Goal: Task Accomplishment & Management: Manage account settings

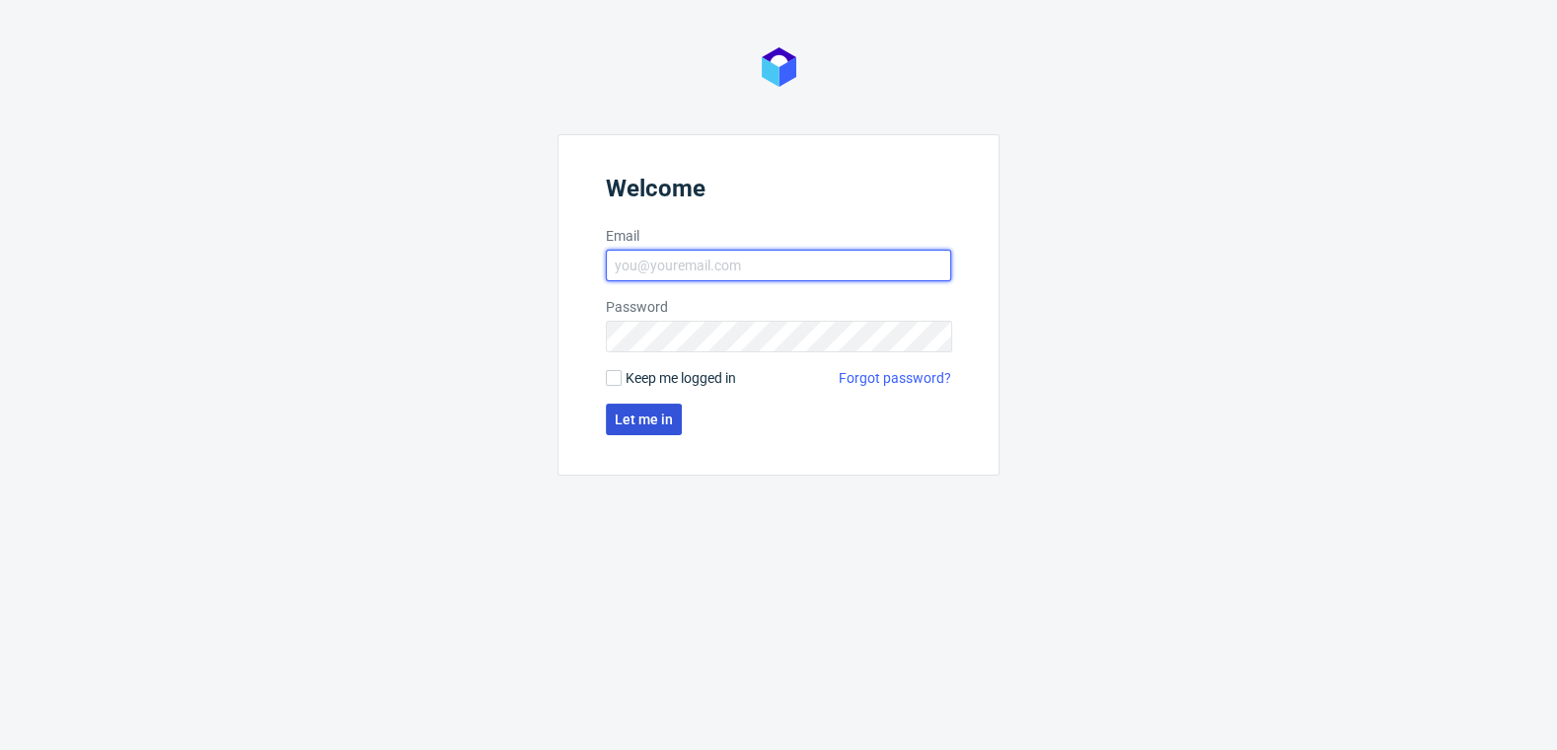
type input "[EMAIL_ADDRESS][DOMAIN_NAME]"
click at [640, 406] on button "Let me in" at bounding box center [644, 420] width 76 height 32
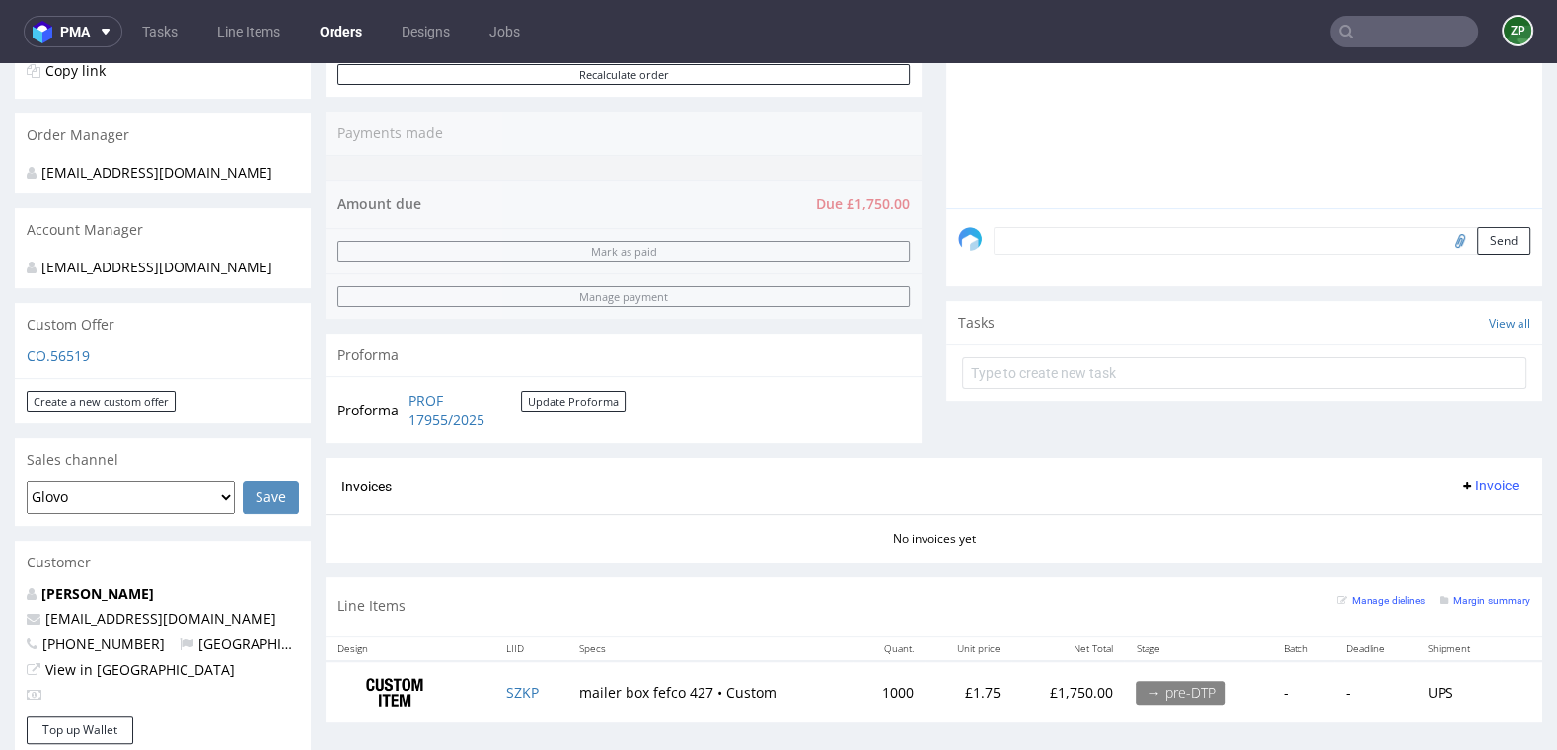
scroll to position [455, 0]
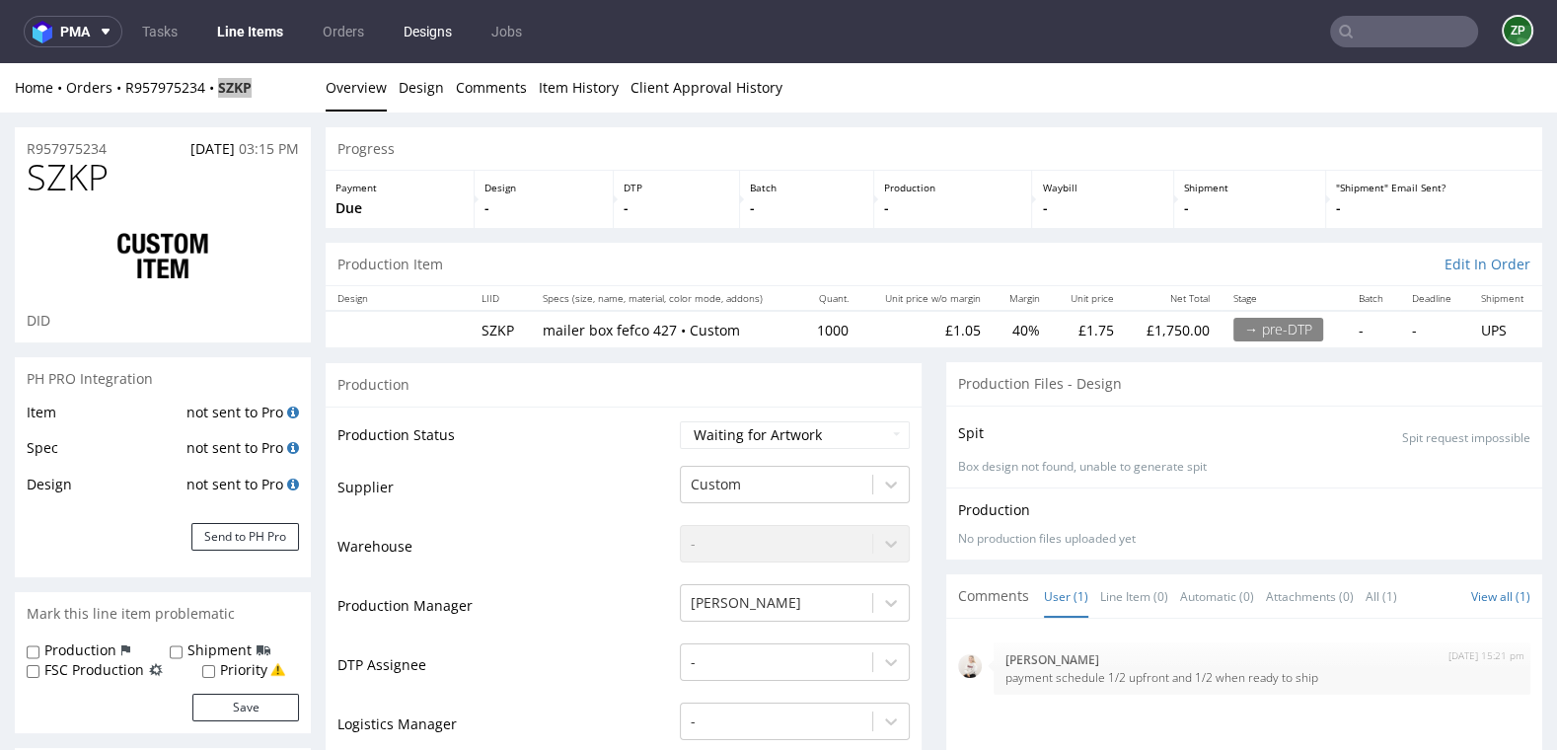
click at [419, 31] on link "Designs" at bounding box center [428, 32] width 72 height 32
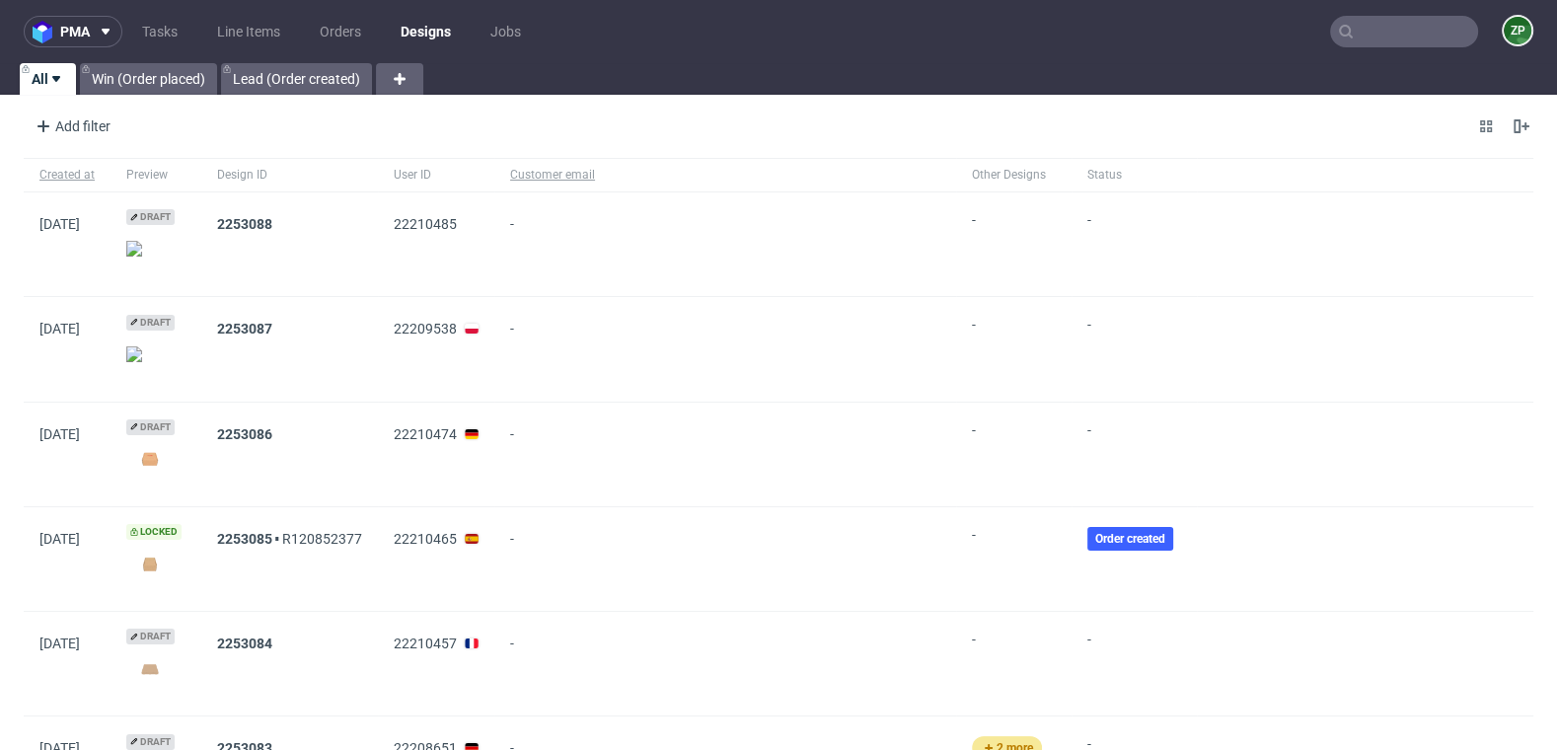
click at [400, 24] on link "Designs" at bounding box center [426, 32] width 74 height 32
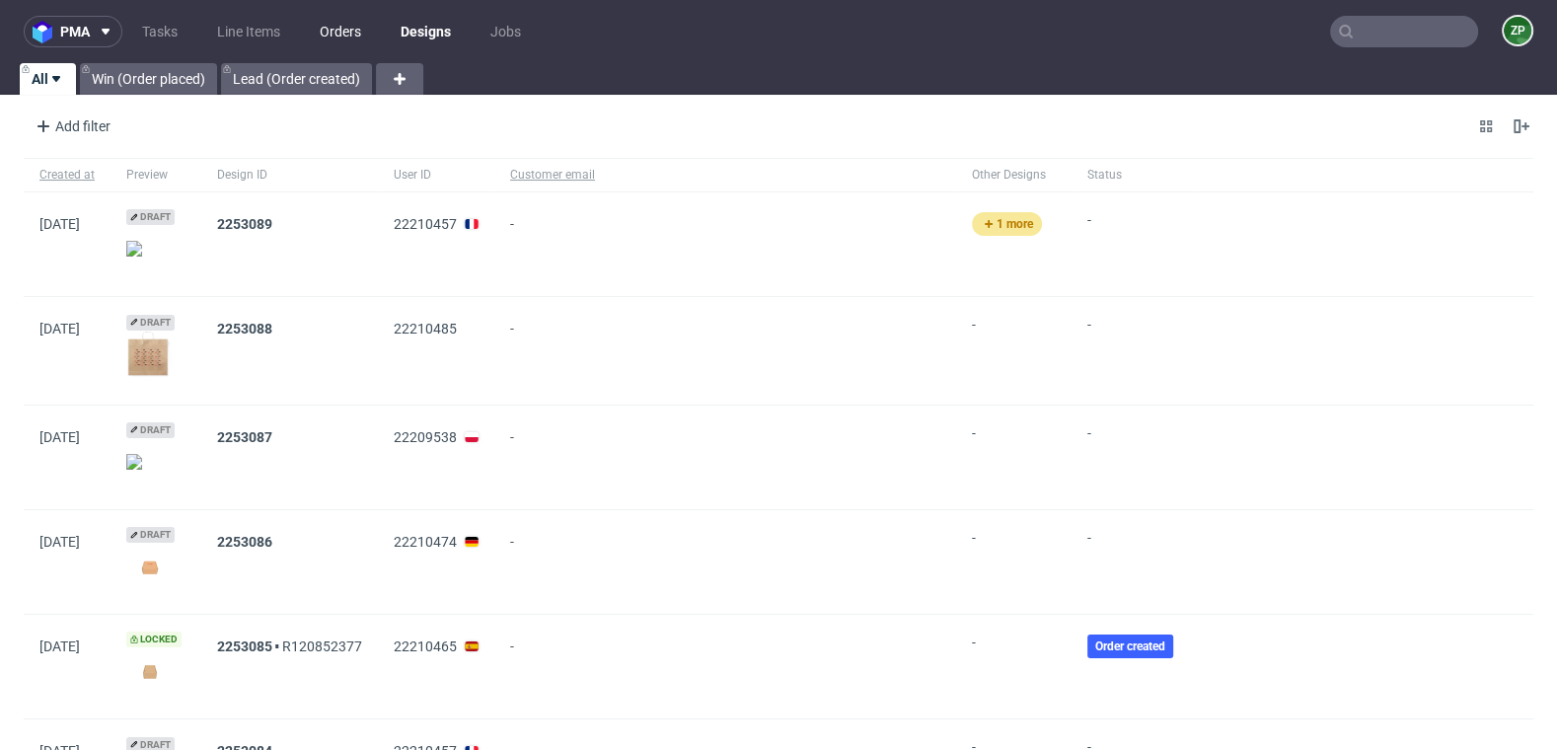
click at [332, 36] on link "Orders" at bounding box center [340, 32] width 65 height 32
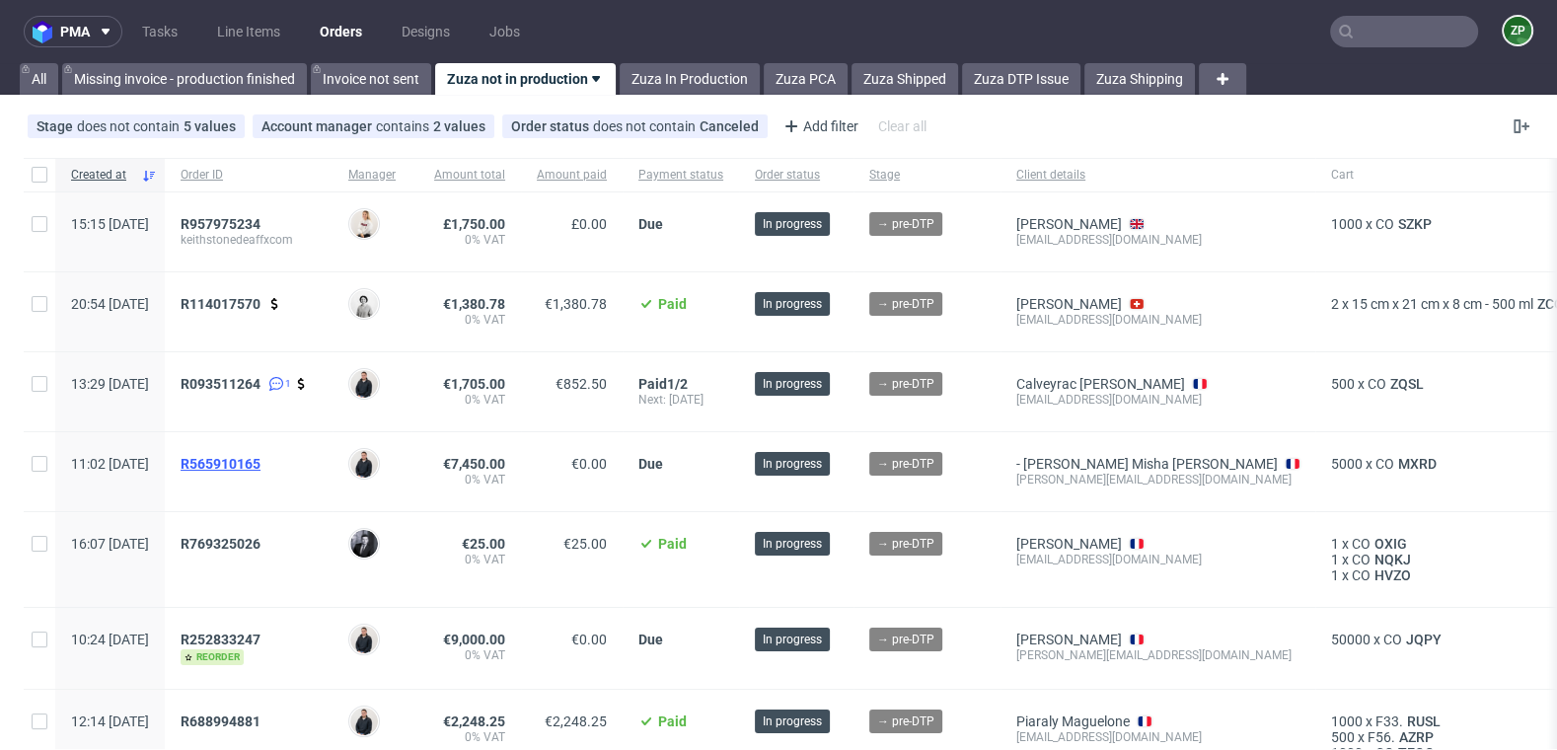
click at [261, 460] on span "R565910165" at bounding box center [221, 464] width 80 height 16
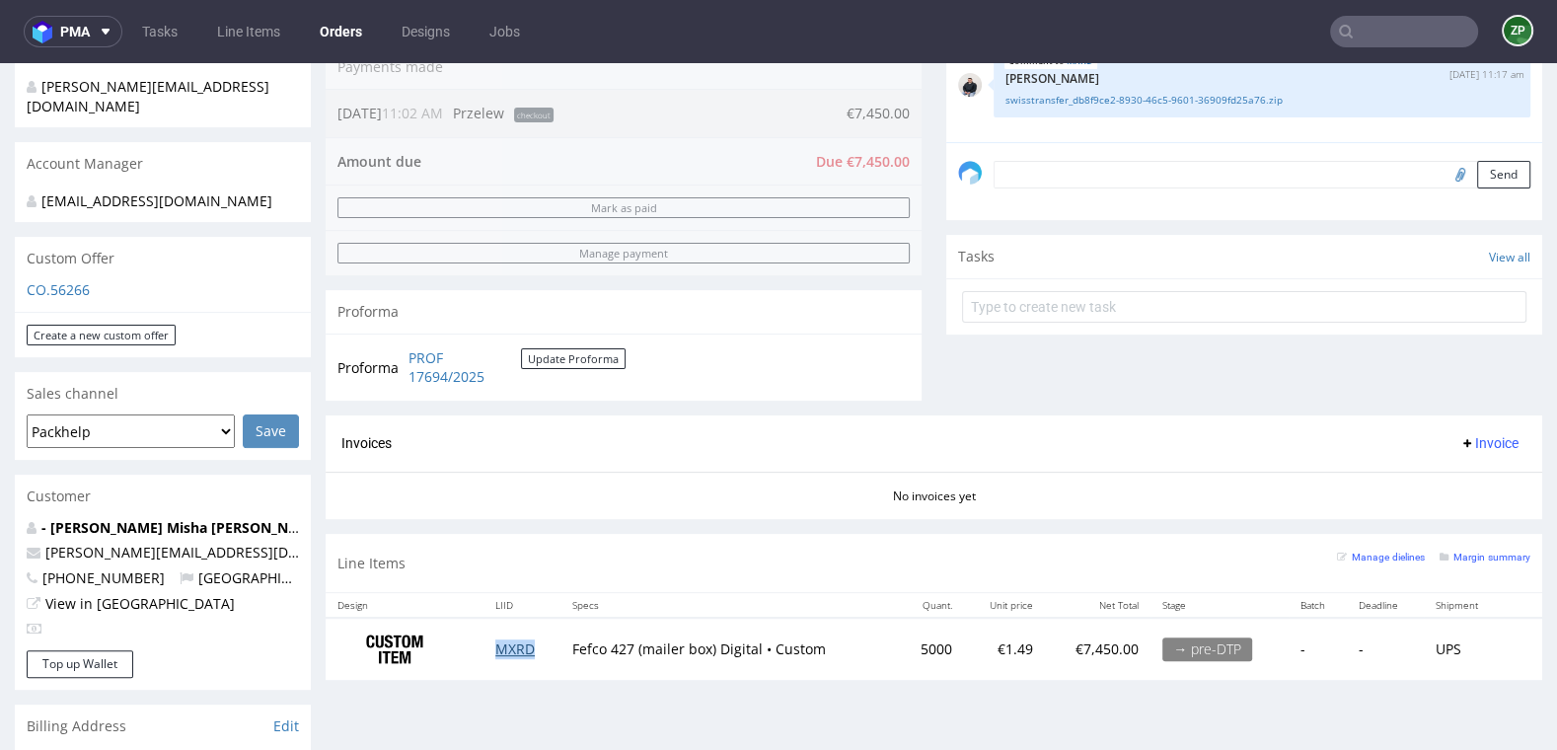
scroll to position [521, 0]
click at [509, 653] on td "MXRD" at bounding box center [522, 648] width 77 height 62
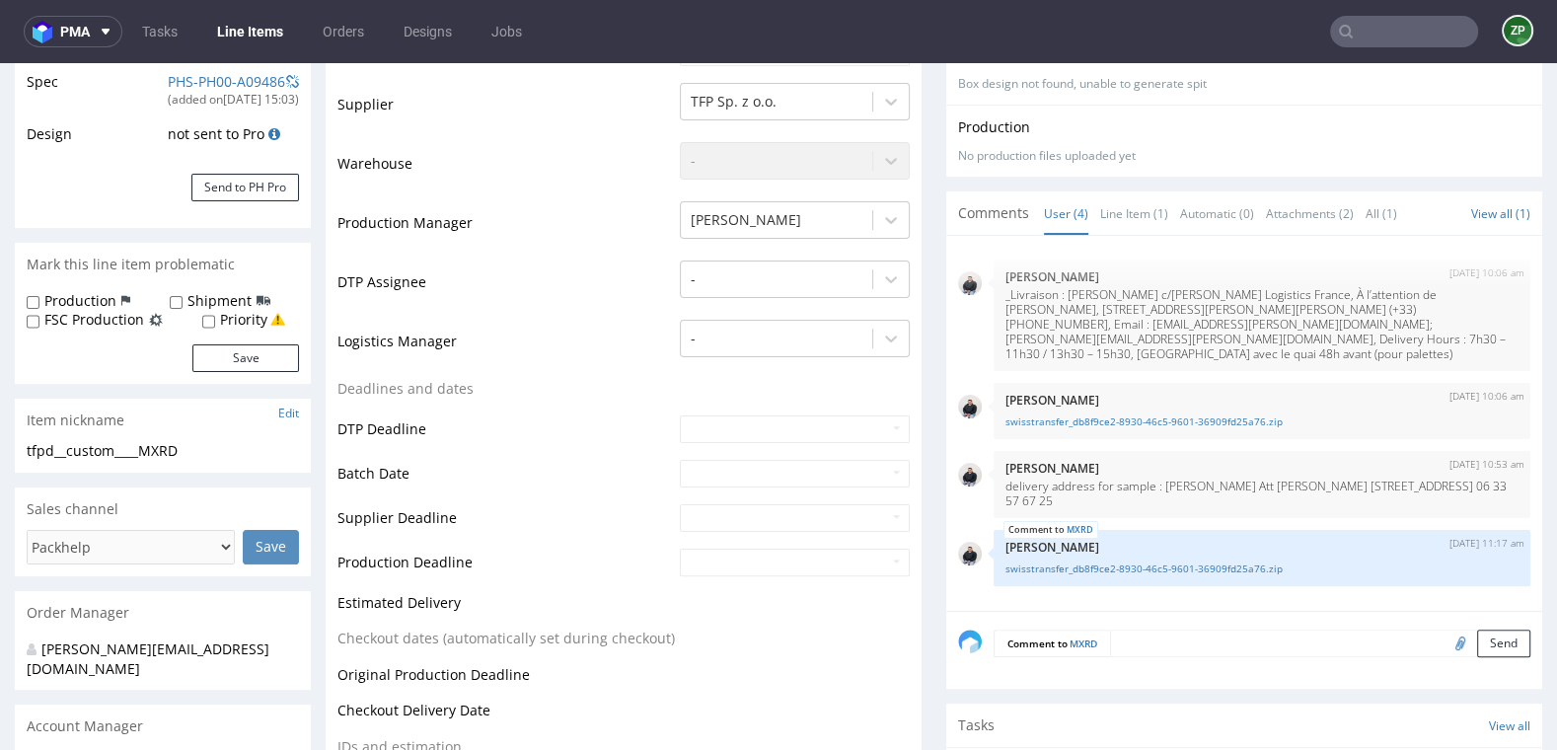
scroll to position [388, 0]
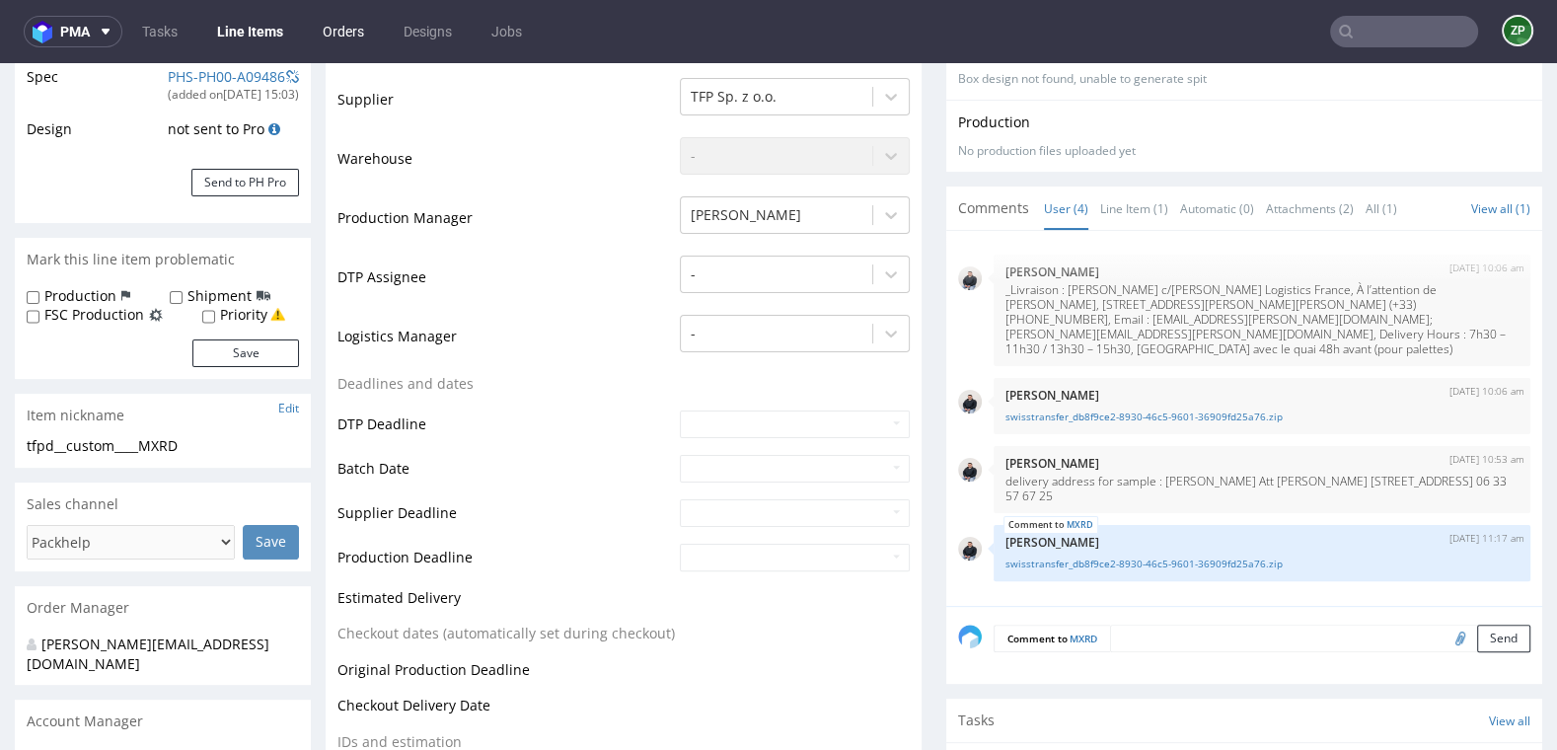
click at [353, 32] on link "Orders" at bounding box center [343, 32] width 65 height 32
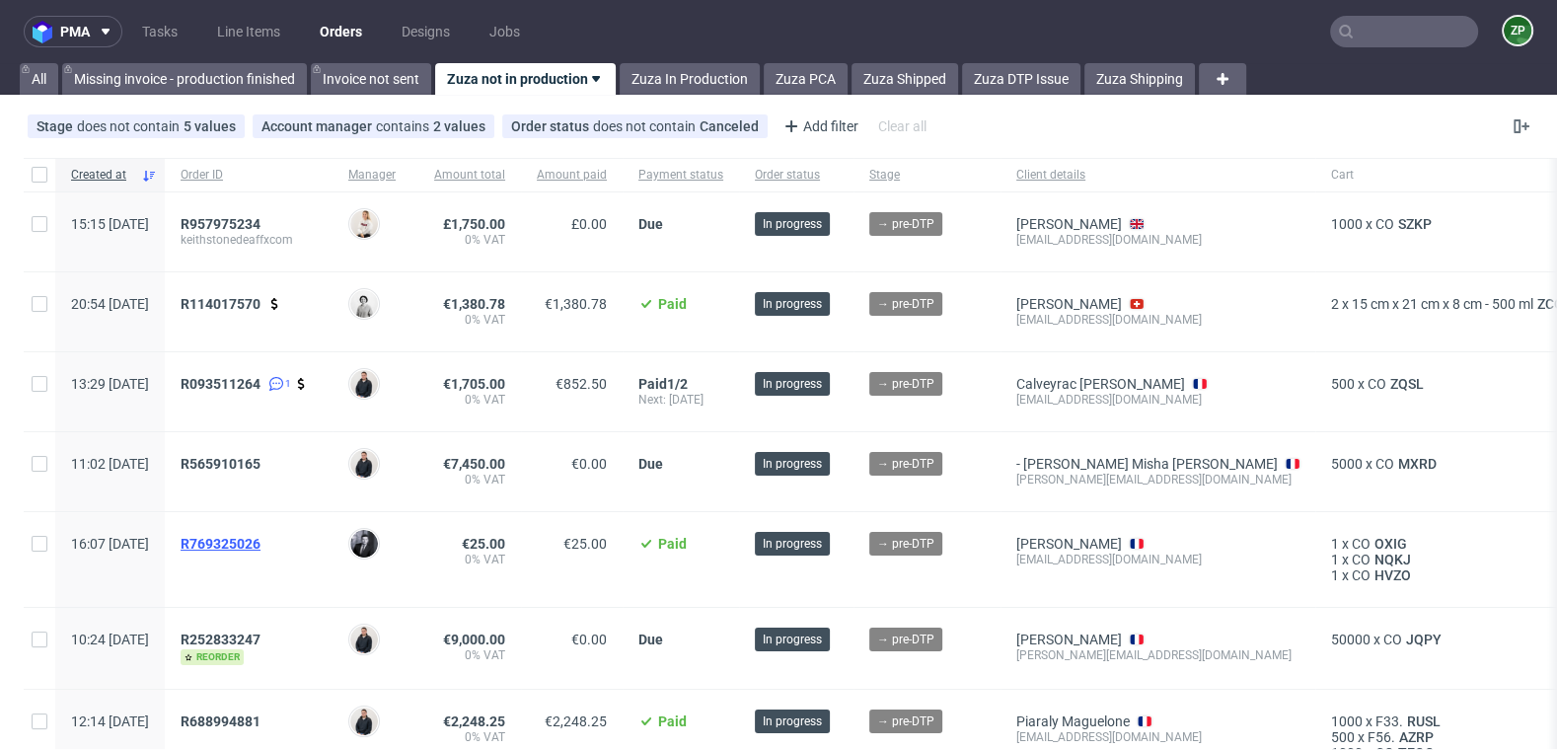
click at [255, 538] on span "R769325026" at bounding box center [221, 544] width 80 height 16
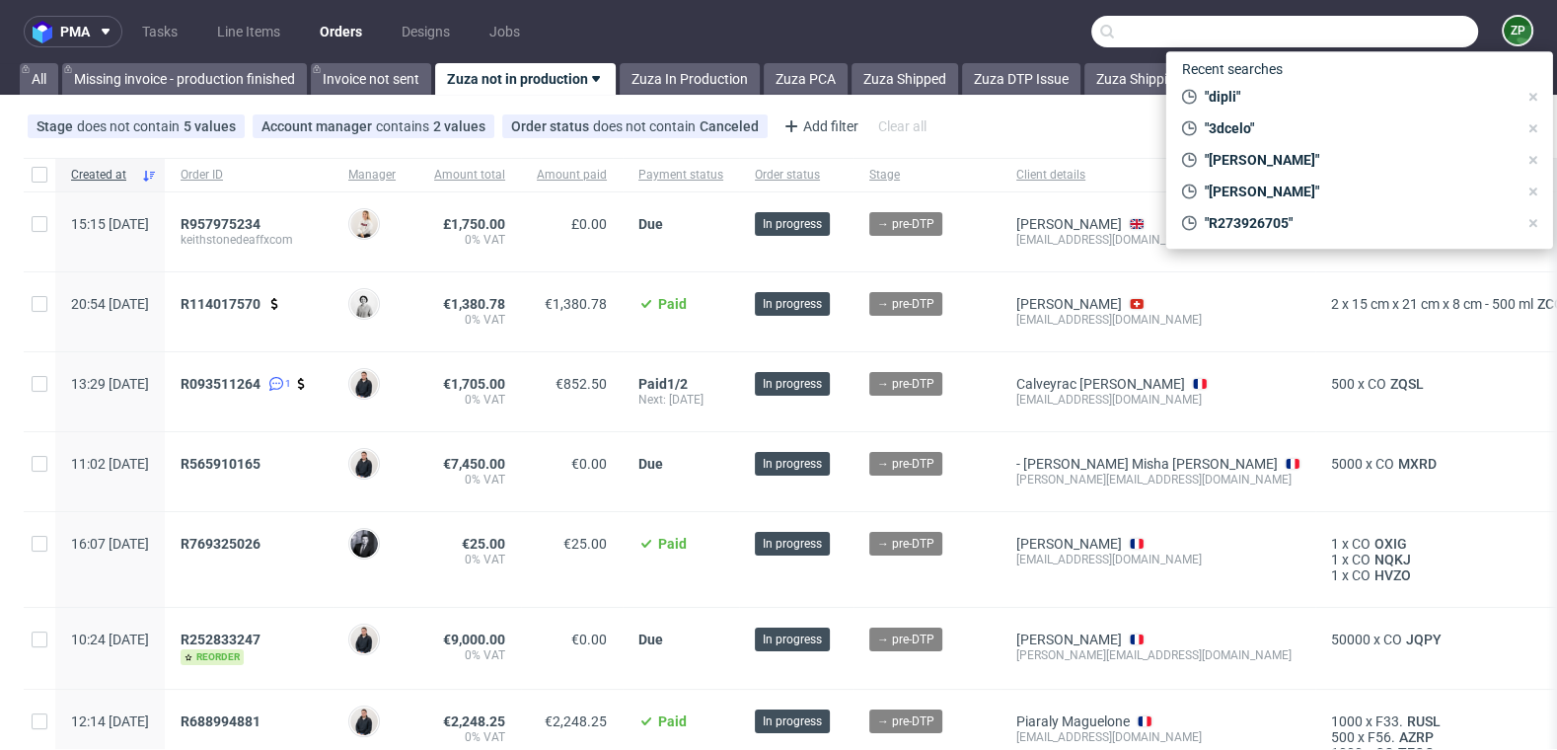
click at [1364, 18] on input "text" at bounding box center [1285, 32] width 387 height 32
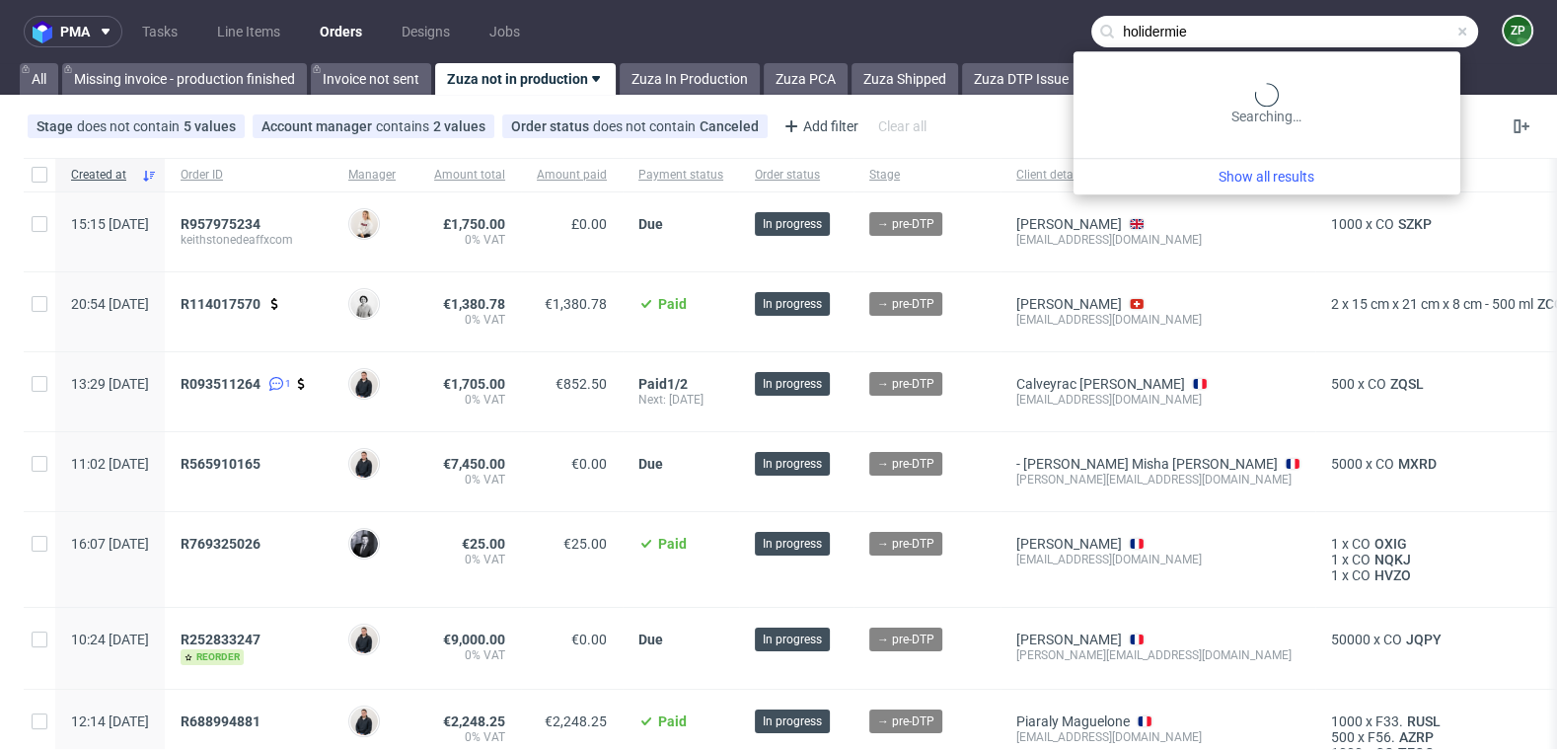
type input "holidermie"
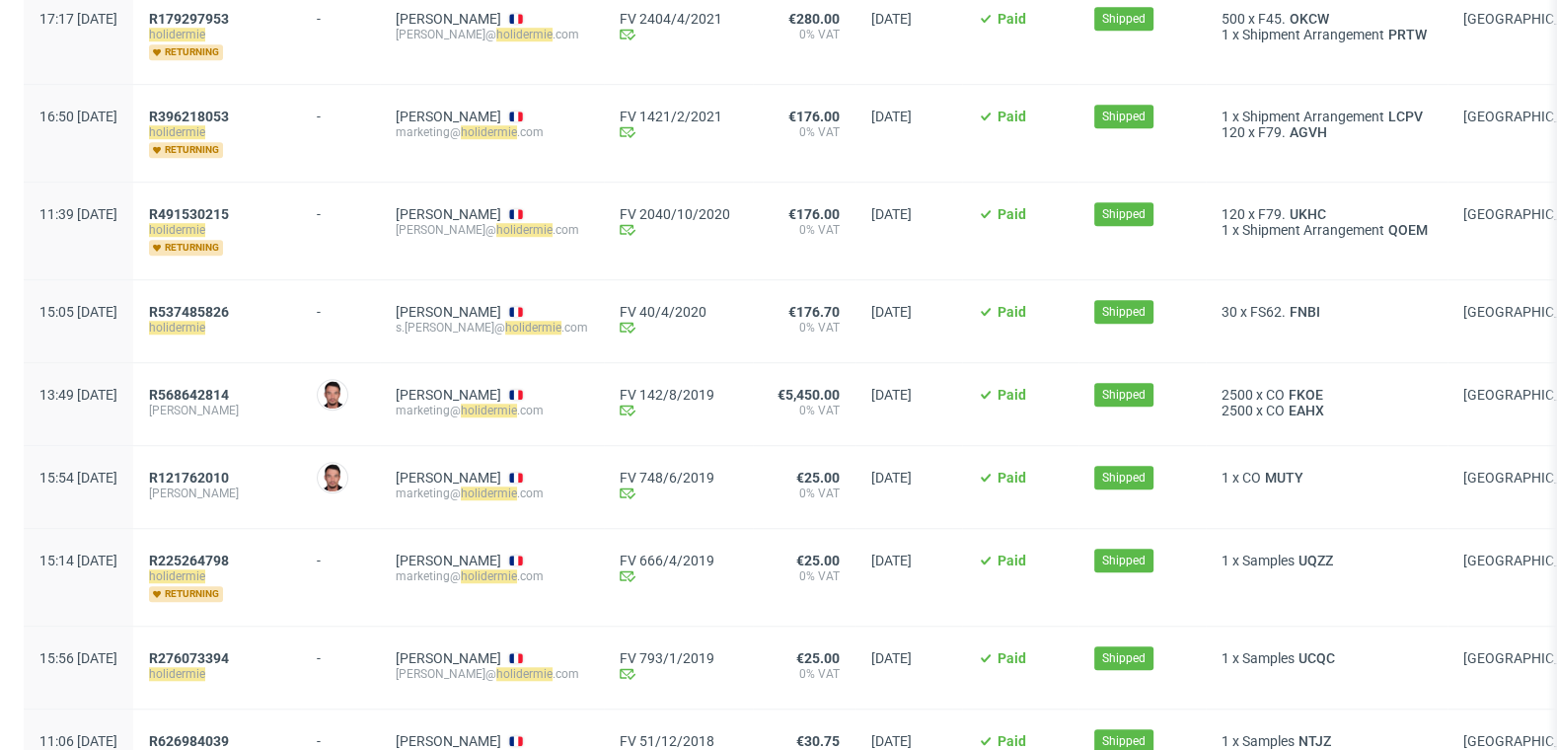
scroll to position [1558, 0]
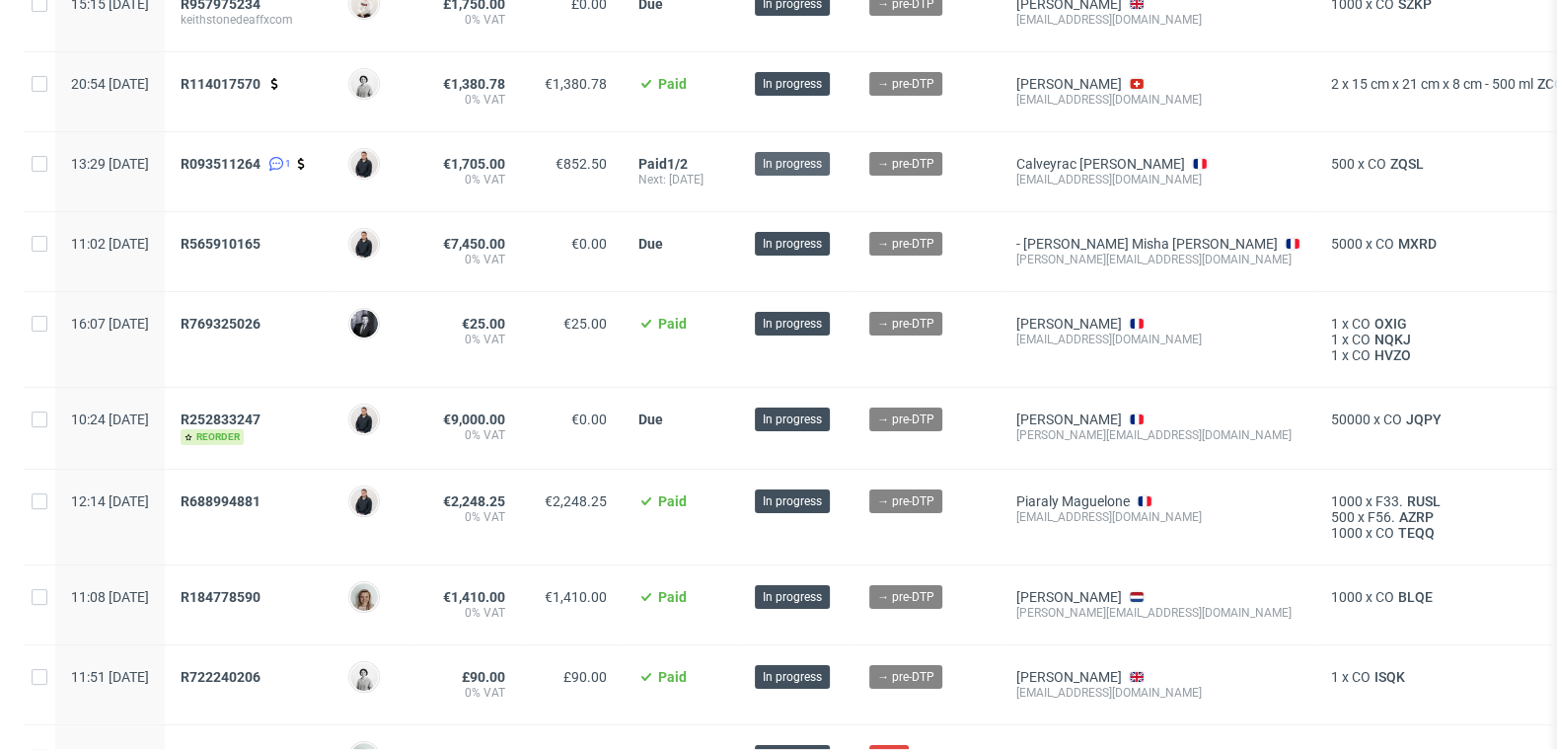
scroll to position [221, 0]
click at [261, 502] on span "R688994881" at bounding box center [221, 500] width 80 height 16
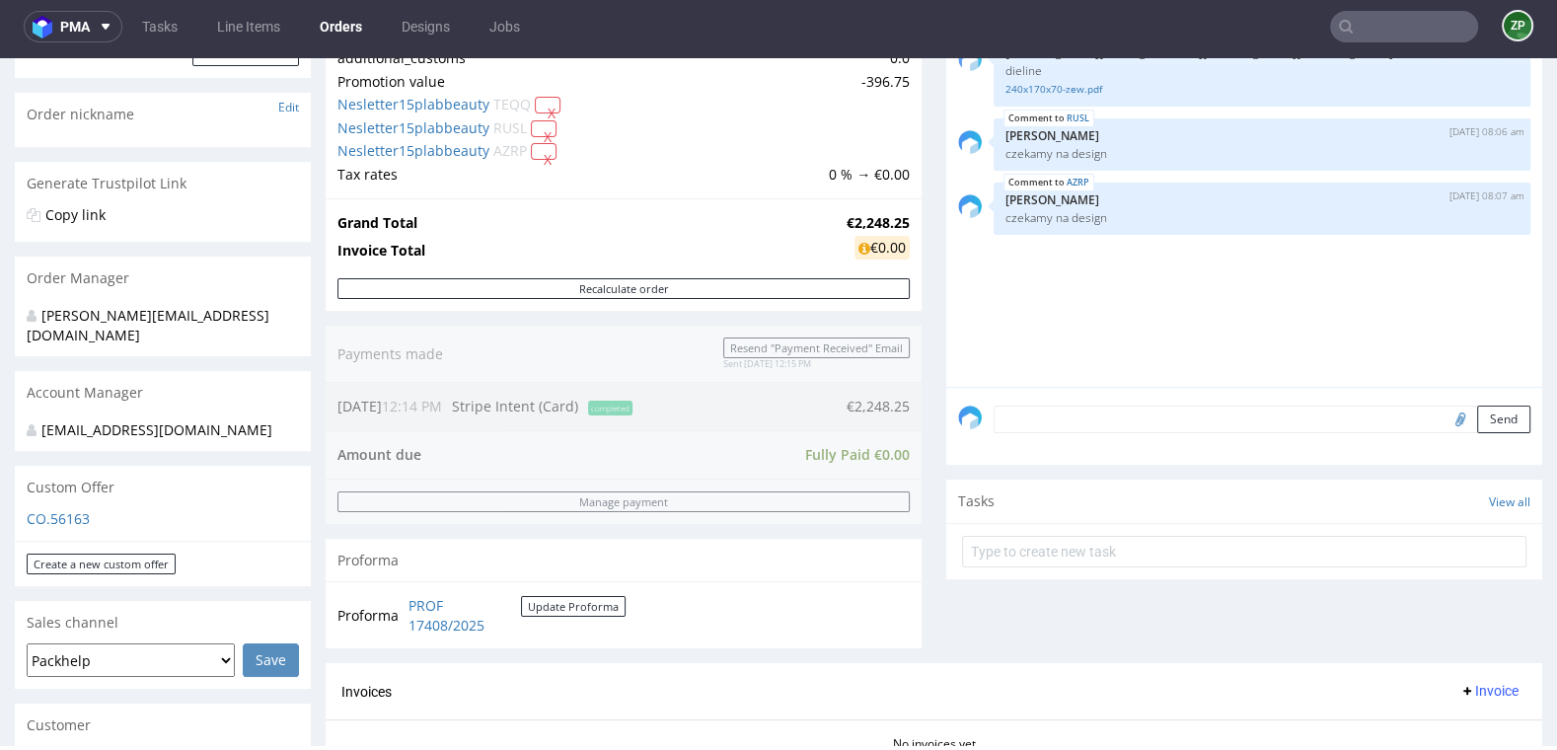
scroll to position [685, 0]
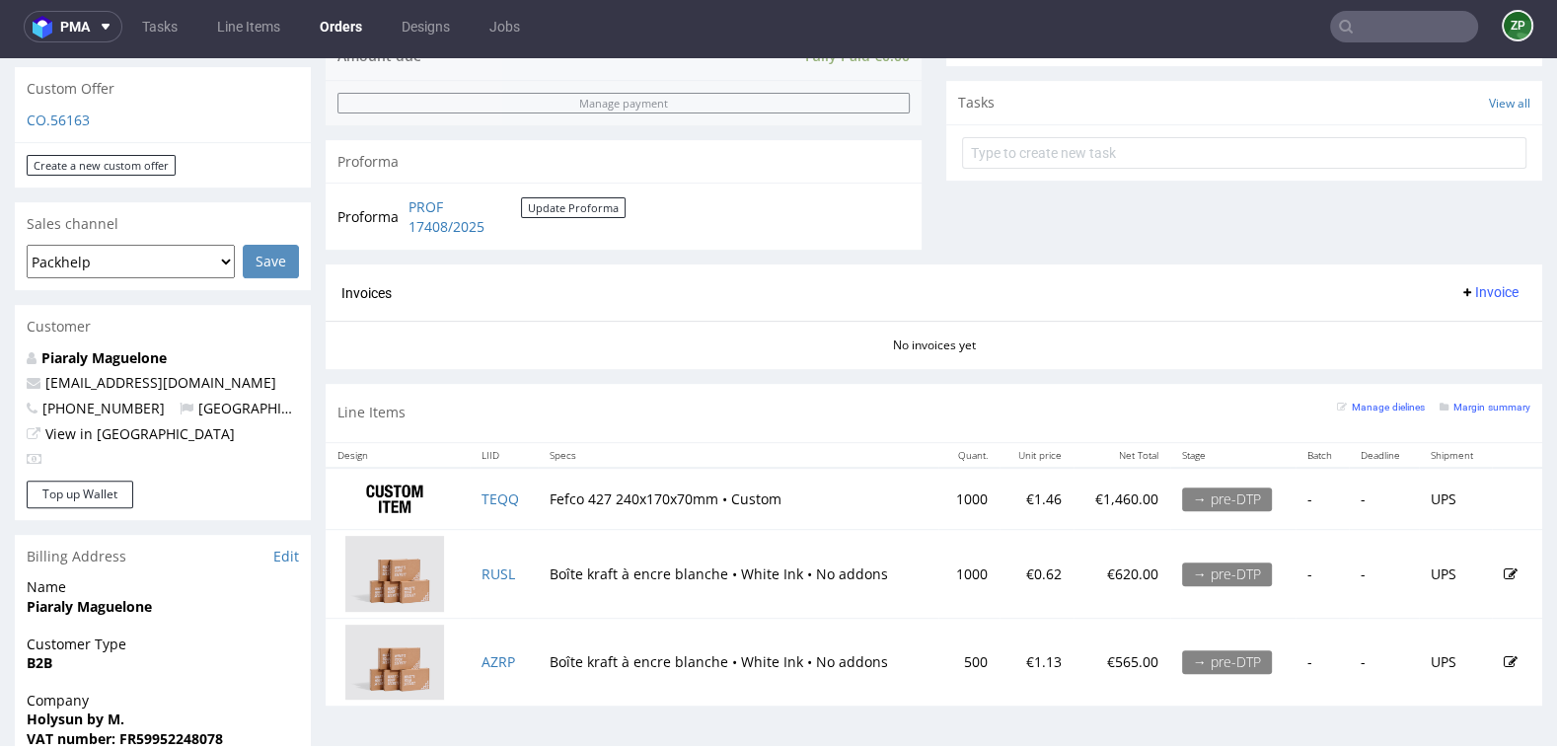
click at [348, 23] on link "Orders" at bounding box center [341, 27] width 66 height 32
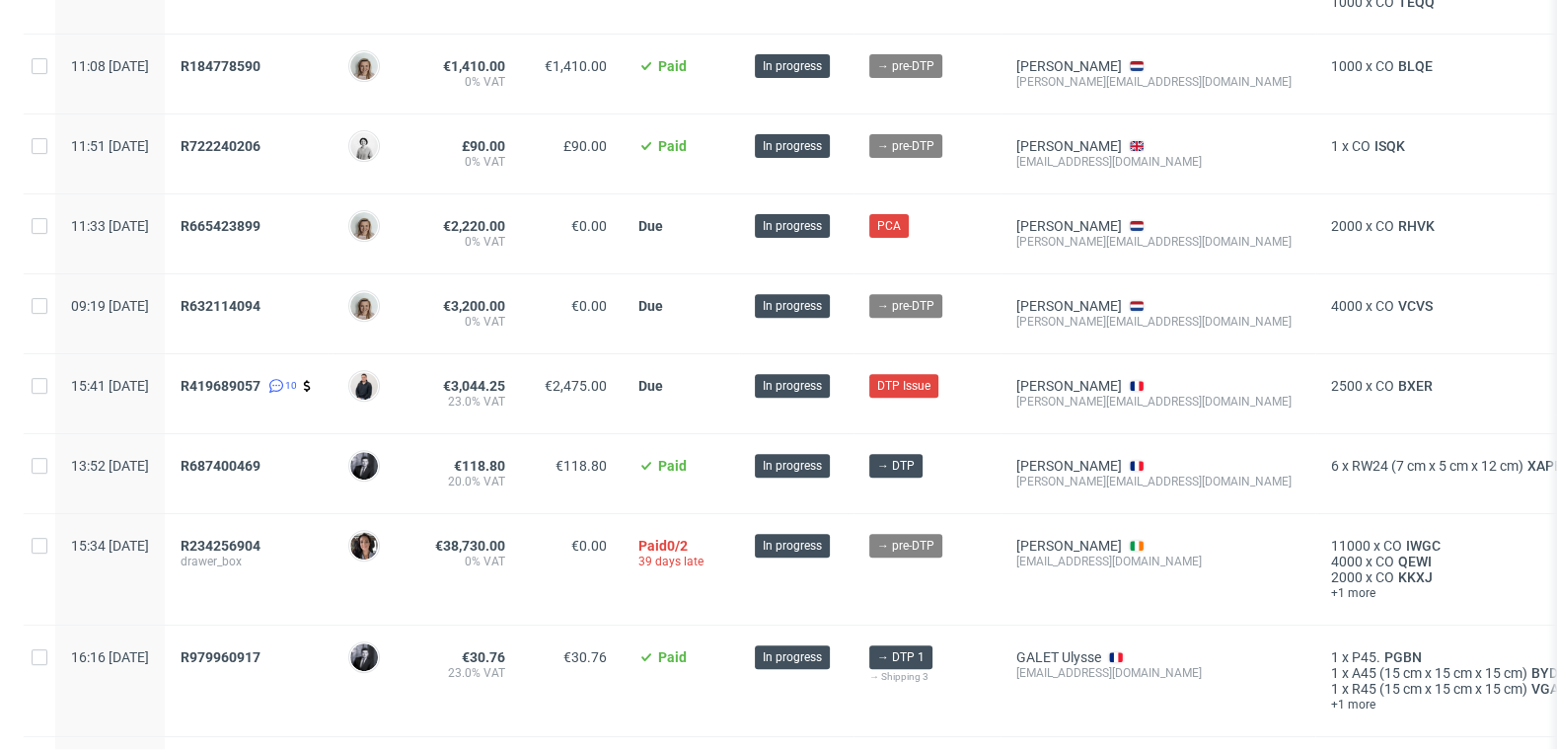
scroll to position [752, 0]
click at [261, 648] on span "R979960917" at bounding box center [221, 656] width 80 height 16
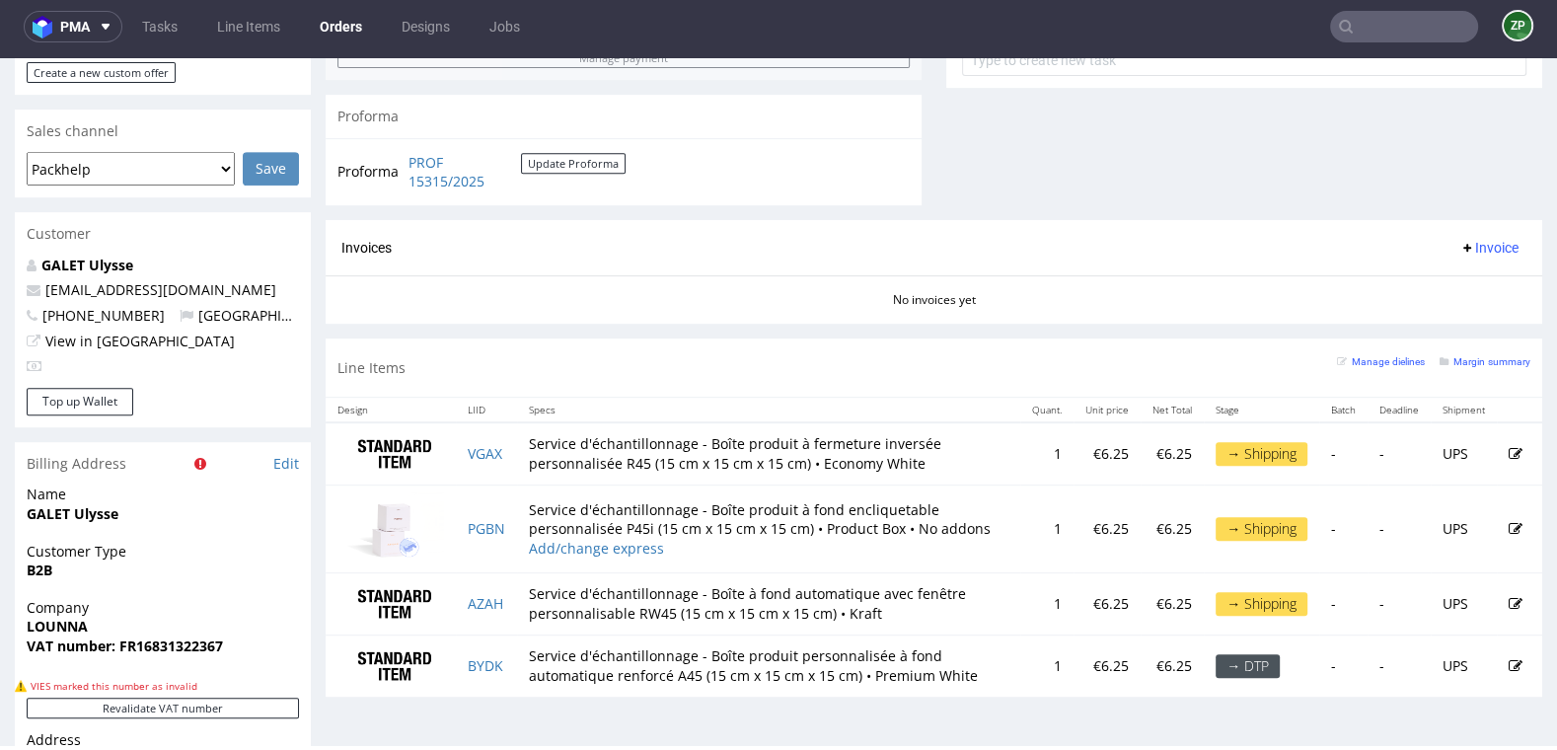
scroll to position [829, 0]
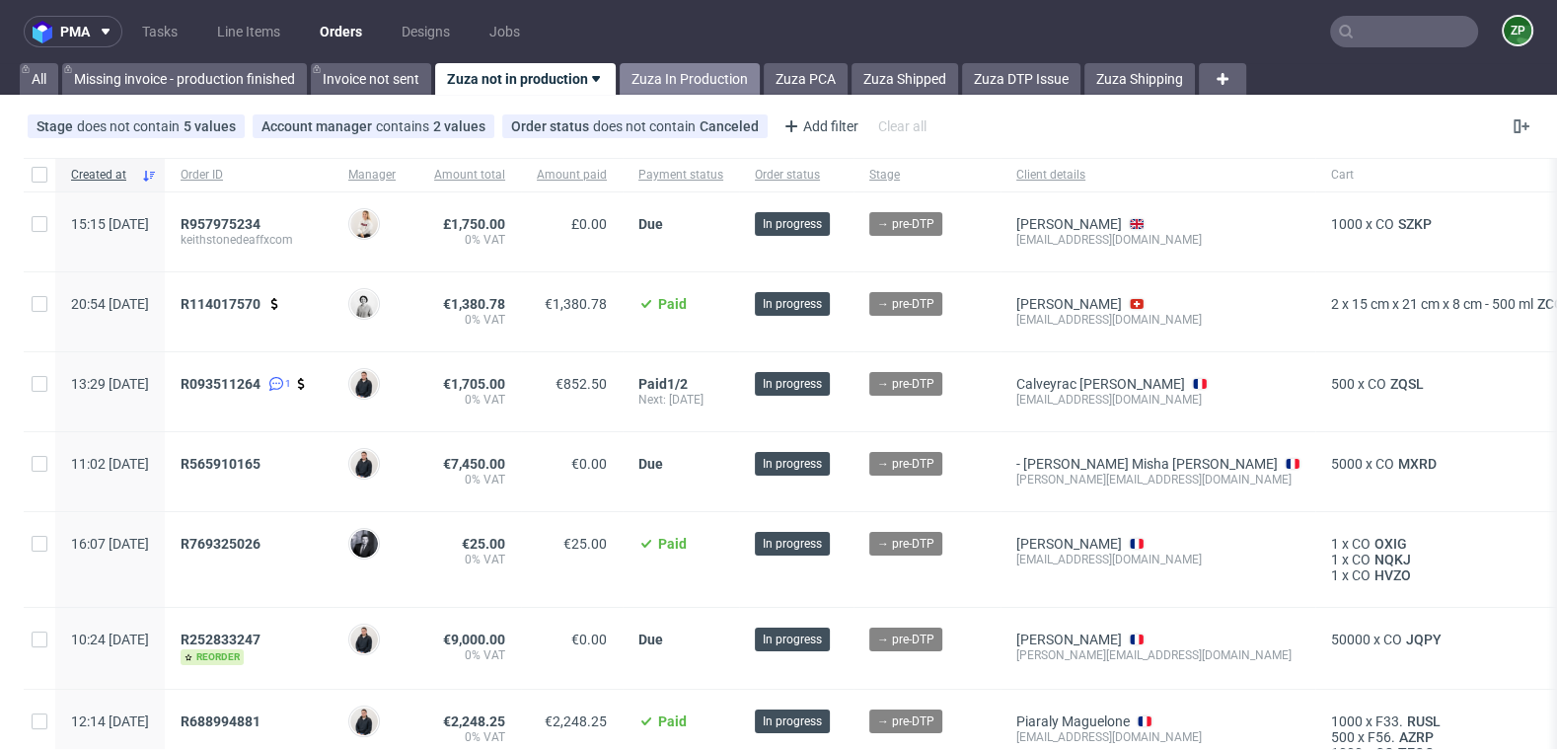
click at [717, 81] on link "Zuza In Production" at bounding box center [690, 79] width 140 height 32
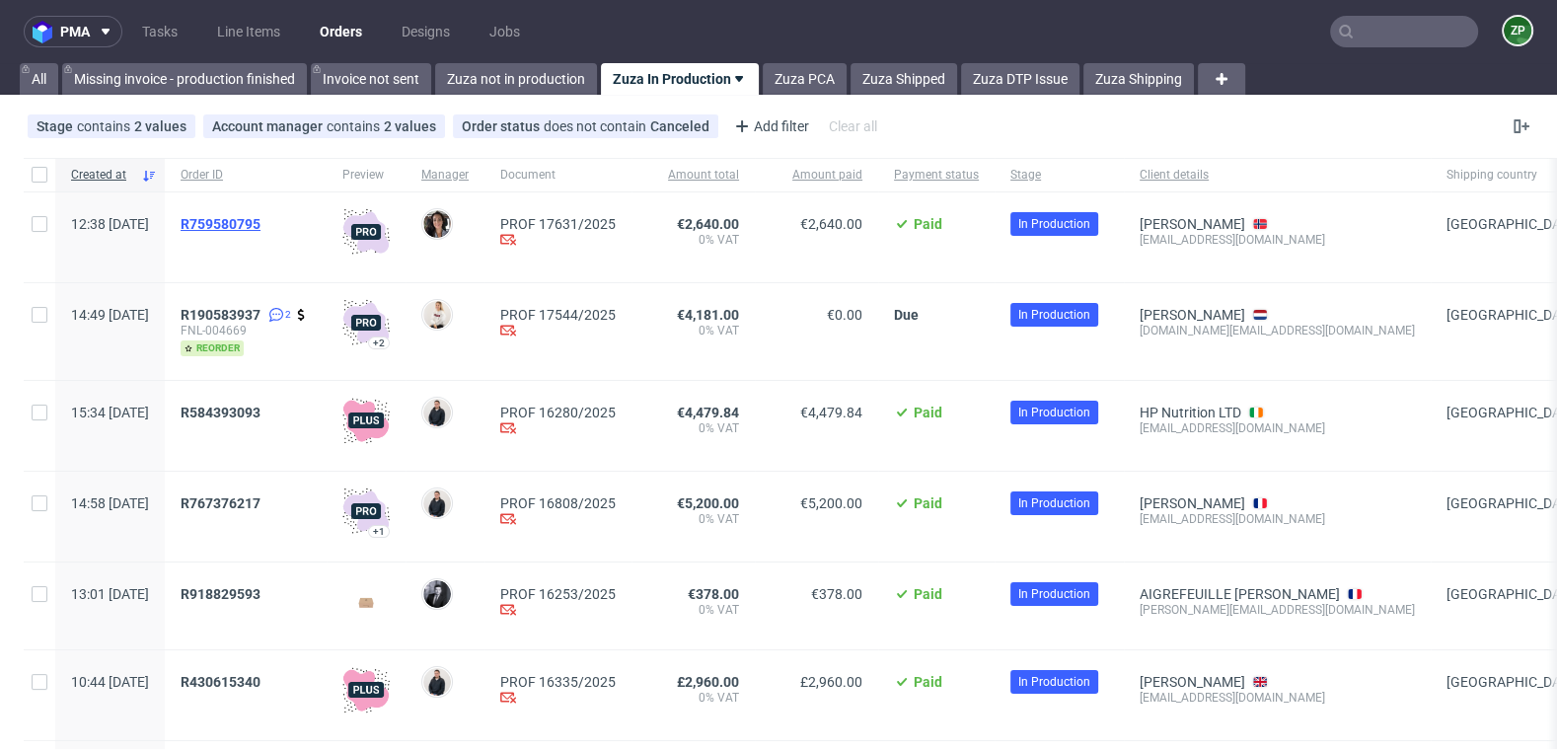
click at [261, 220] on span "R759580795" at bounding box center [221, 224] width 80 height 16
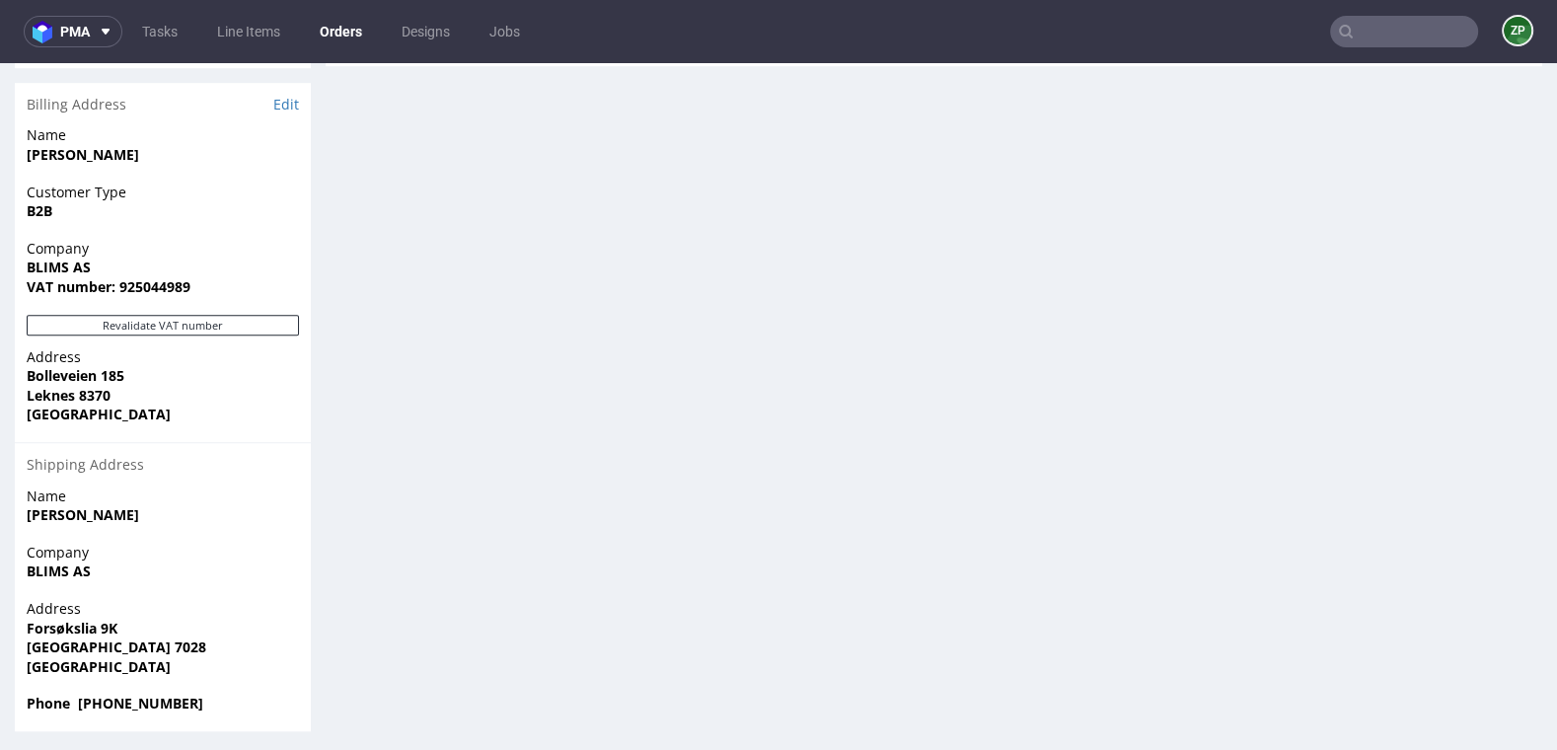
scroll to position [1147, 0]
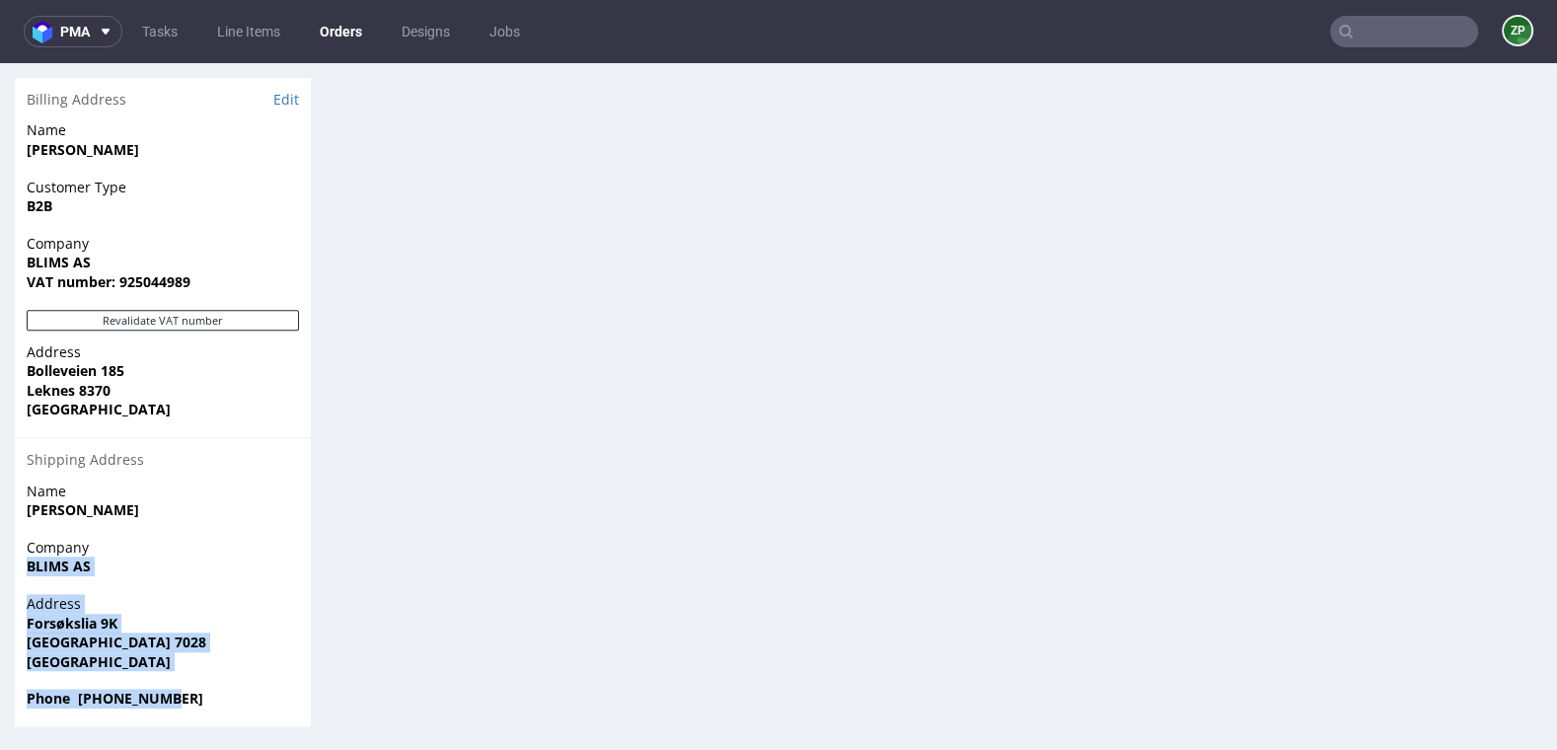
drag, startPoint x: 28, startPoint y: 563, endPoint x: 187, endPoint y: 699, distance: 209.3
click at [187, 699] on section "Billing Address Edit Name Jørgen Blindheim Customer Type B2B Company BLIMS AS V…" at bounding box center [163, 402] width 296 height 648
copy section "BLIMS AS Address Forsøkslia 9K Trondheim 7028 Norway Phone +4790502216"
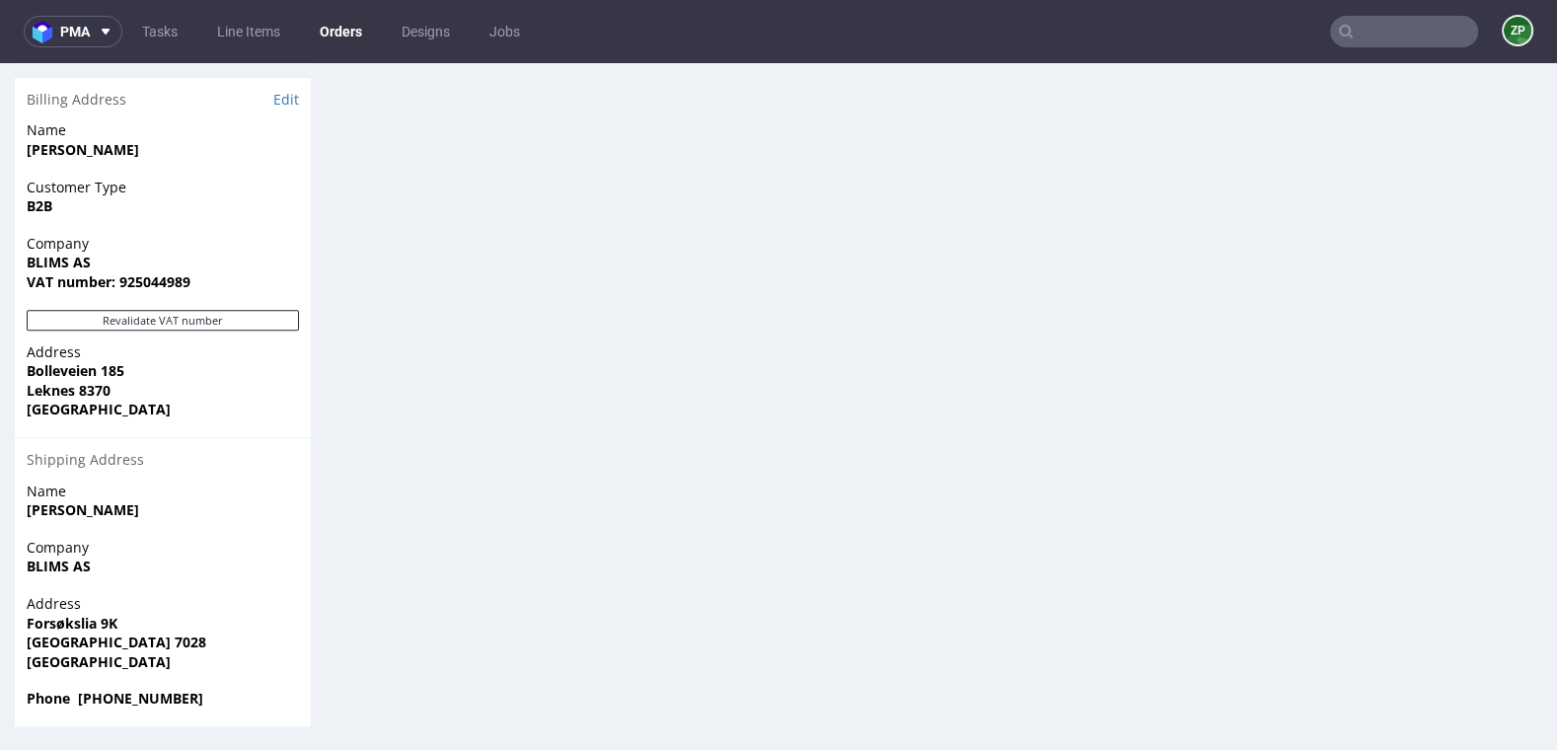
click at [109, 509] on strong "[PERSON_NAME]" at bounding box center [83, 509] width 113 height 19
click at [123, 154] on strong "[PERSON_NAME]" at bounding box center [83, 149] width 113 height 19
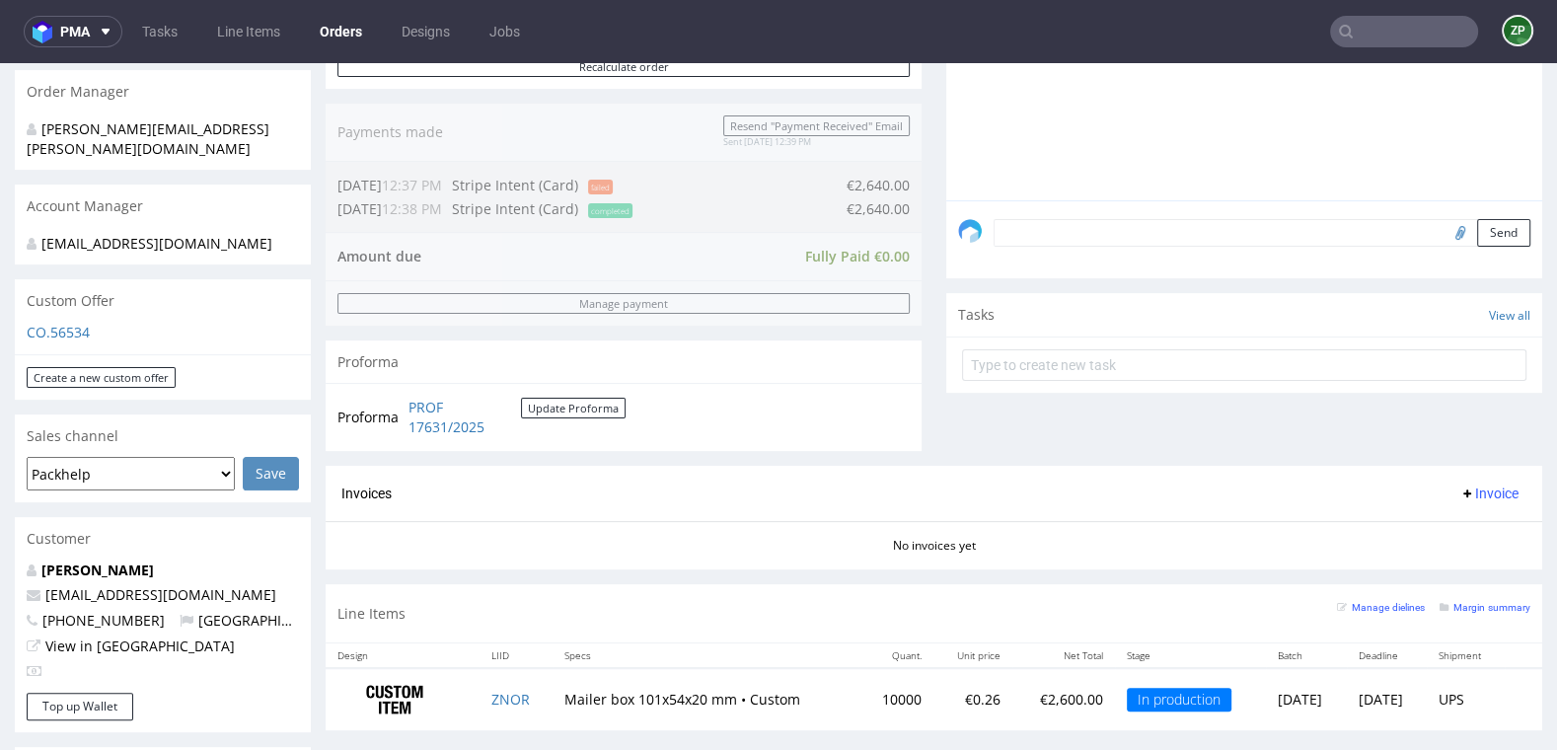
scroll to position [420, 0]
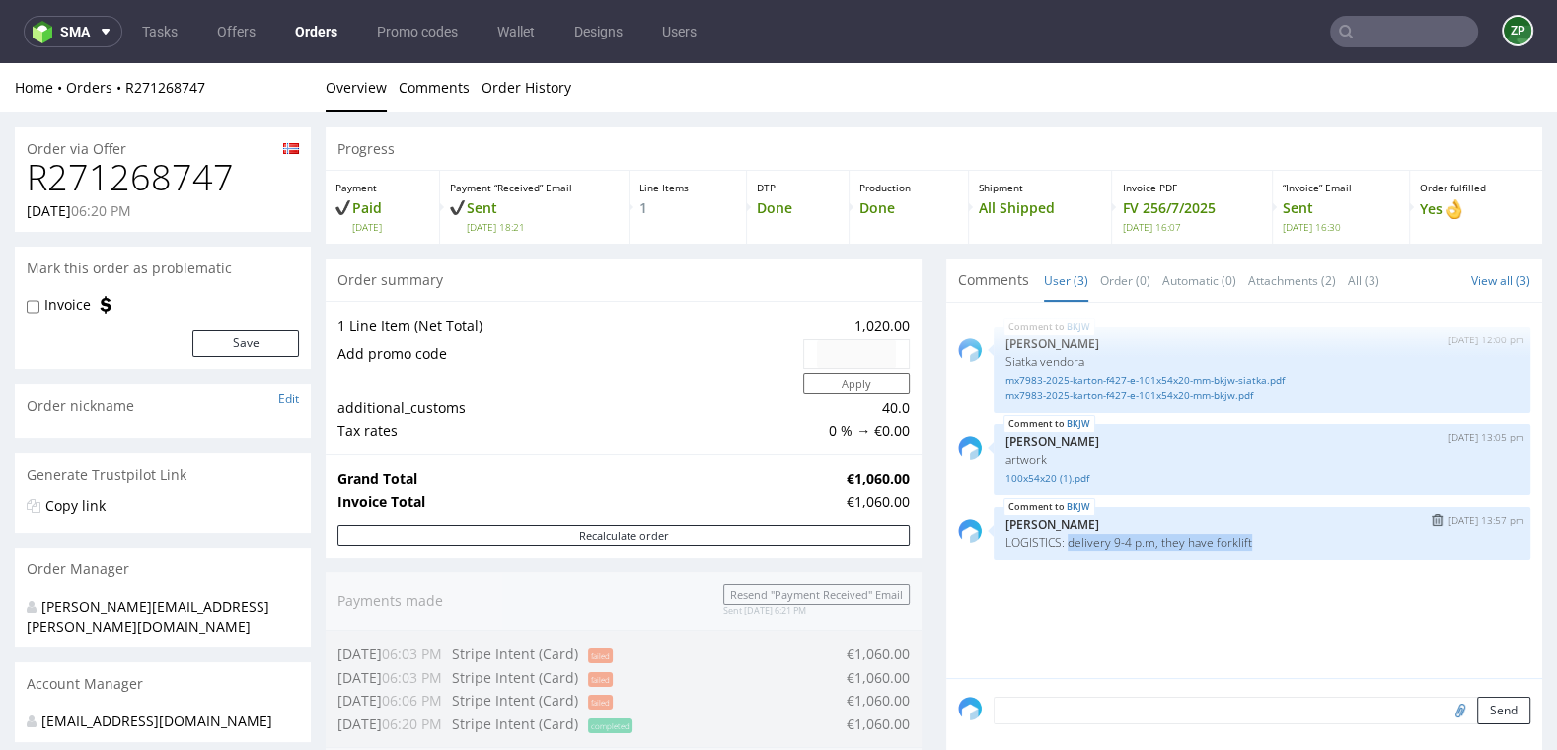
drag, startPoint x: 1065, startPoint y: 540, endPoint x: 1254, endPoint y: 552, distance: 189.9
click at [1254, 552] on div "BKJW 30th Jun 25 | 13:57 pm Zuzanna Pawlicka-Sabak LOGISTICS: delivery 9-4 p.m,…" at bounding box center [1262, 533] width 537 height 52
copy p "delivery 9-4 p.m, they have forklift"
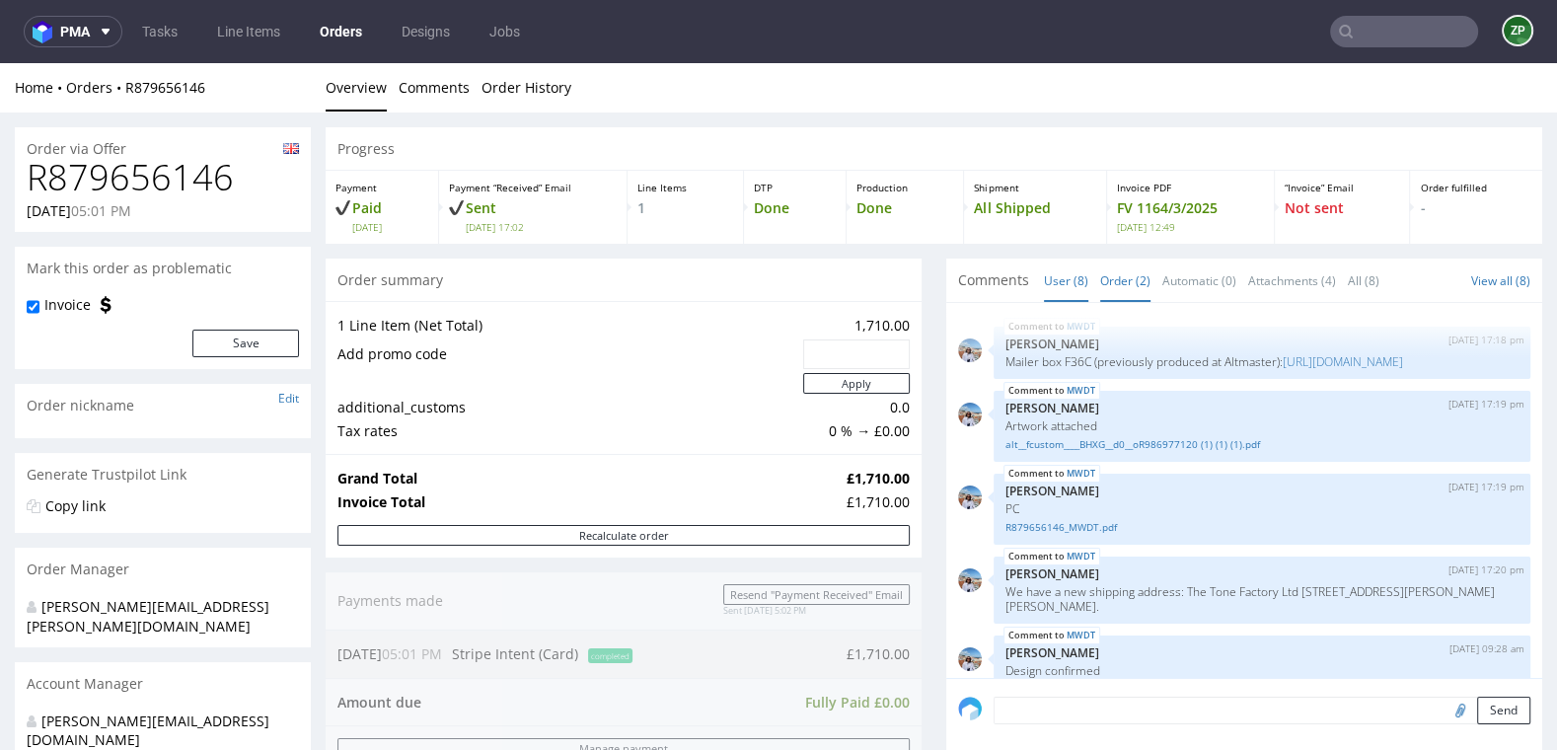
click at [1110, 273] on link "Order (2)" at bounding box center [1125, 281] width 50 height 42
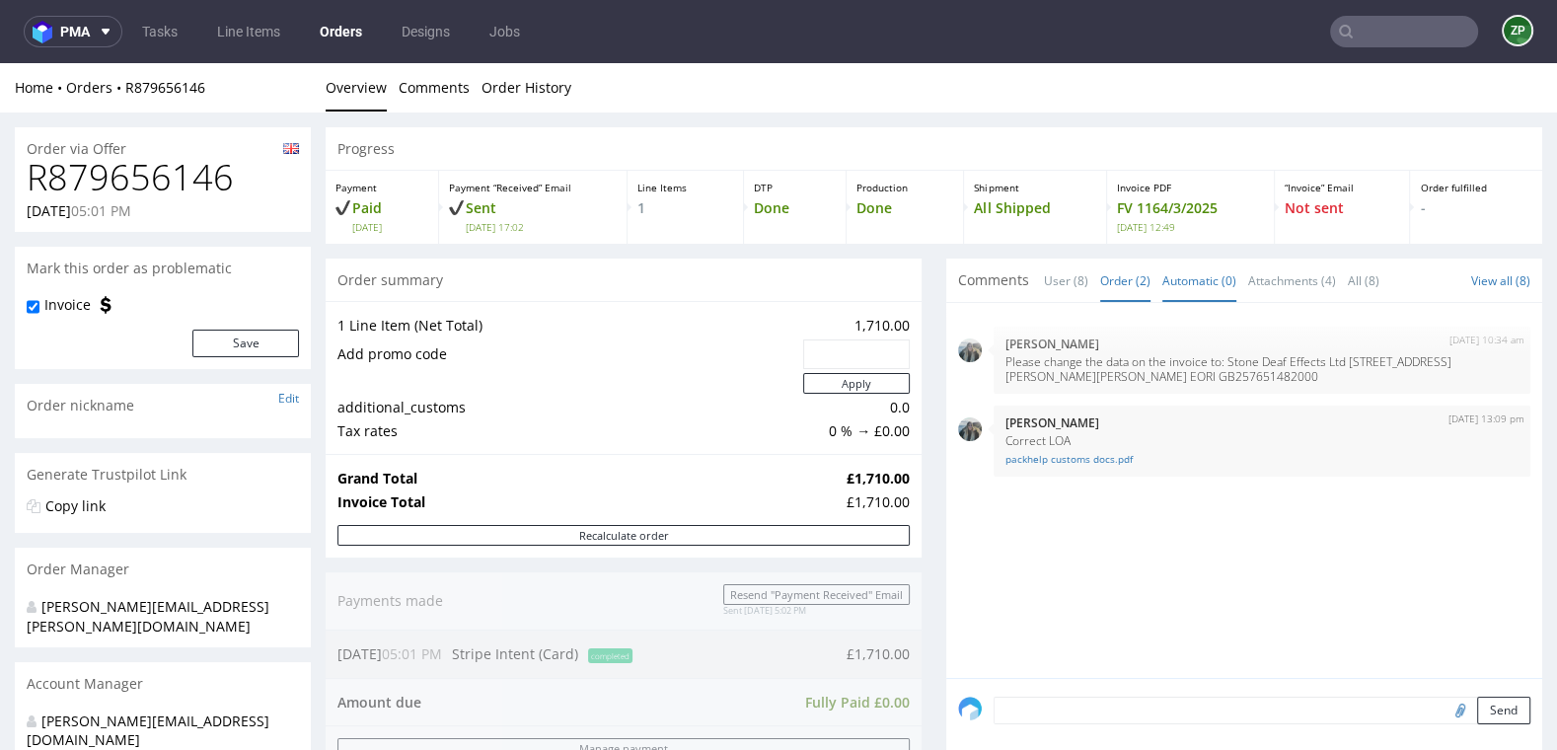
click at [1168, 276] on link "Automatic (0)" at bounding box center [1200, 281] width 74 height 42
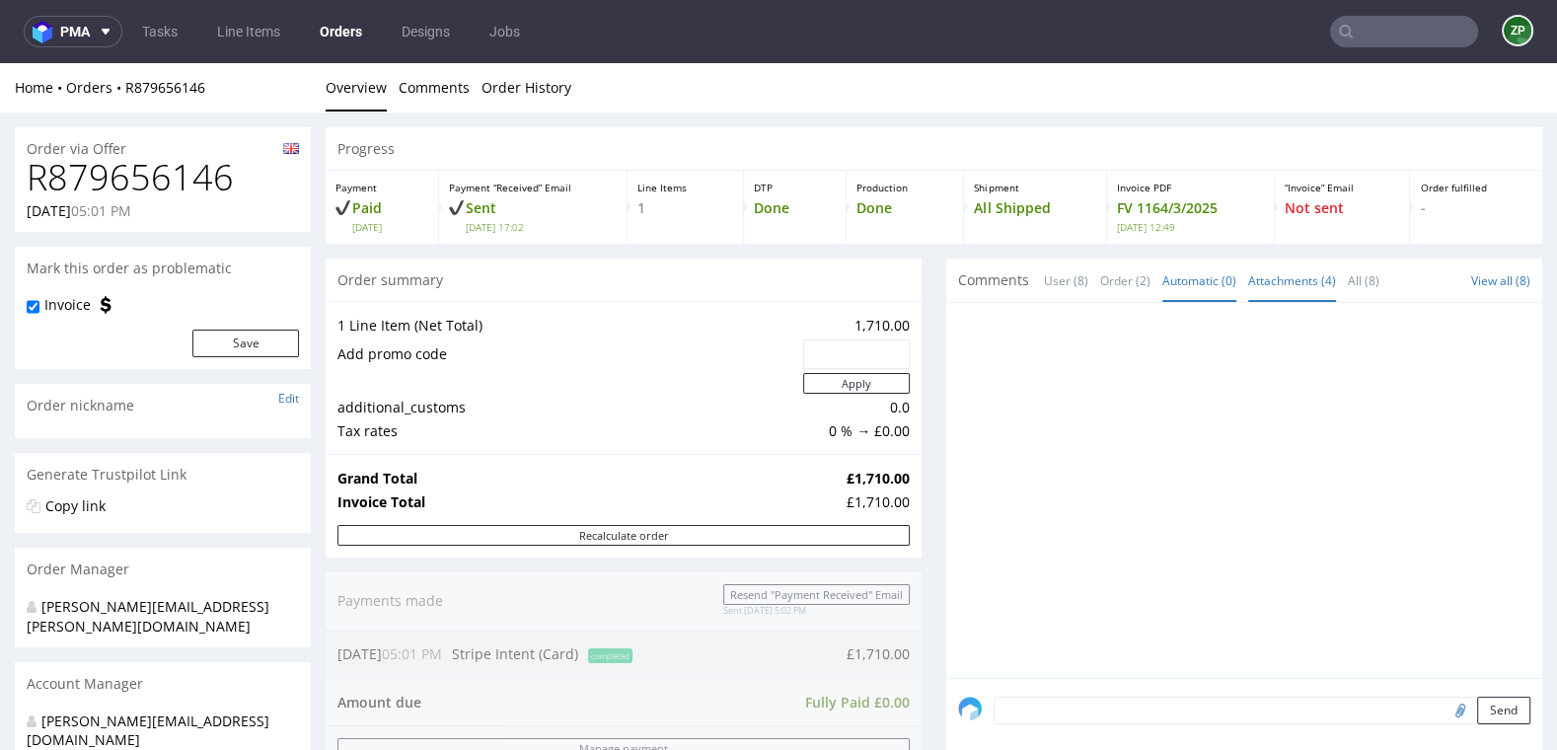
click at [1296, 282] on link "Attachments (4)" at bounding box center [1292, 281] width 88 height 42
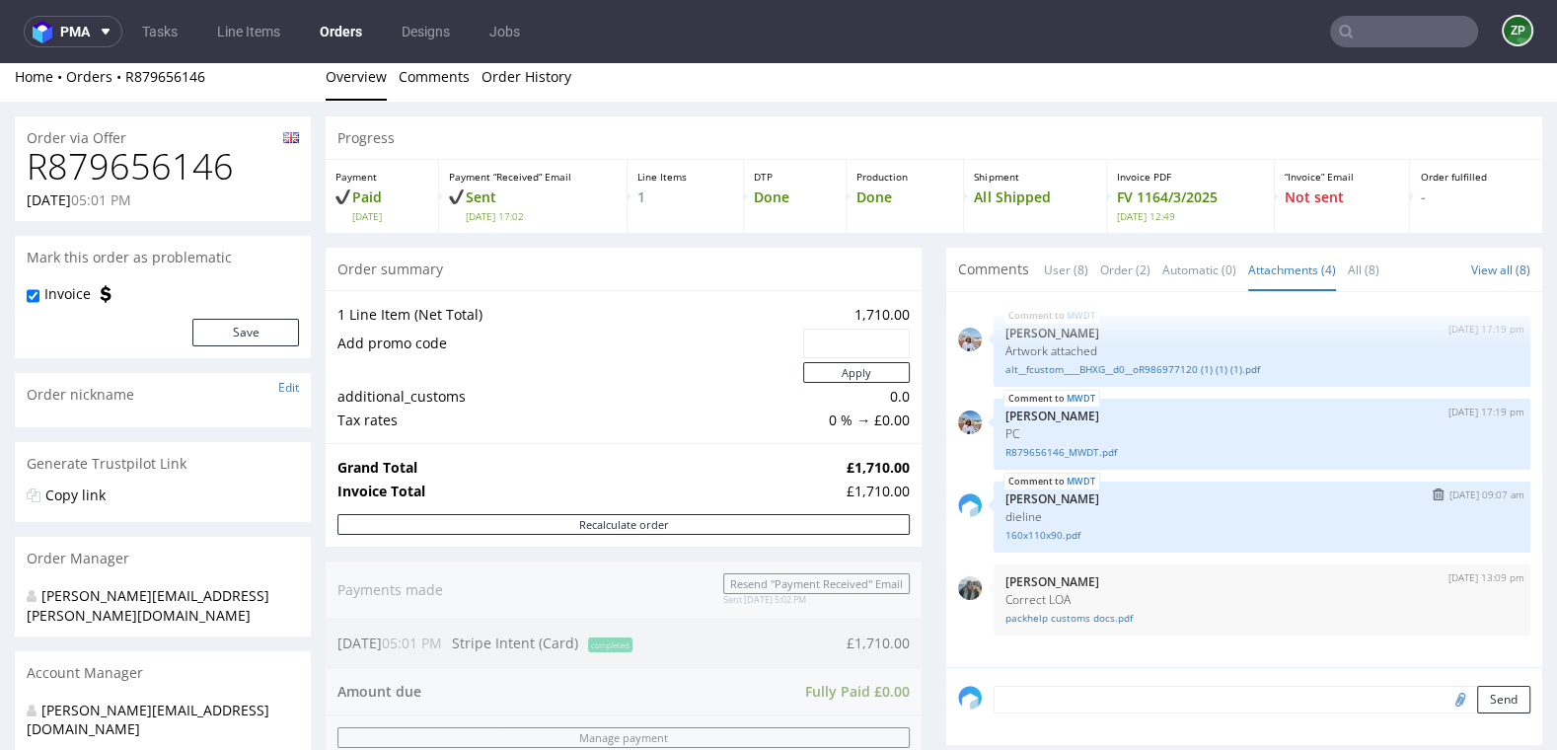
scroll to position [13, 0]
click at [977, 259] on span "Comments" at bounding box center [993, 268] width 71 height 20
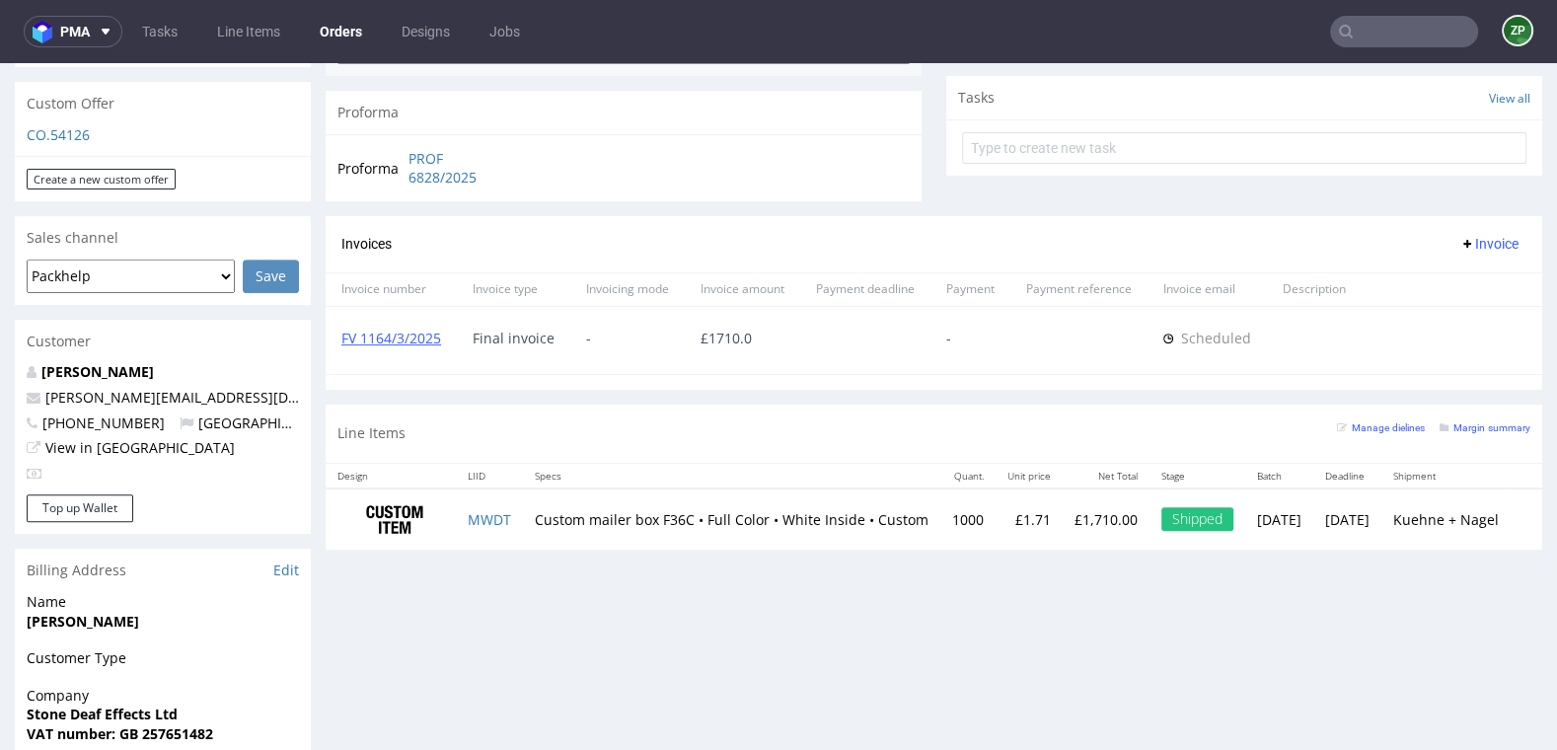
scroll to position [620, 0]
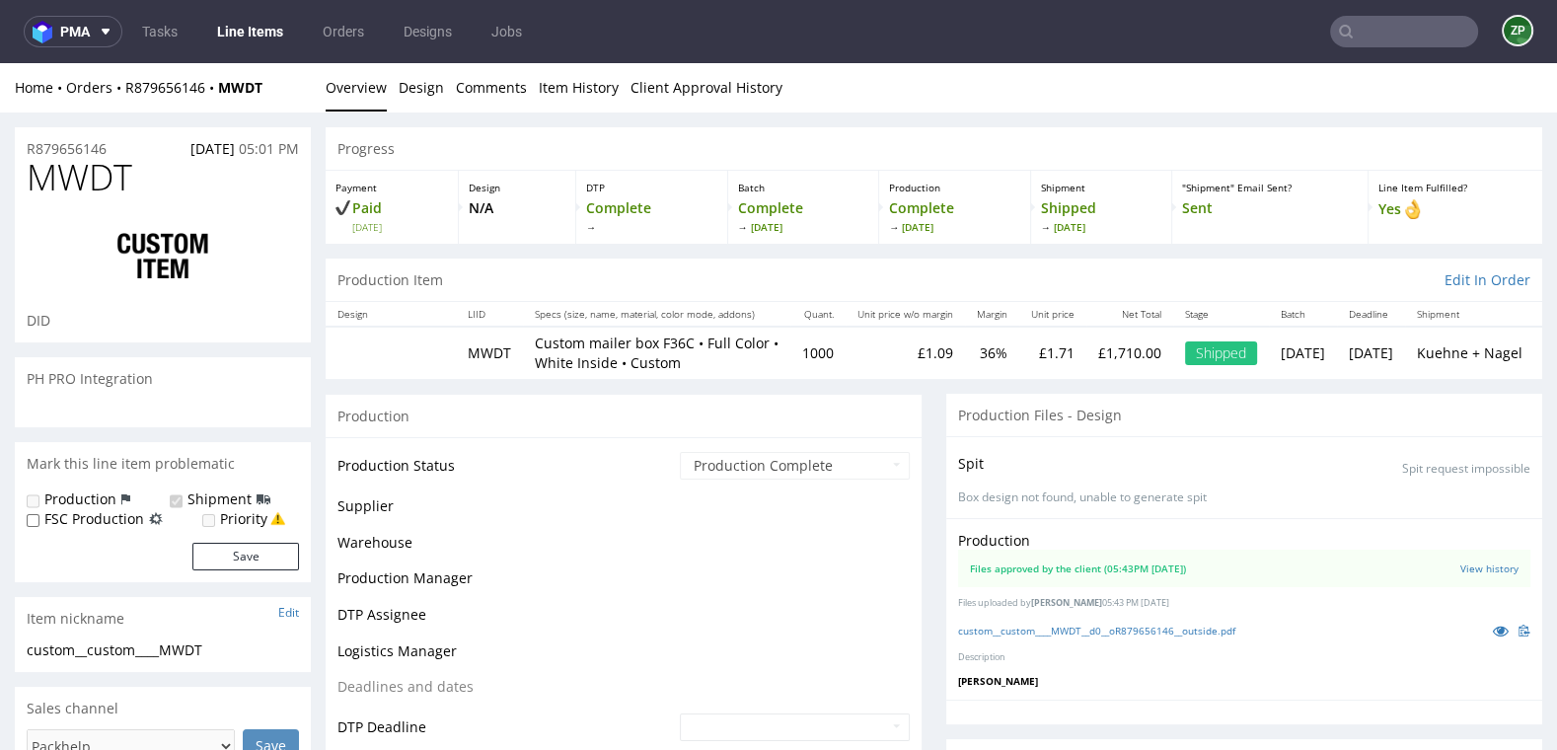
scroll to position [281, 0]
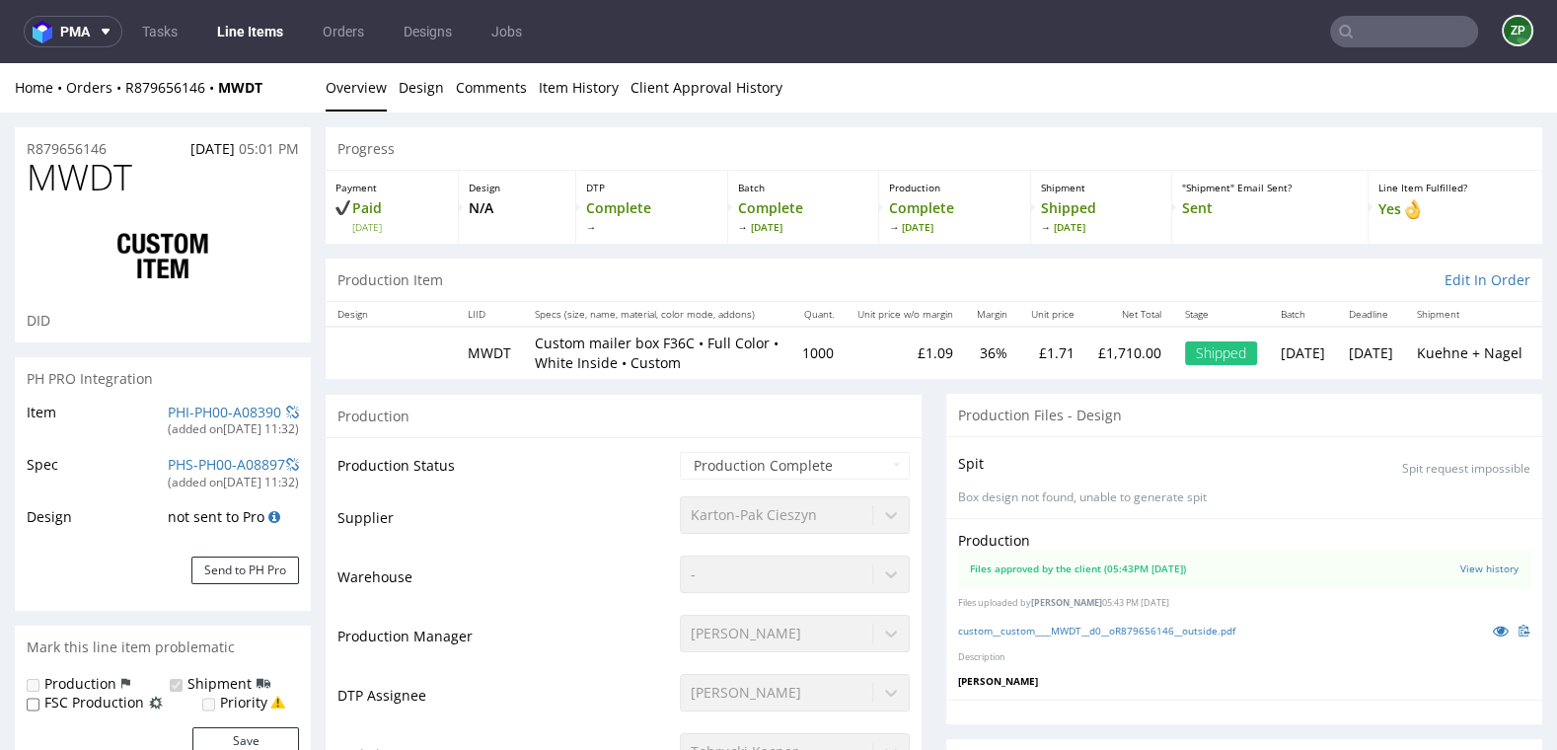
select select "in_progress"
click at [1107, 628] on link "custom__custom____MWDT__d0__oR879656146__outside.pdf" at bounding box center [1096, 631] width 277 height 14
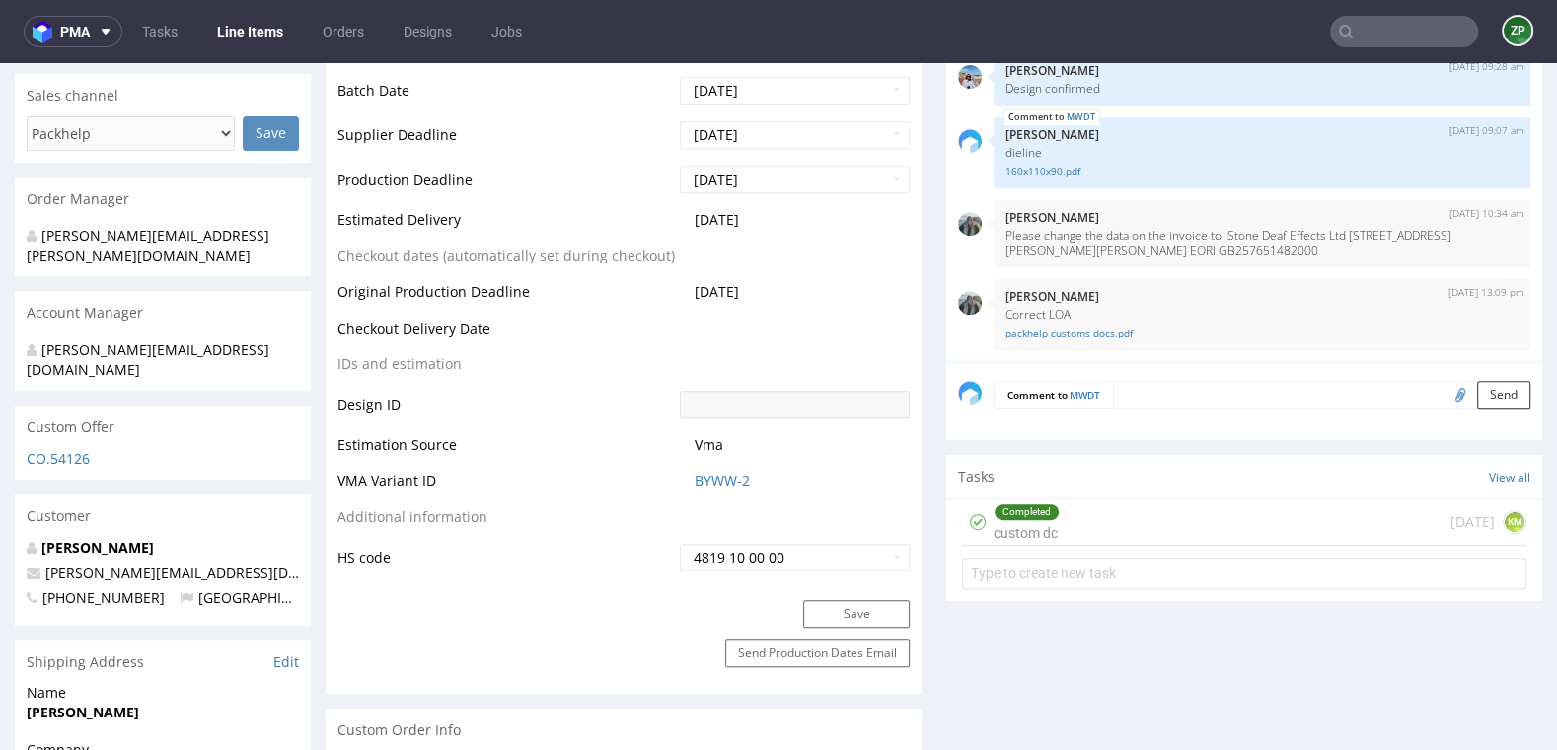
scroll to position [859, 0]
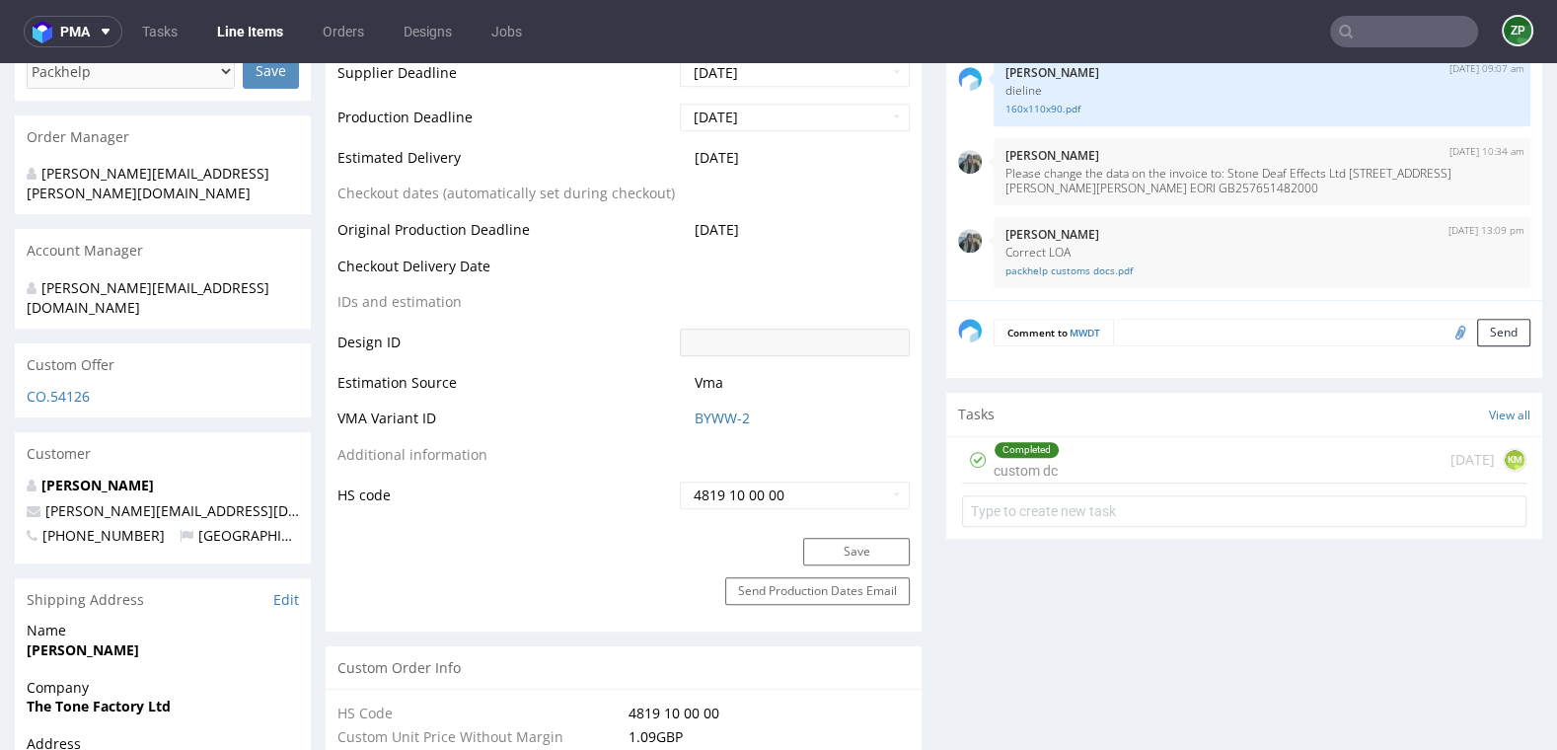
click at [1378, 39] on input "text" at bounding box center [1404, 32] width 148 height 32
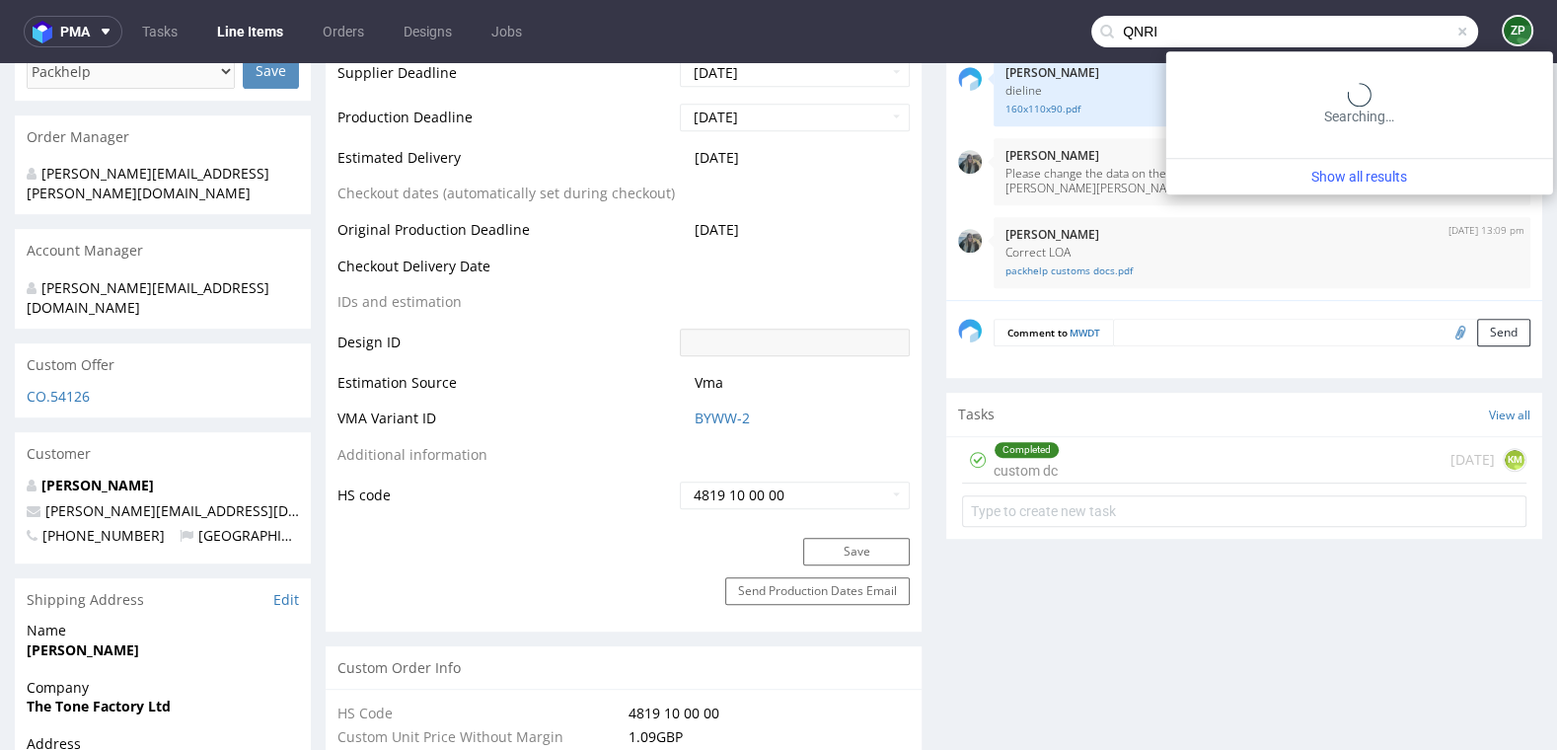
type input "QNRI"
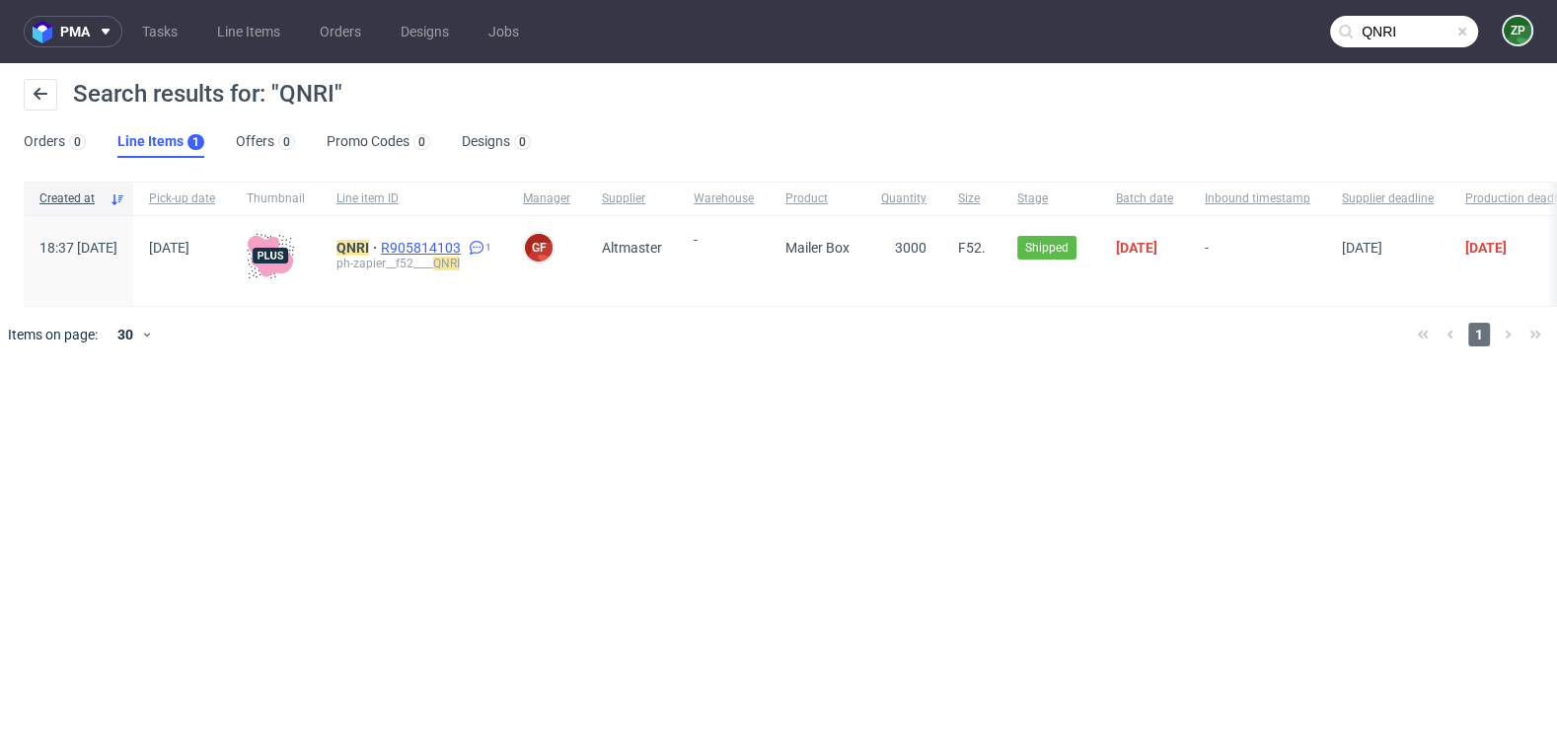
click at [465, 247] on span "R905814103" at bounding box center [423, 248] width 84 height 16
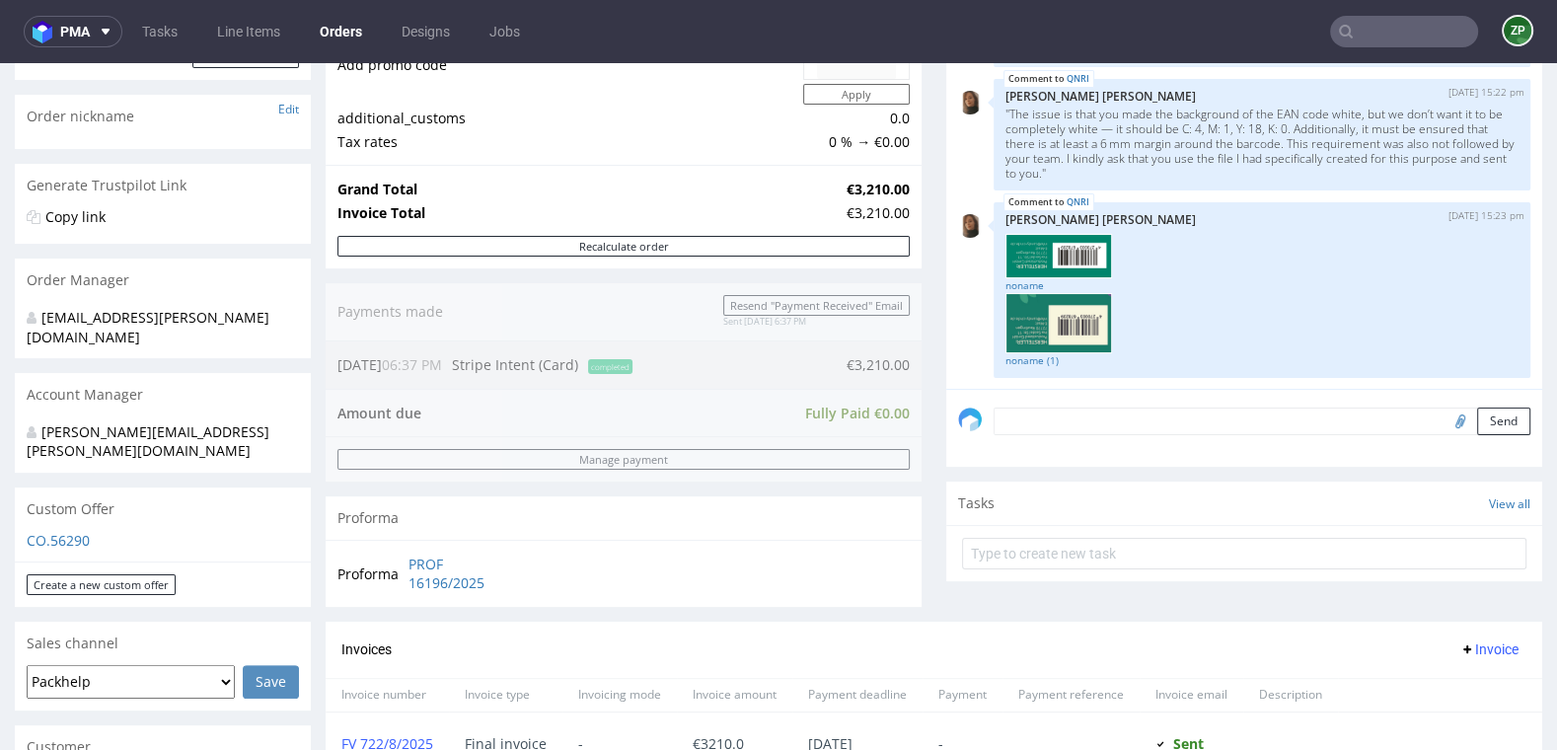
scroll to position [476, 0]
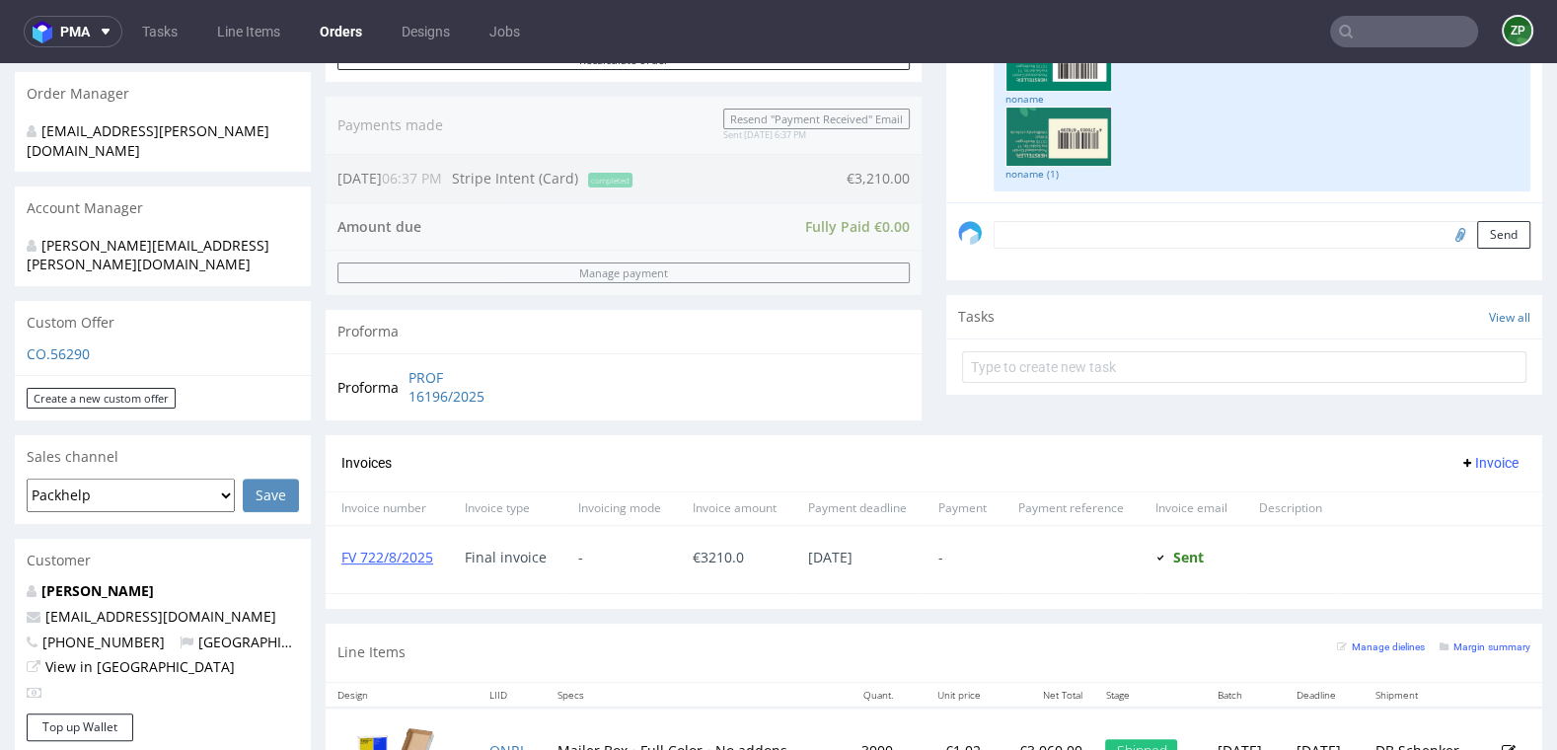
click at [244, 607] on p "accounts@candy-circle.de" at bounding box center [163, 617] width 272 height 20
click at [1406, 29] on input "text" at bounding box center [1404, 32] width 148 height 32
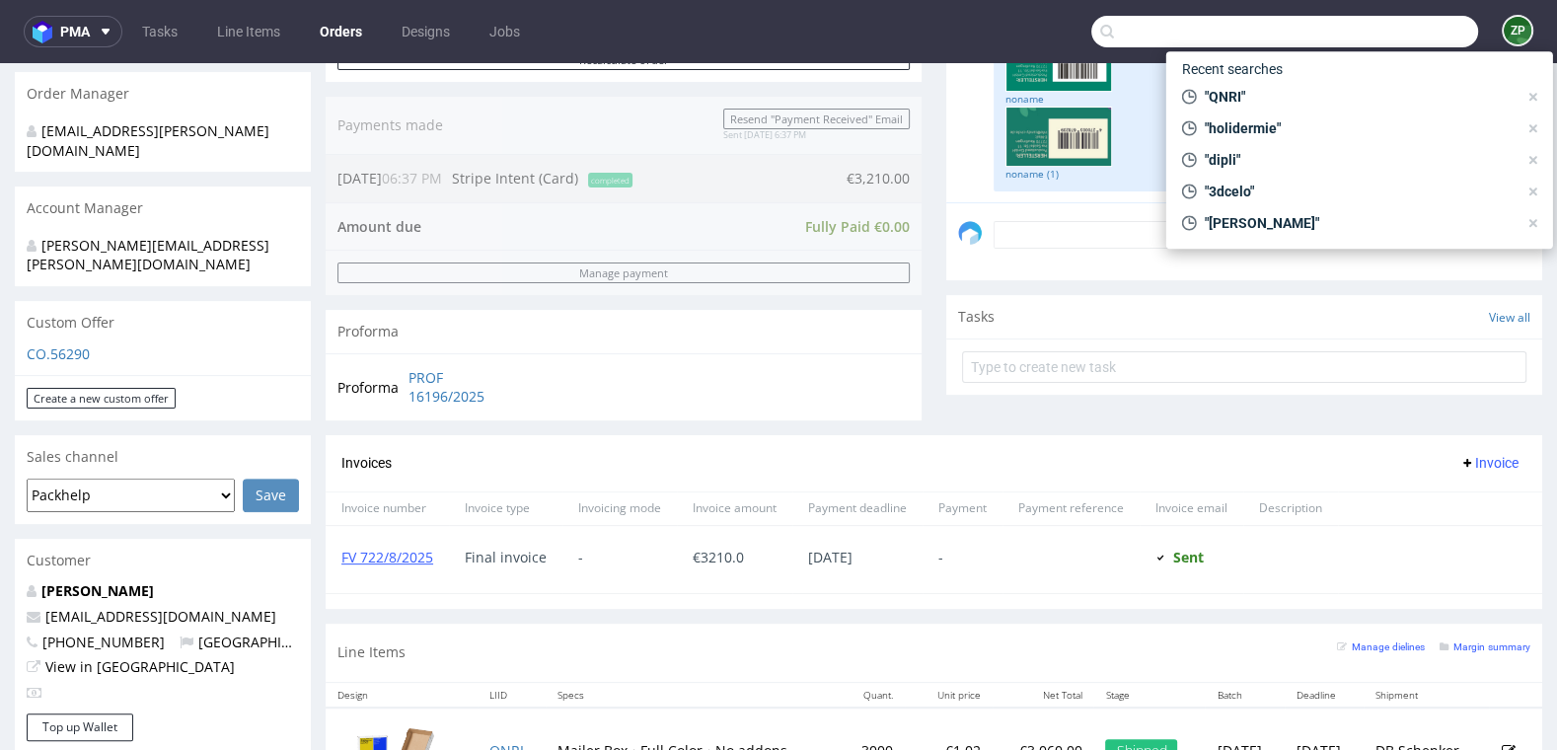
paste input "R190583937"
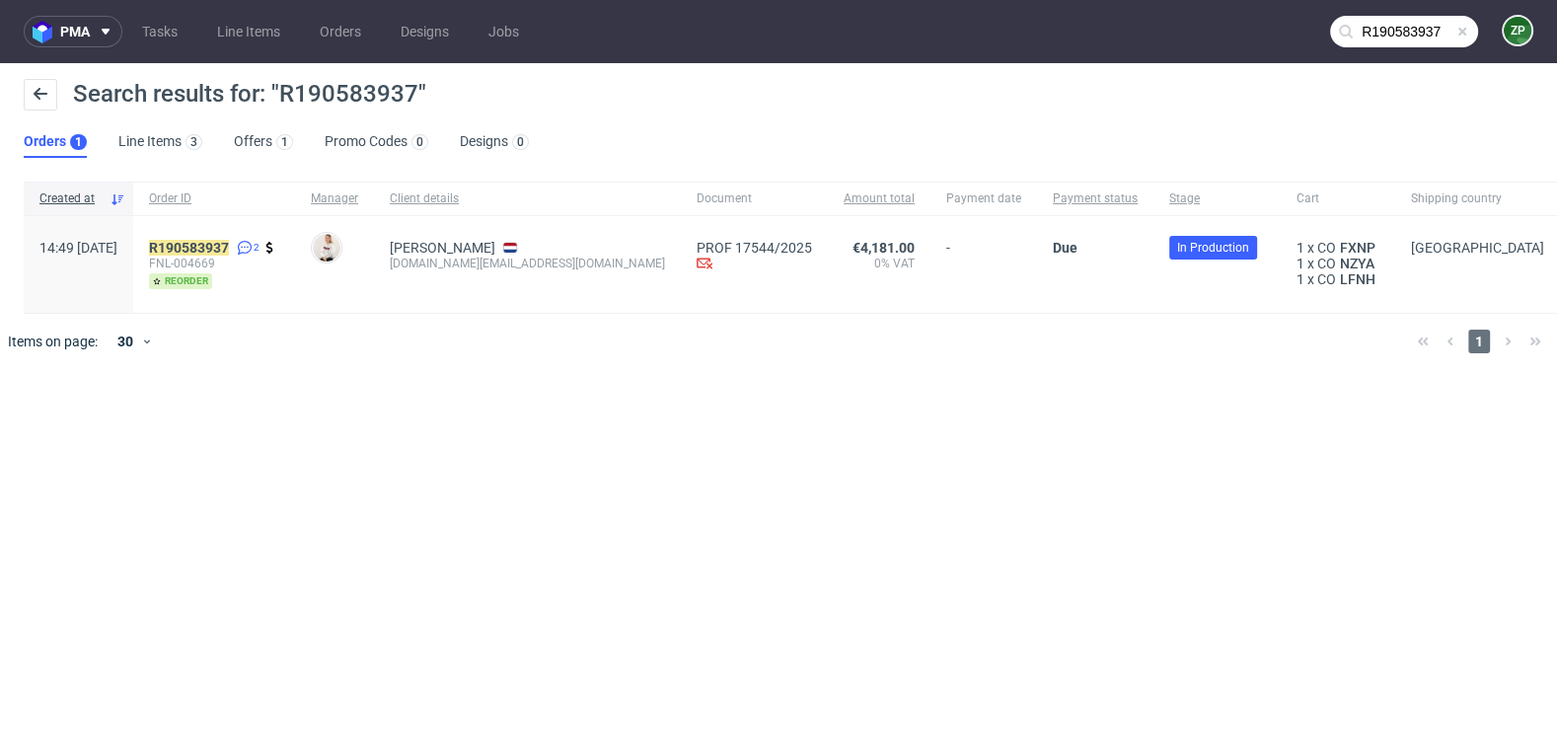
click at [1424, 33] on input "R190583937" at bounding box center [1404, 32] width 148 height 32
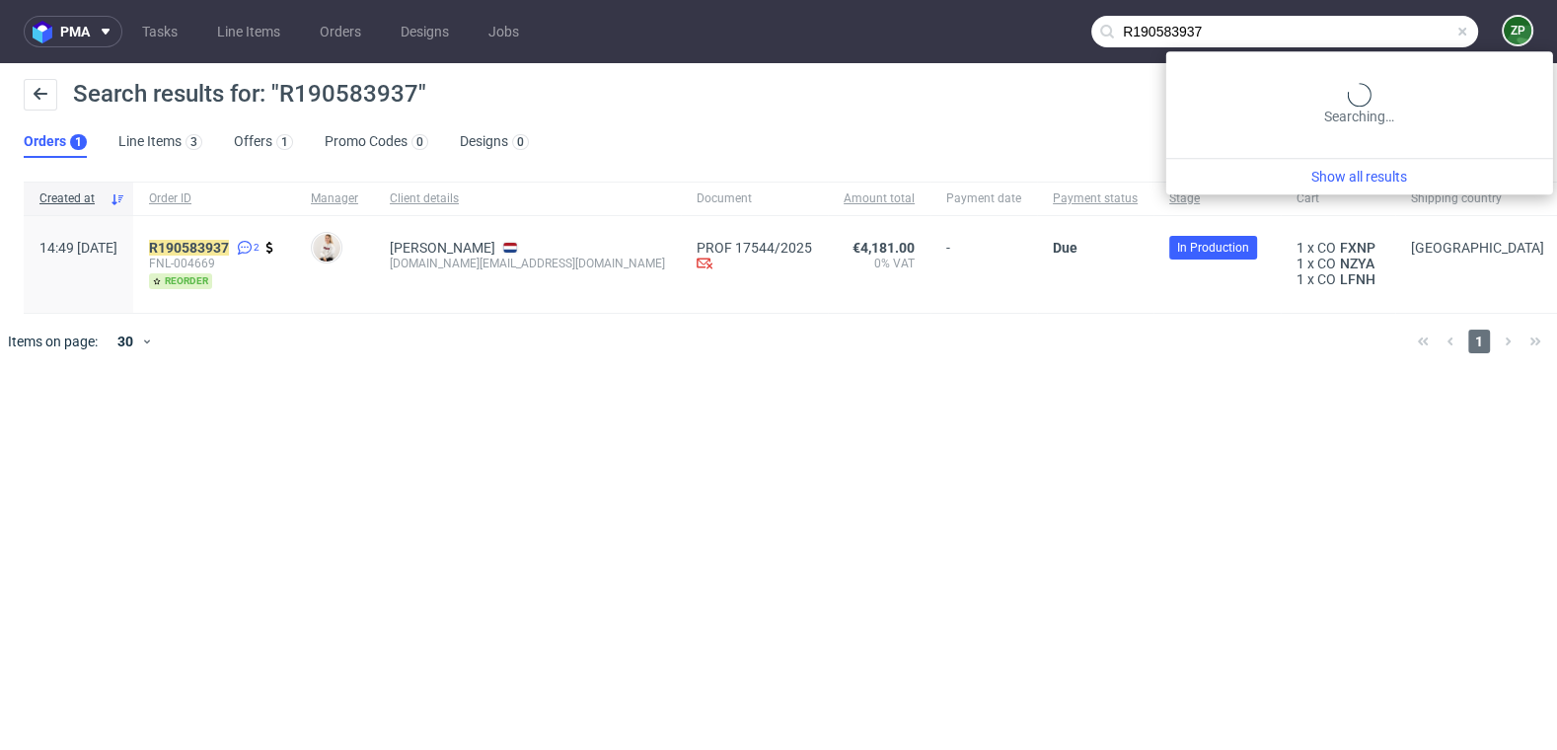
click at [1424, 33] on input "R190583937" at bounding box center [1285, 32] width 387 height 32
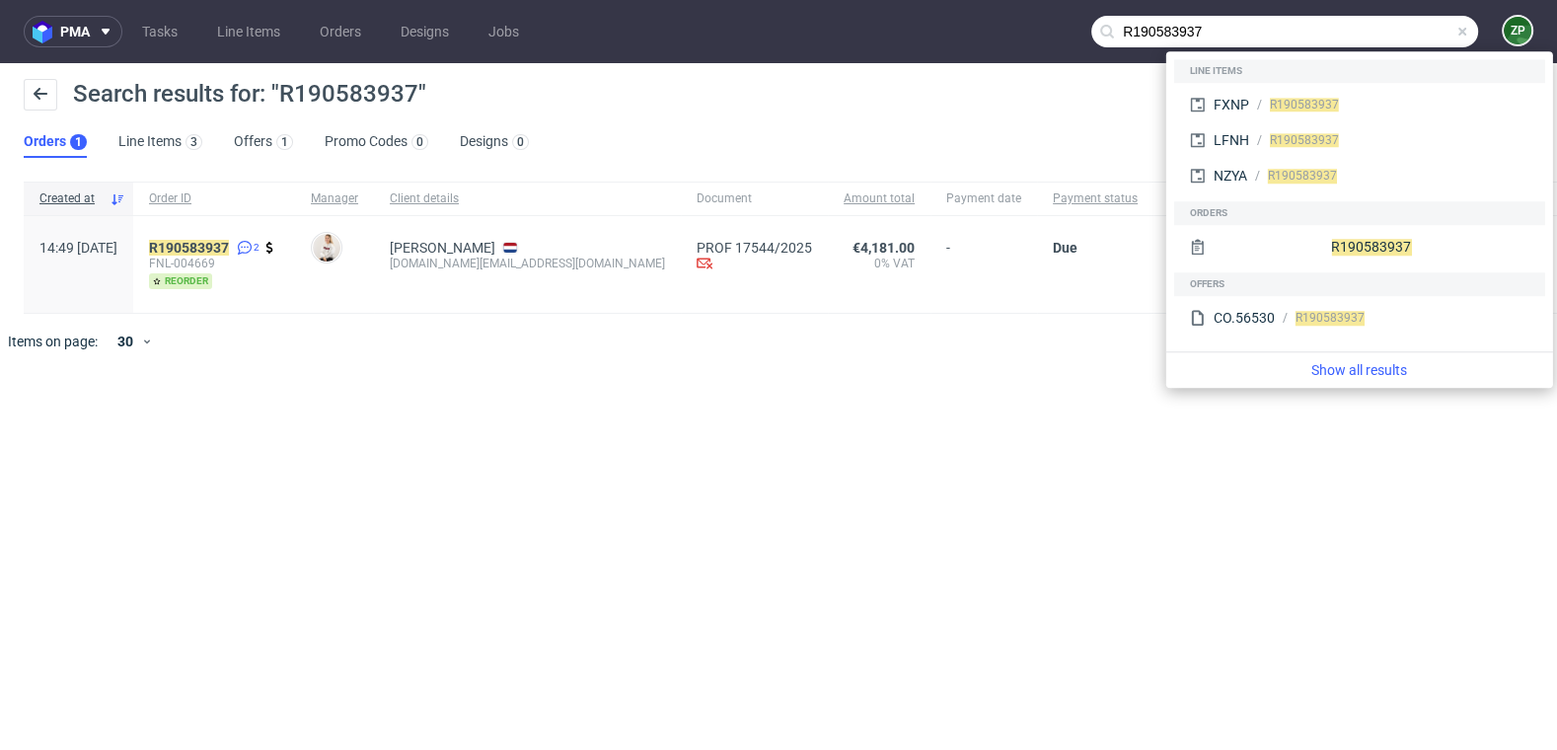
paste input "448170320"
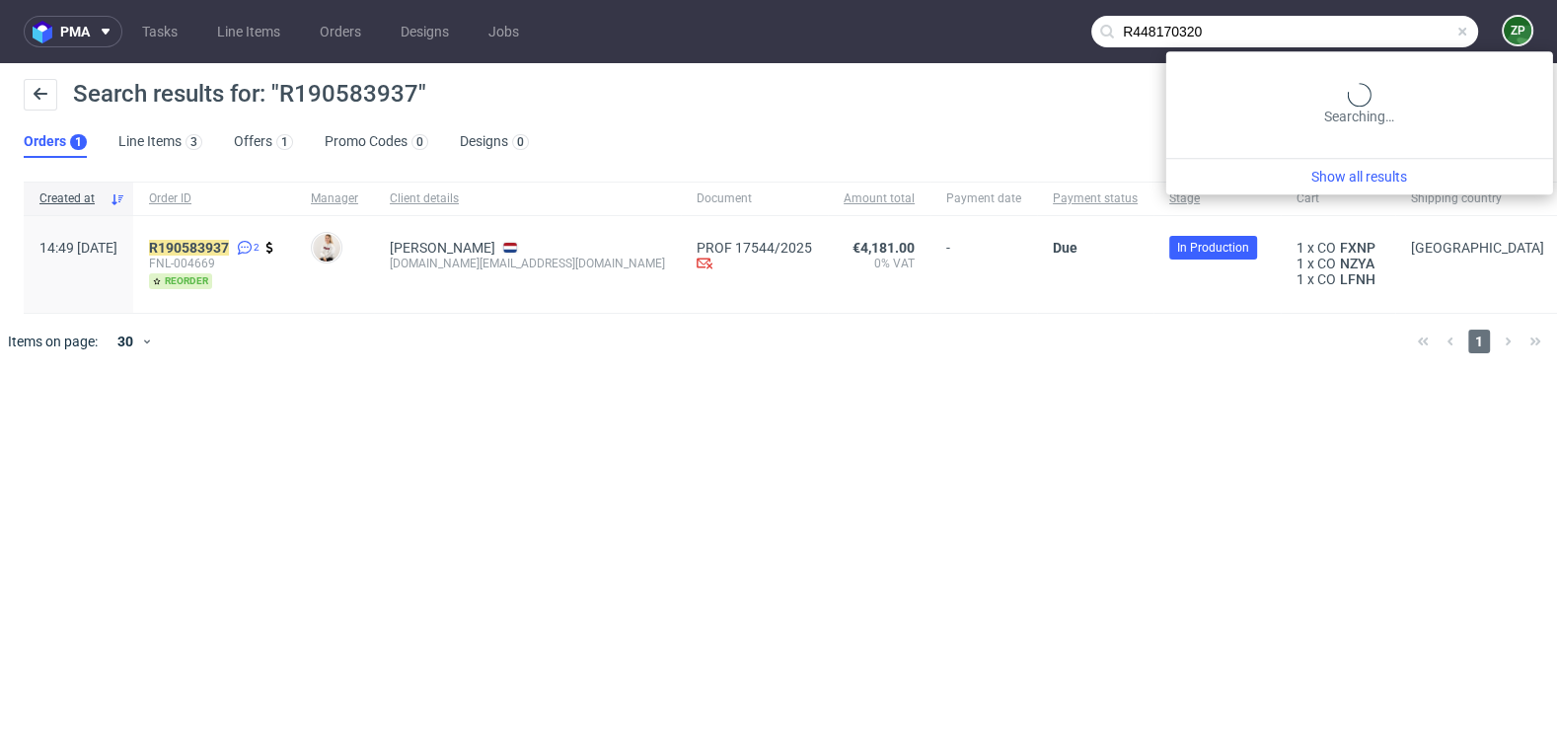
type input "R448170320"
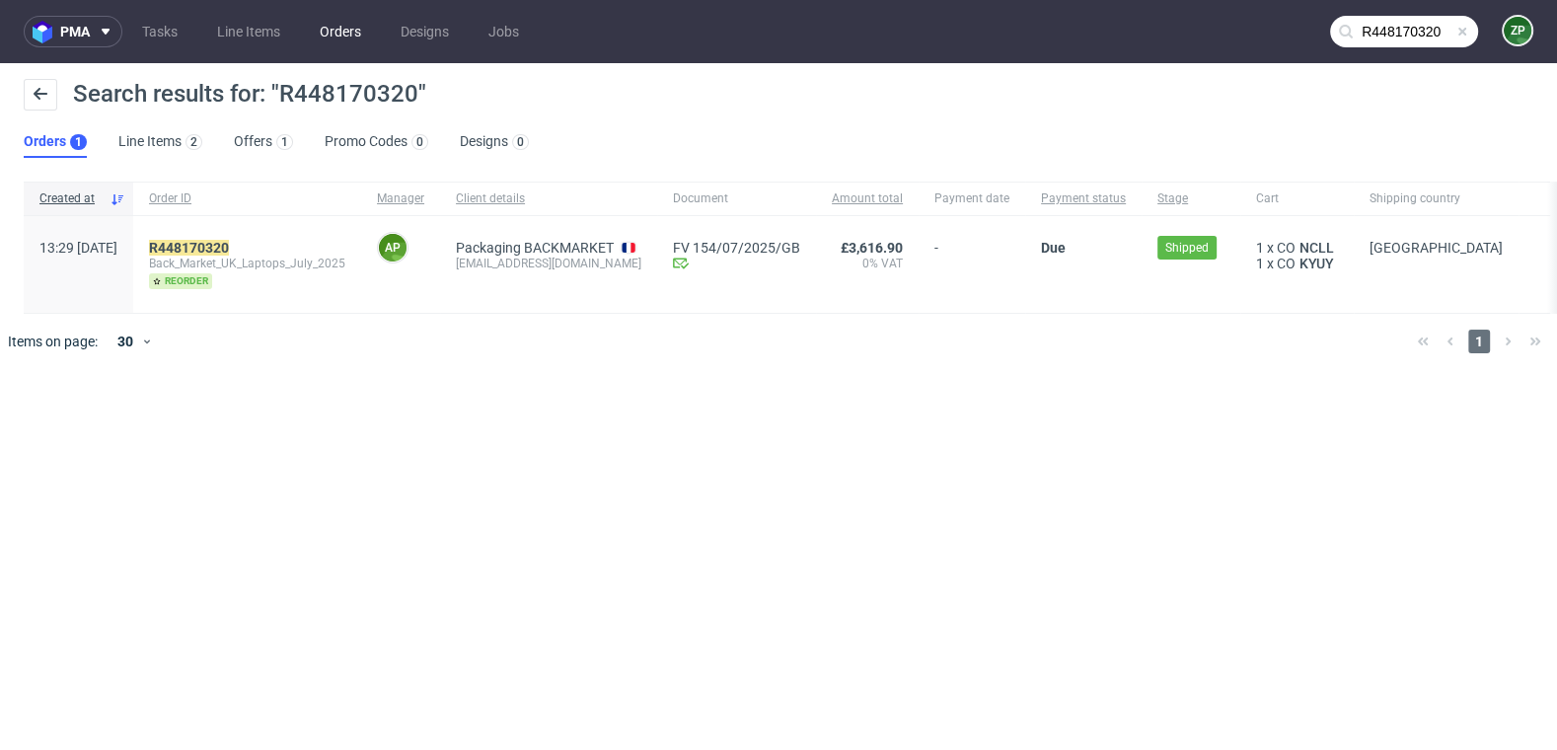
click at [364, 34] on link "Orders" at bounding box center [340, 32] width 65 height 32
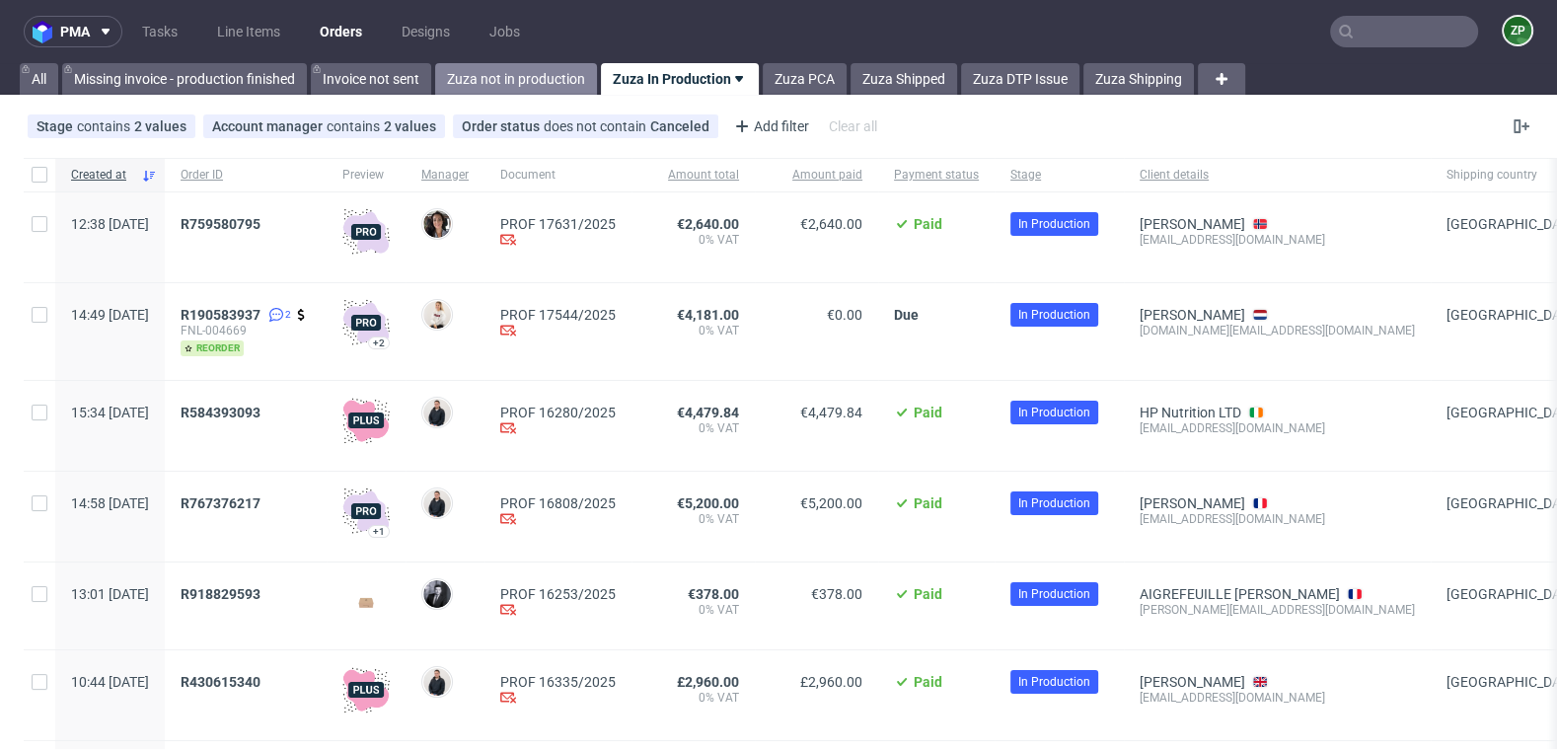
click at [501, 78] on link "Zuza not in production" at bounding box center [516, 79] width 162 height 32
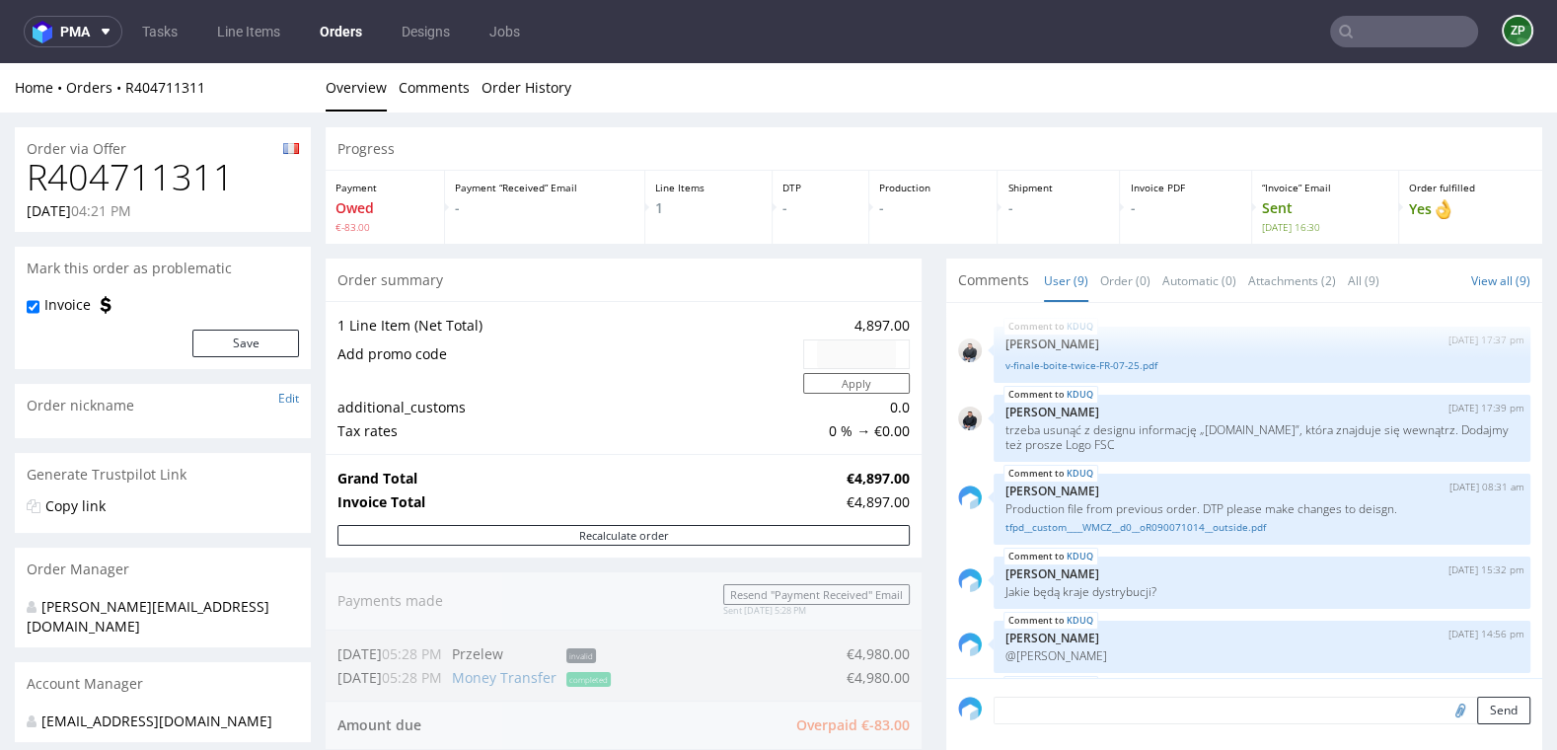
click at [355, 30] on link "Orders" at bounding box center [341, 32] width 66 height 32
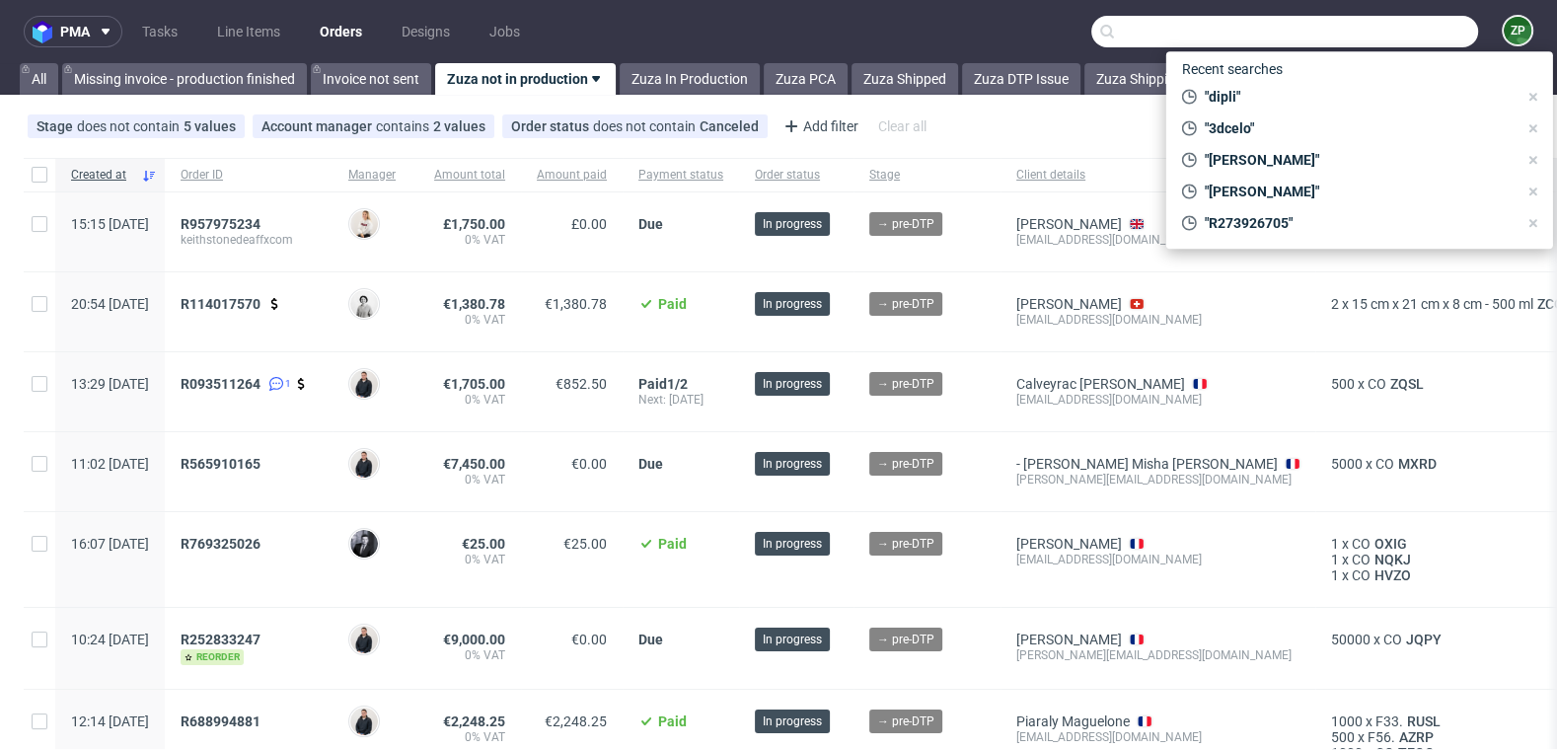
click at [1395, 35] on input "text" at bounding box center [1285, 32] width 387 height 32
type input "p"
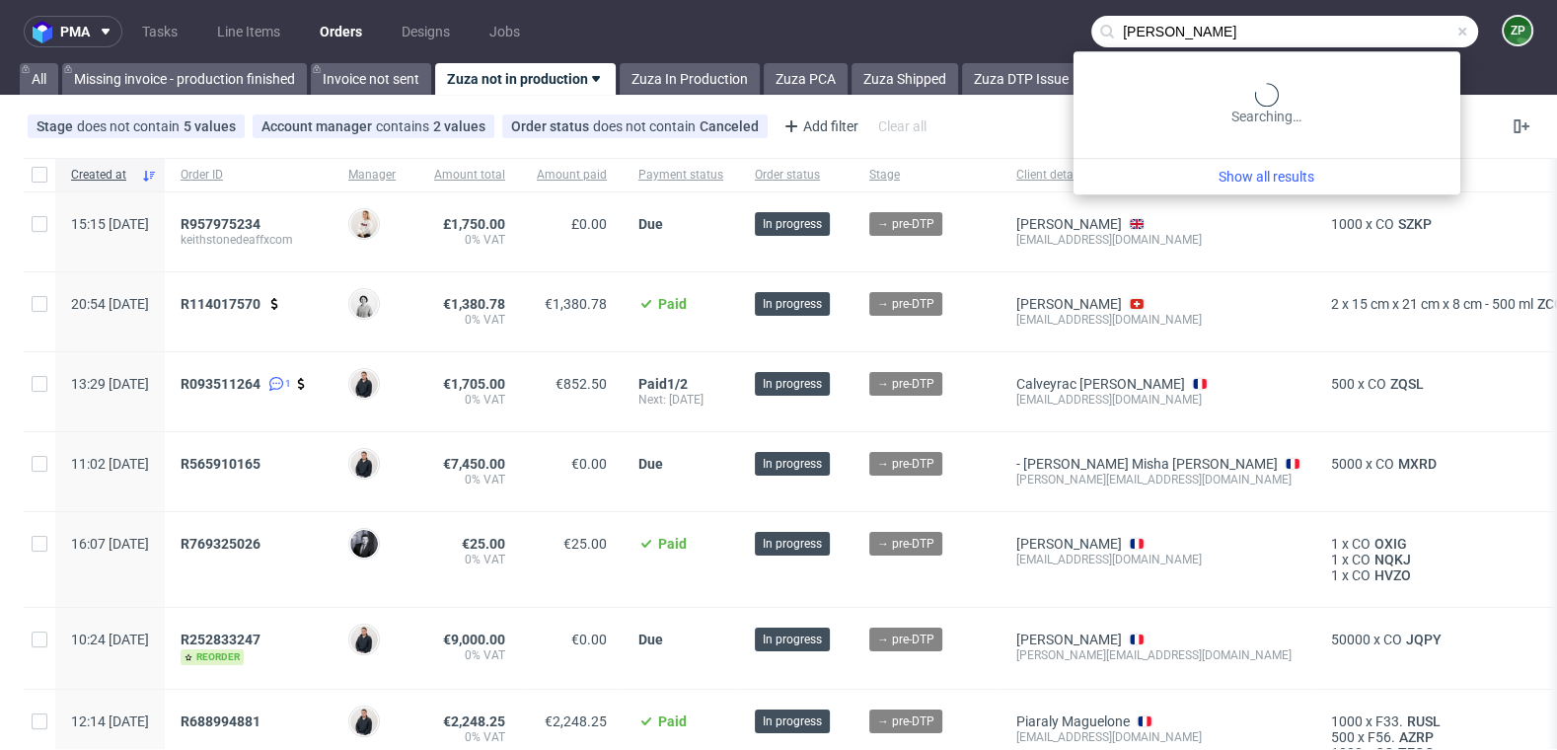
type input "ben pearlman"
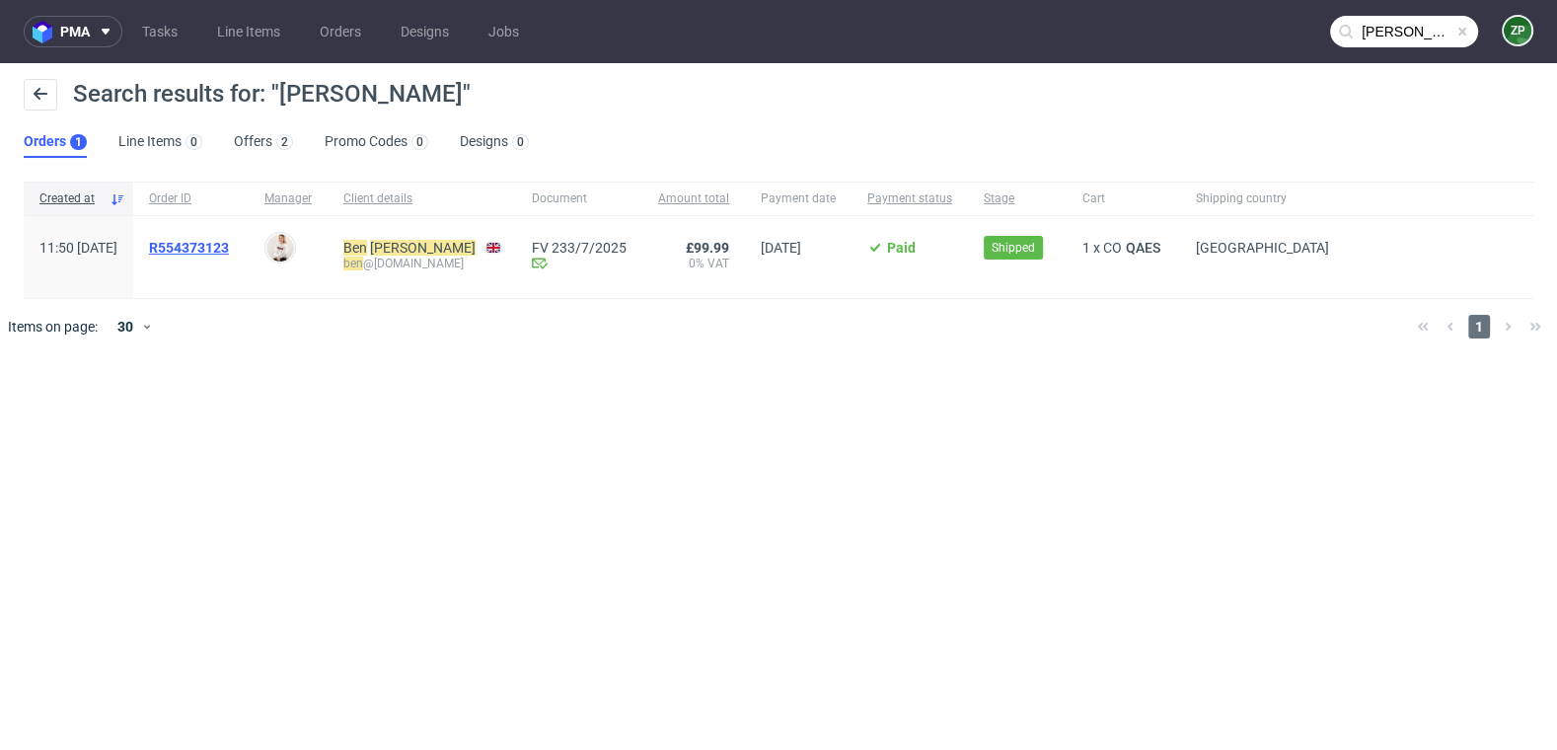
click at [229, 241] on span "R554373123" at bounding box center [189, 248] width 80 height 16
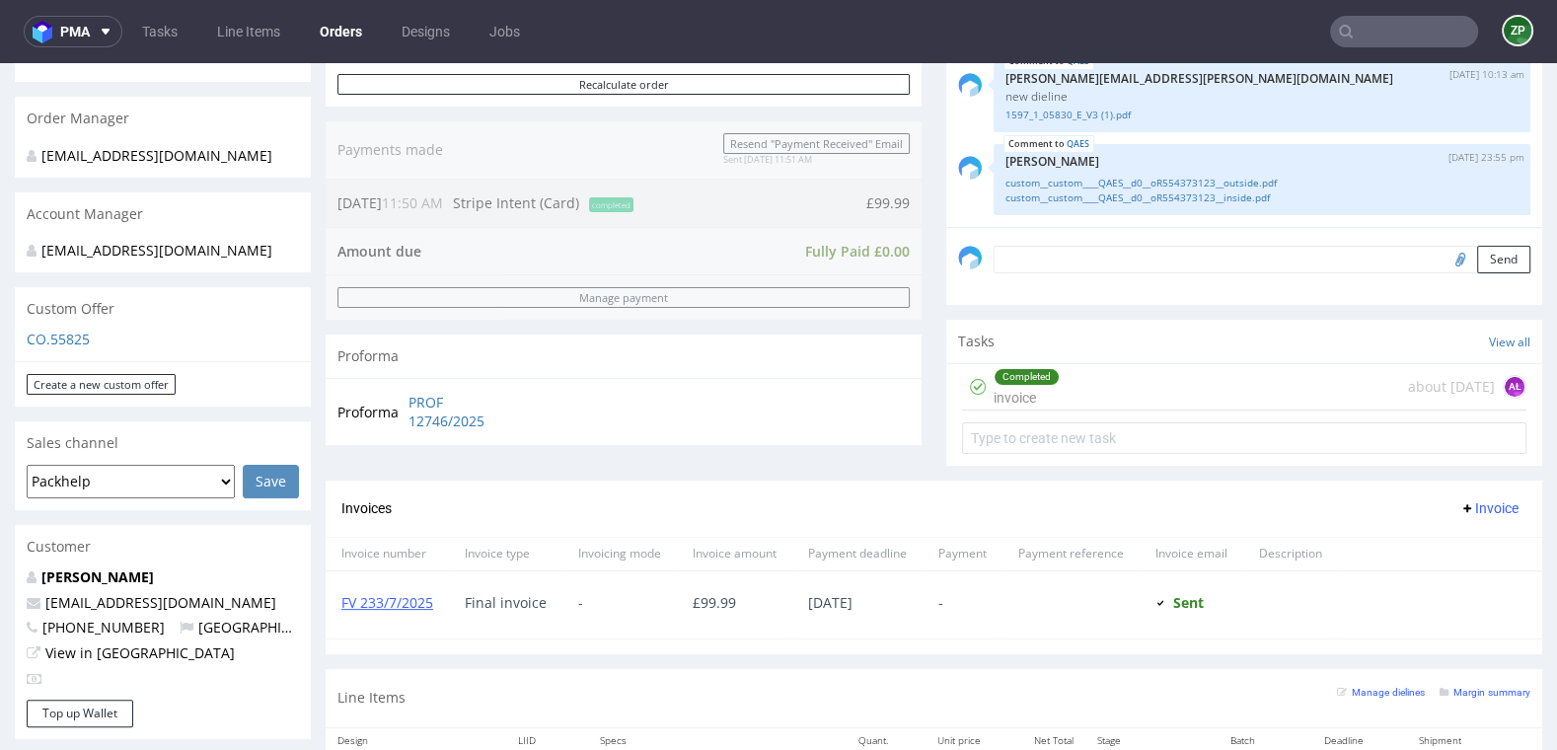
scroll to position [689, 0]
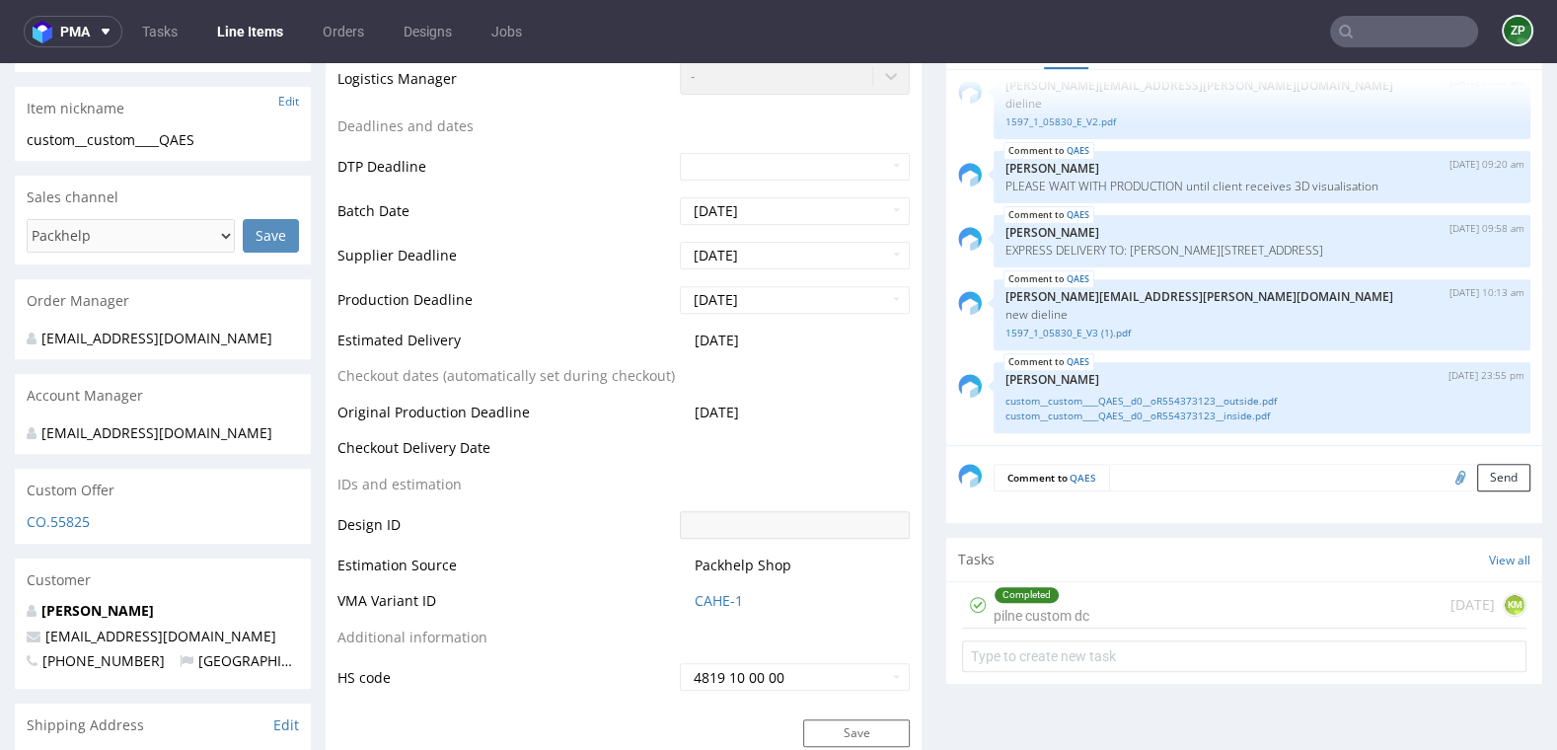
scroll to position [662, 0]
click at [1166, 474] on textarea at bounding box center [1319, 477] width 421 height 28
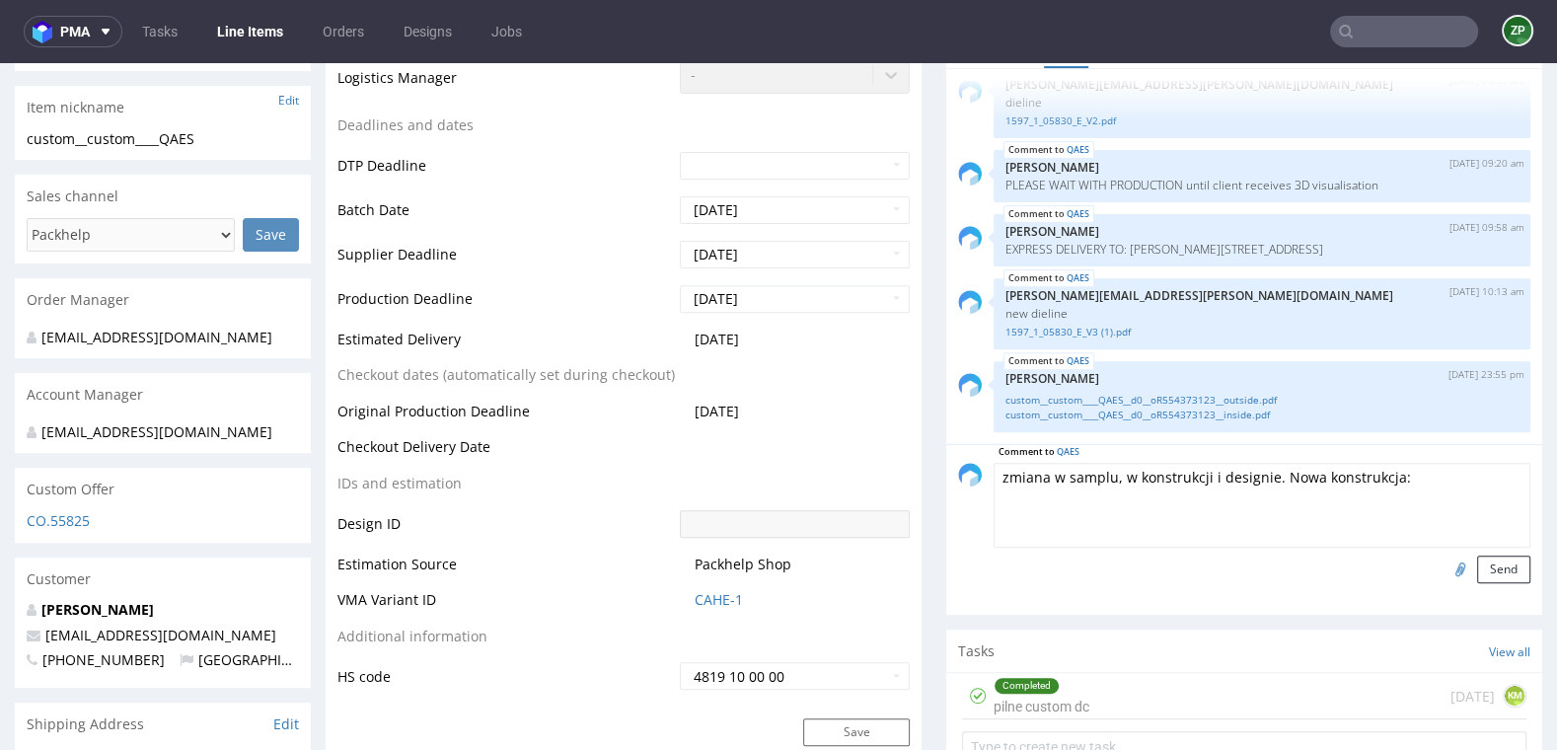
type textarea "zmiana w samplu, w konstrukcji i designie. Nowa konstrukcja:"
click at [1444, 563] on input "file" at bounding box center [1458, 569] width 28 height 26
click at [1411, 470] on textarea "zmiana w samplu, w konstrukcji i designie. Nowa konstrukcja:" at bounding box center [1262, 505] width 537 height 85
click at [1444, 564] on input "file" at bounding box center [1458, 569] width 28 height 26
type input "C:\fakepath\1597_6_BOX+INSERT_E.pdf"
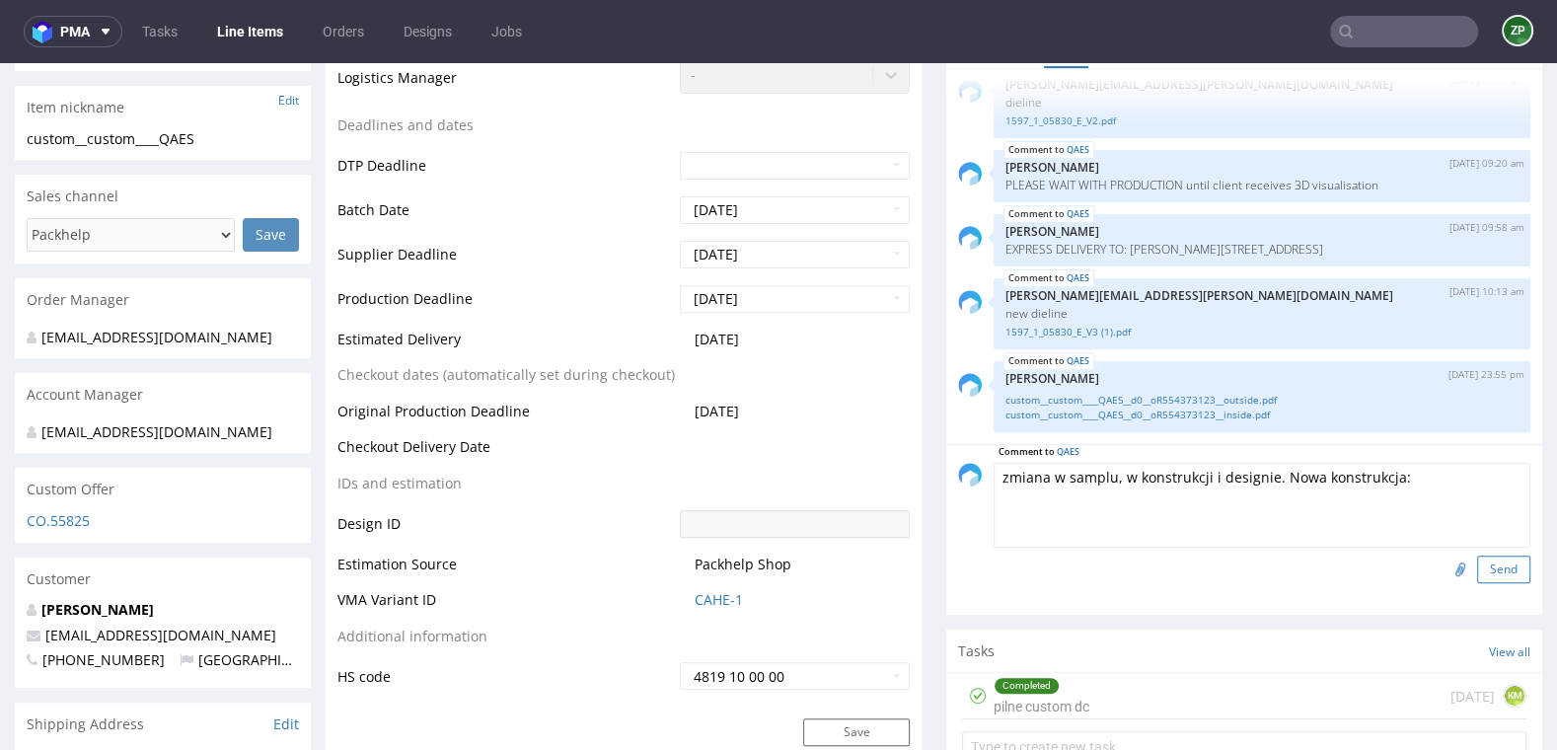
click at [1482, 566] on button "Send" at bounding box center [1503, 570] width 53 height 28
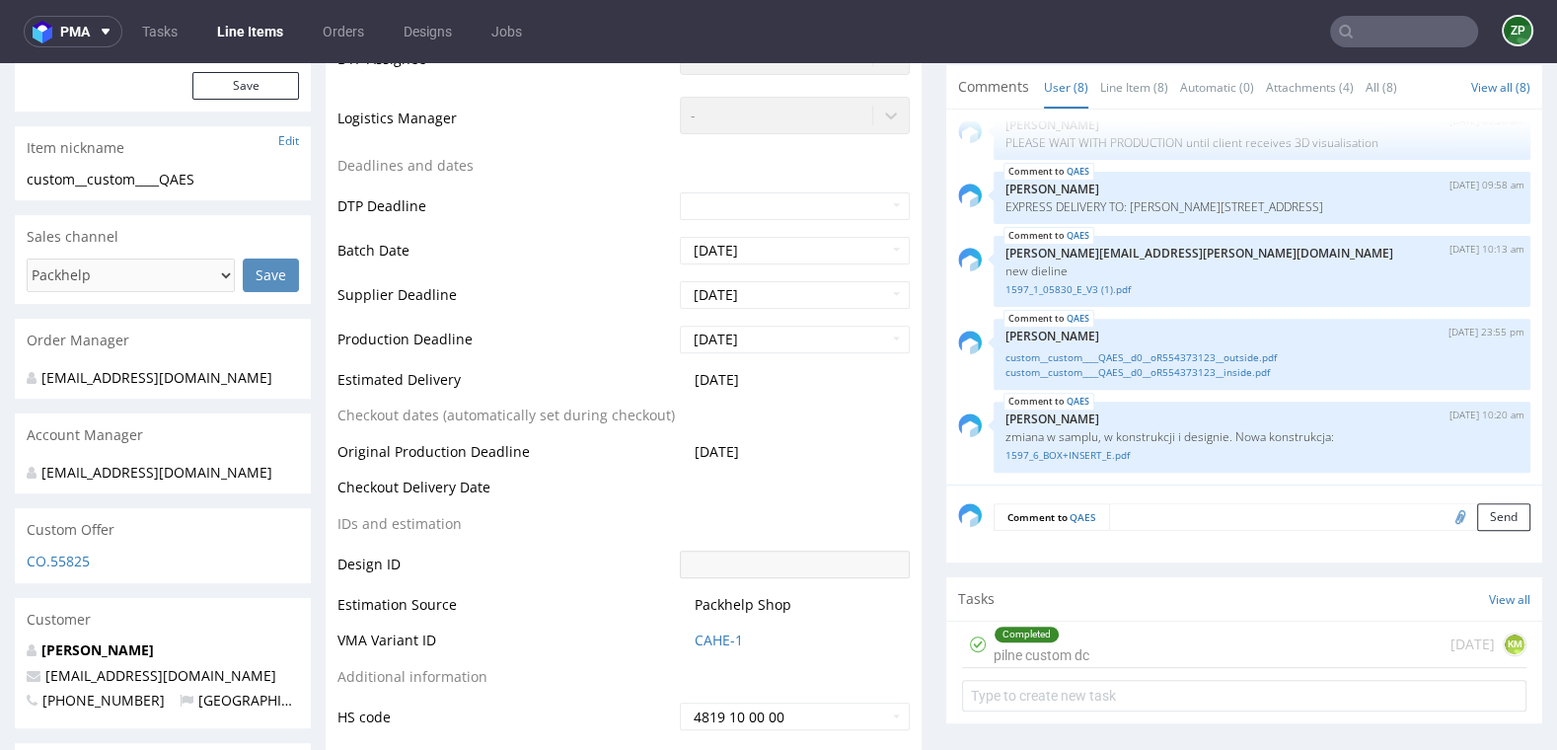
scroll to position [632, 0]
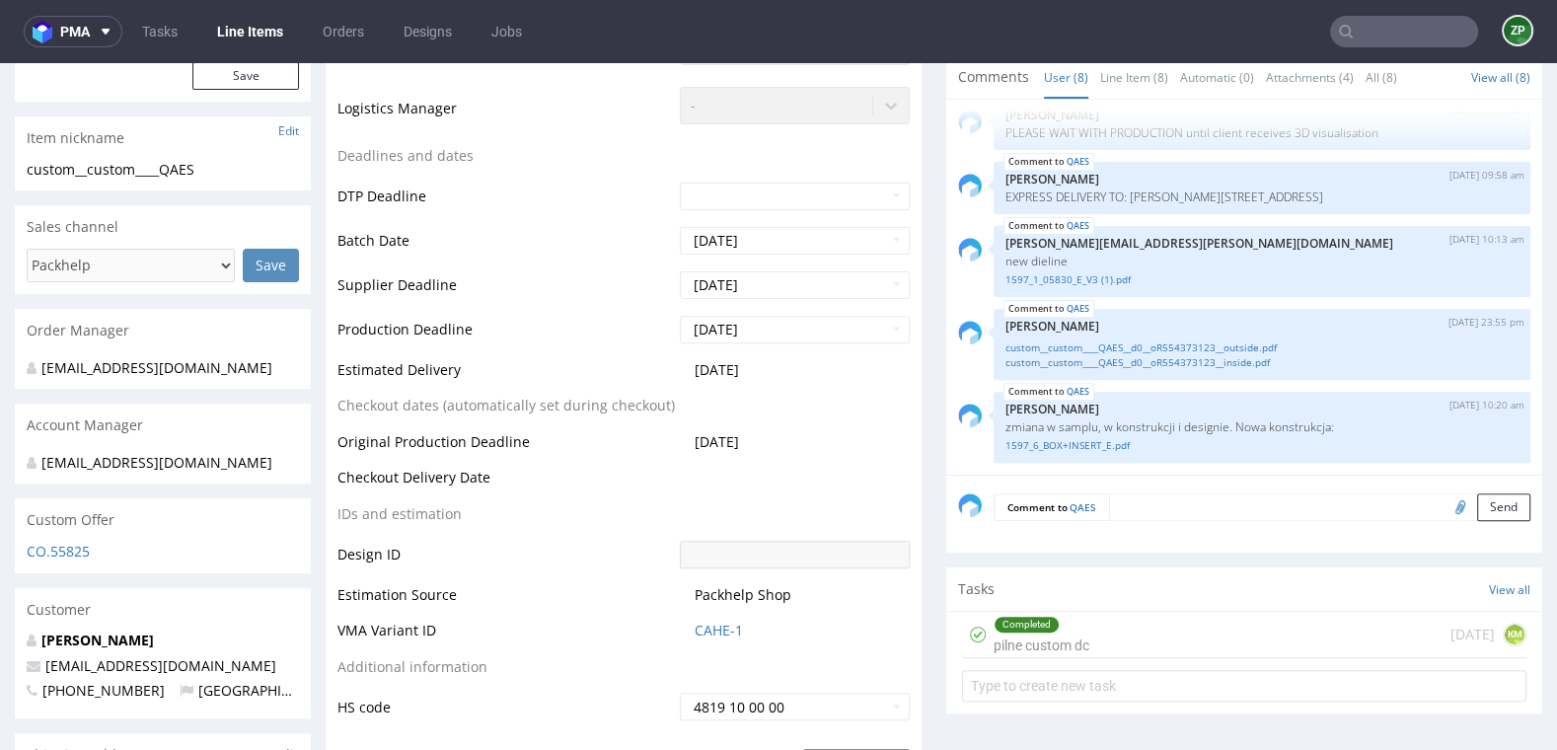
click at [1134, 498] on textarea at bounding box center [1319, 507] width 421 height 28
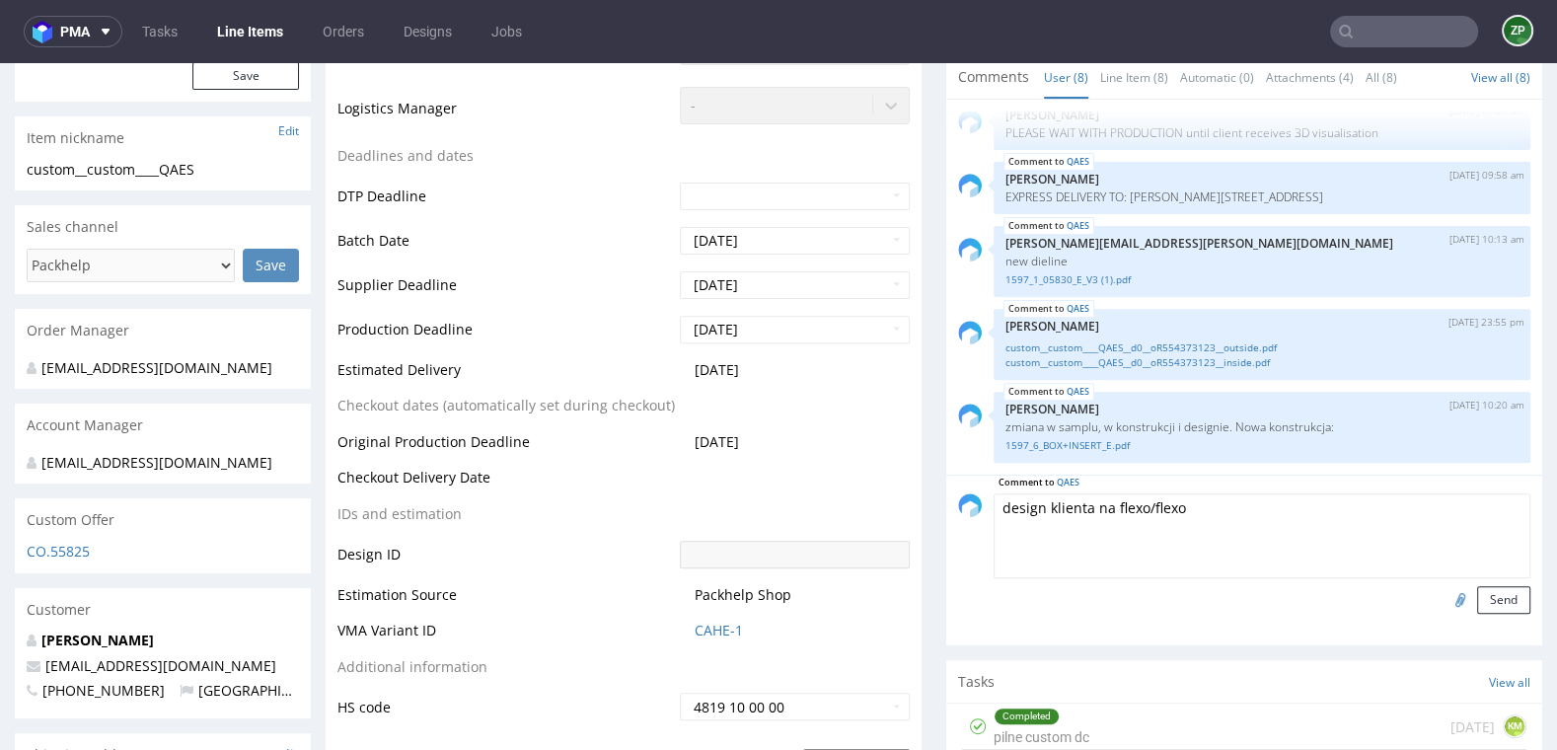
click at [1445, 595] on input "file" at bounding box center [1458, 599] width 28 height 26
click at [1297, 514] on textarea "design klienta na flexo/flexo" at bounding box center [1262, 535] width 537 height 85
paste textarea "[URL][DOMAIN_NAME]"
type textarea "design klienta na flexo/flexo https://www.figma.com/design/zzl3JvtAzSSkWYjLG4mI…"
click at [1502, 599] on button "Send" at bounding box center [1503, 600] width 53 height 28
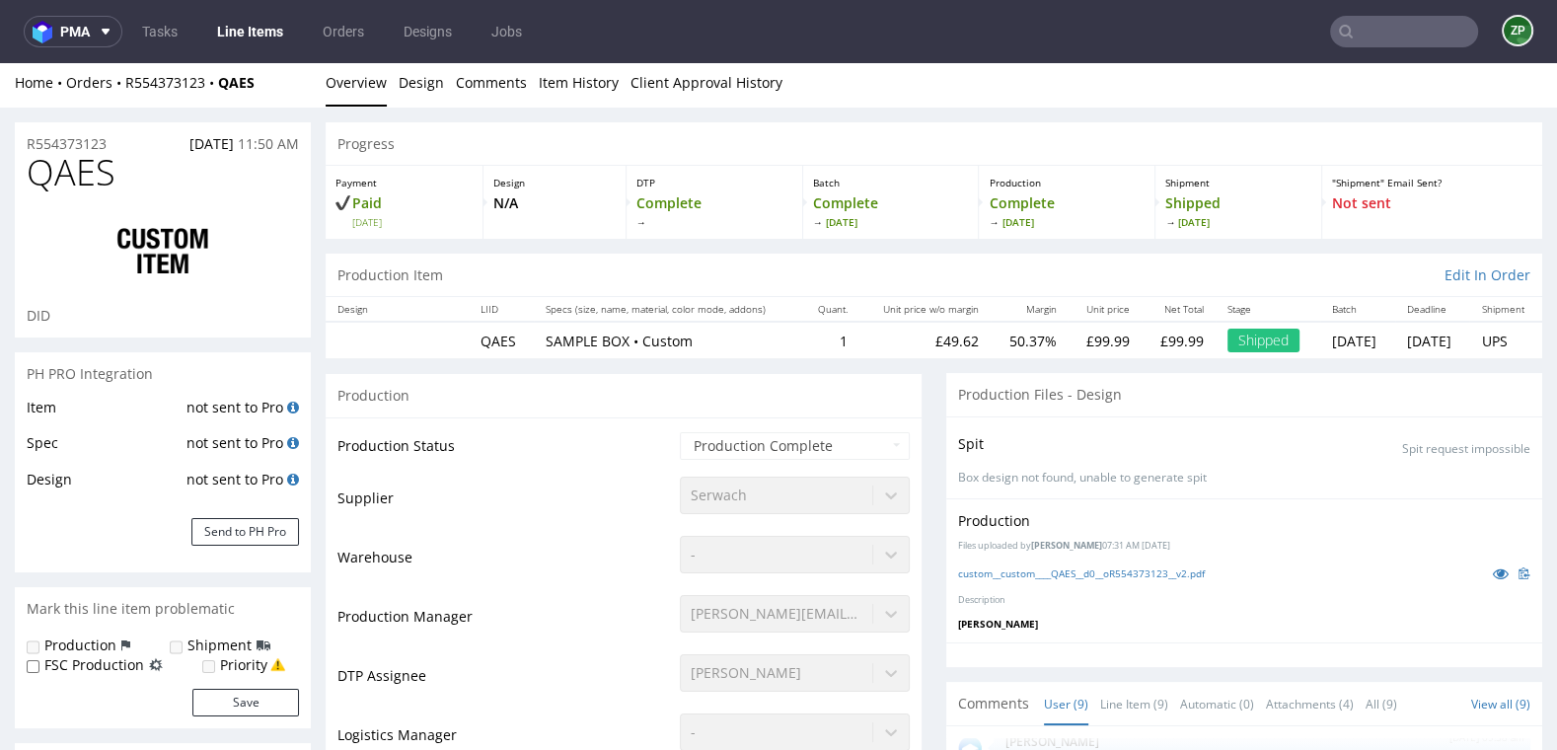
scroll to position [0, 0]
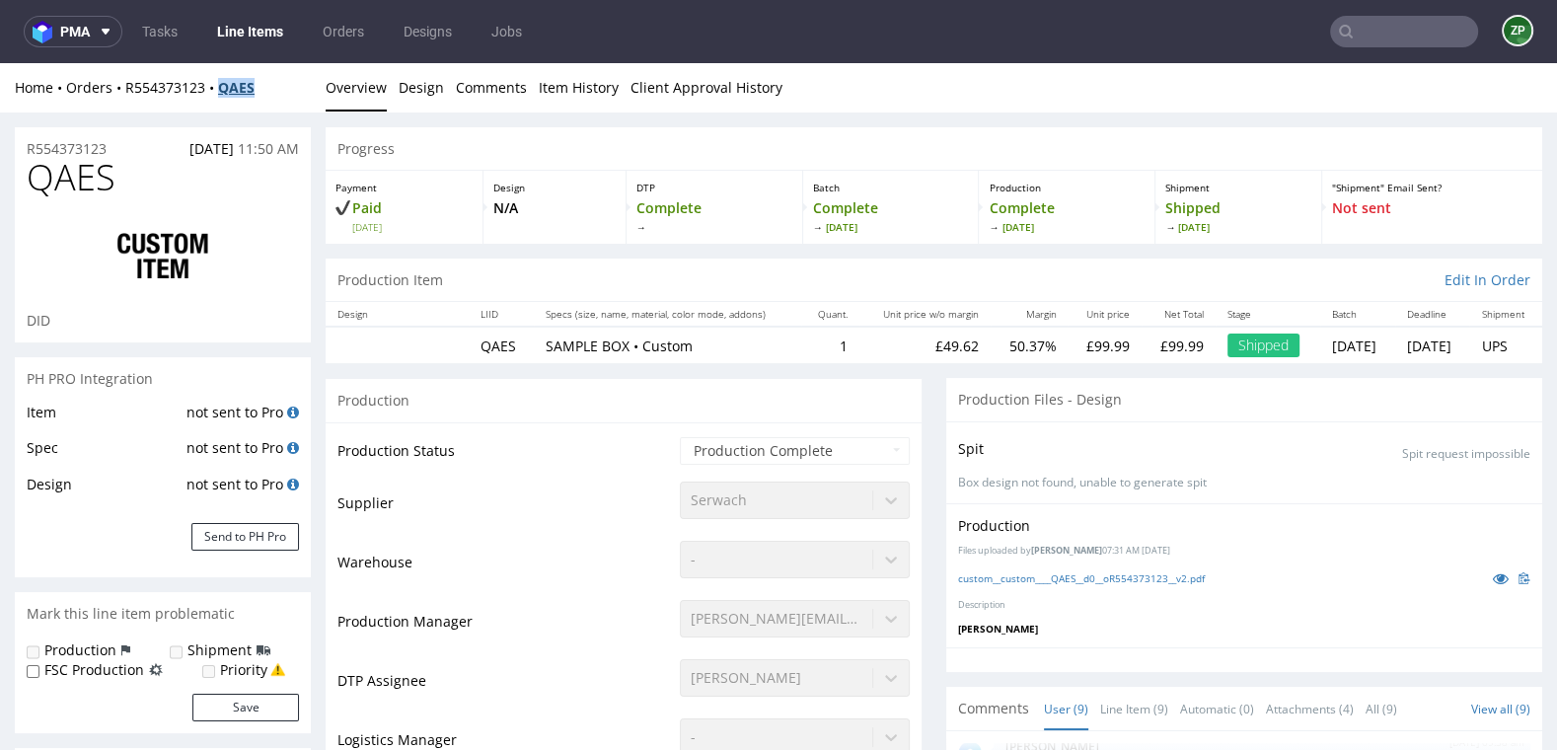
copy strong "QAES"
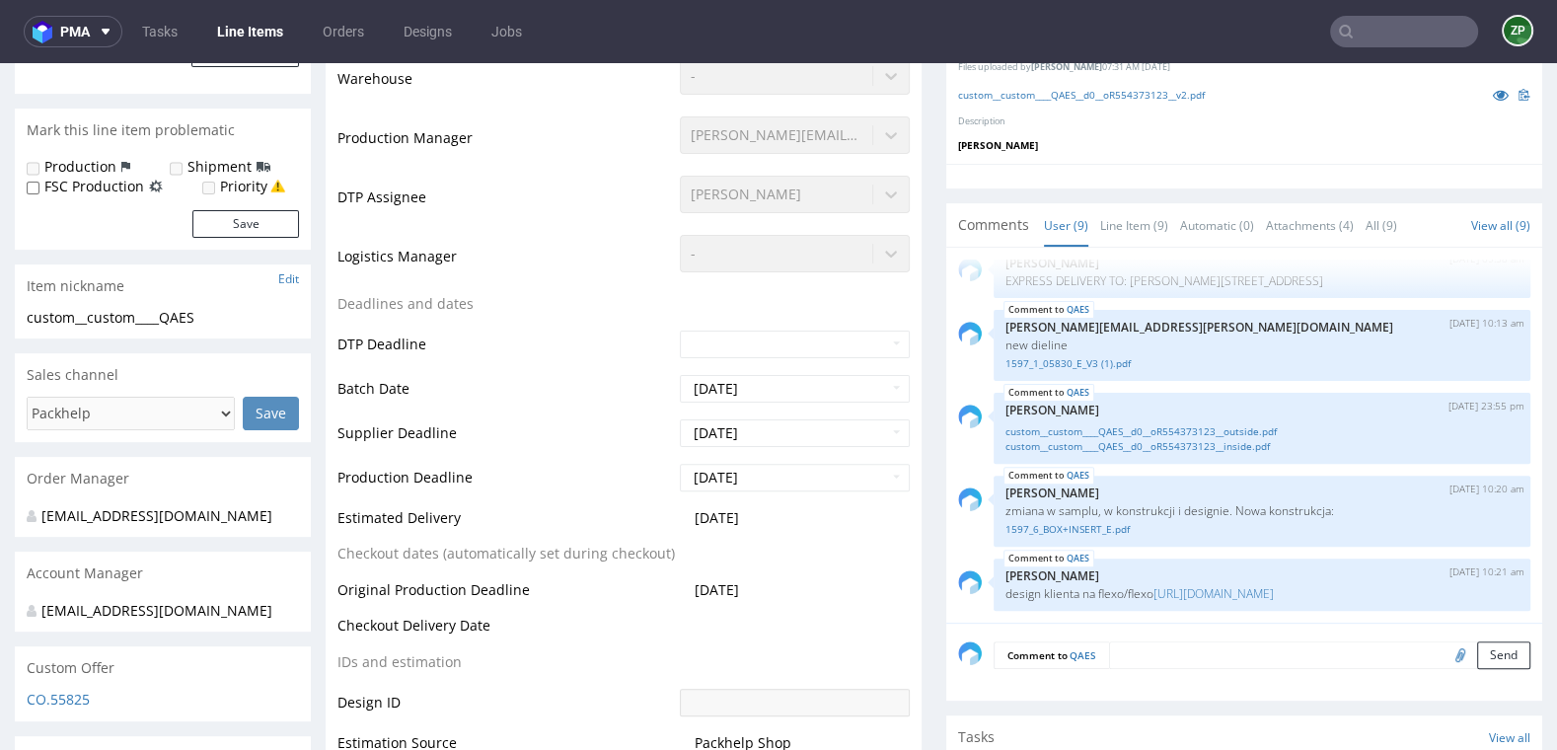
scroll to position [513, 0]
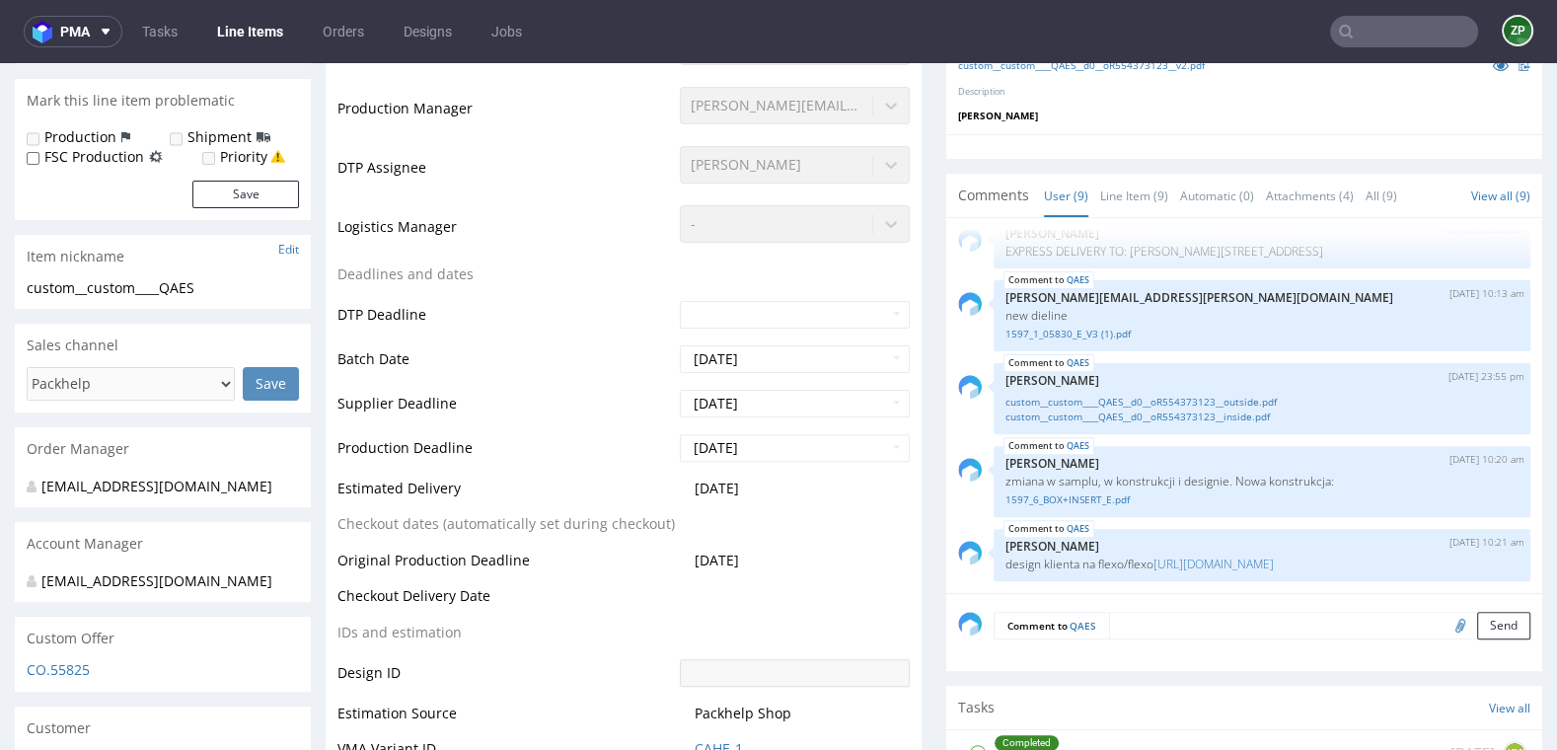
click at [1189, 627] on textarea at bounding box center [1319, 626] width 421 height 28
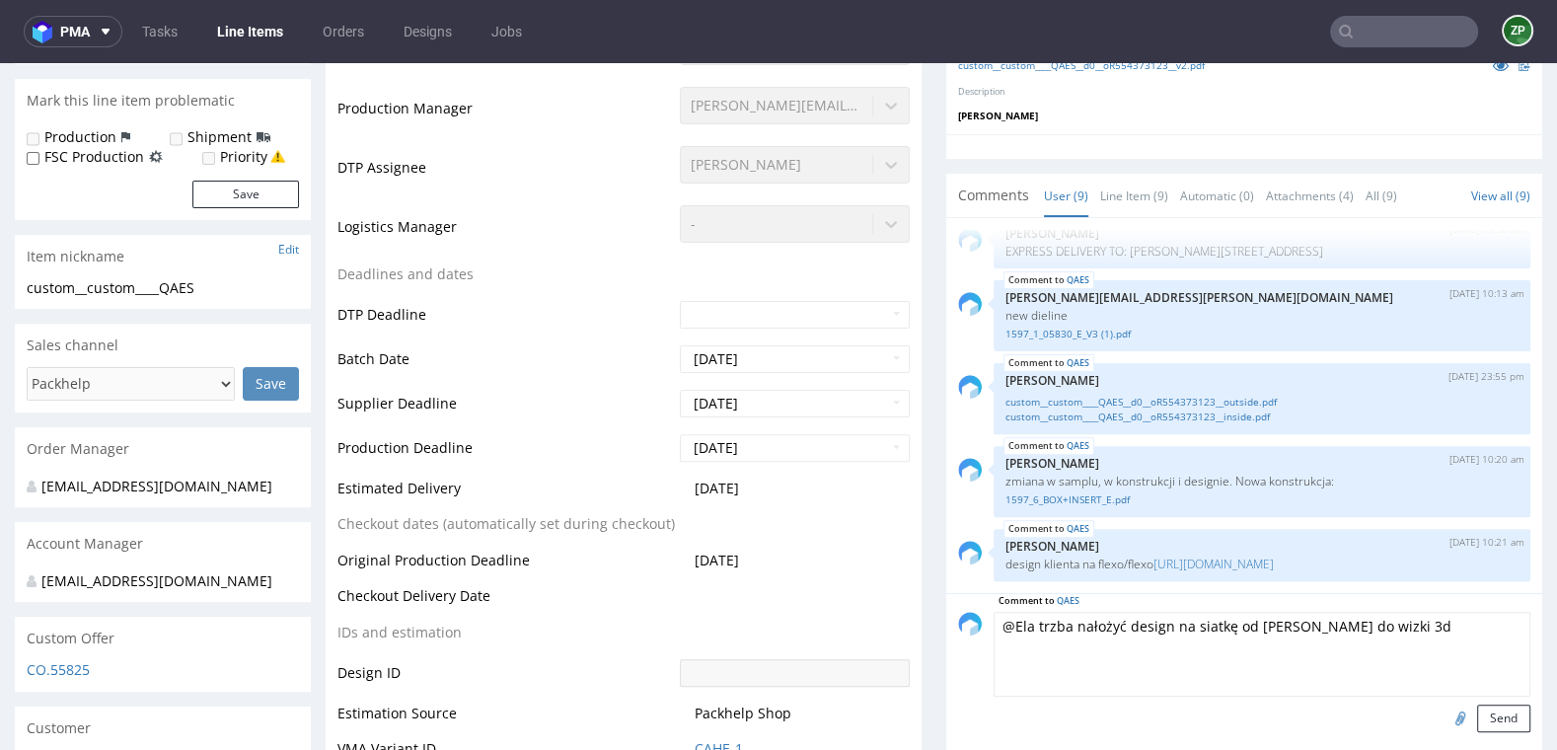
click at [1048, 625] on textarea "@Ela trzba nałożyć design na siatkę od Ernesta do wizki 3d" at bounding box center [1262, 654] width 537 height 85
type textarea "@Ela trzeba nałożyć design na siatkę od Ernesta do wizki 3d"
click at [1498, 710] on button "Send" at bounding box center [1503, 719] width 53 height 28
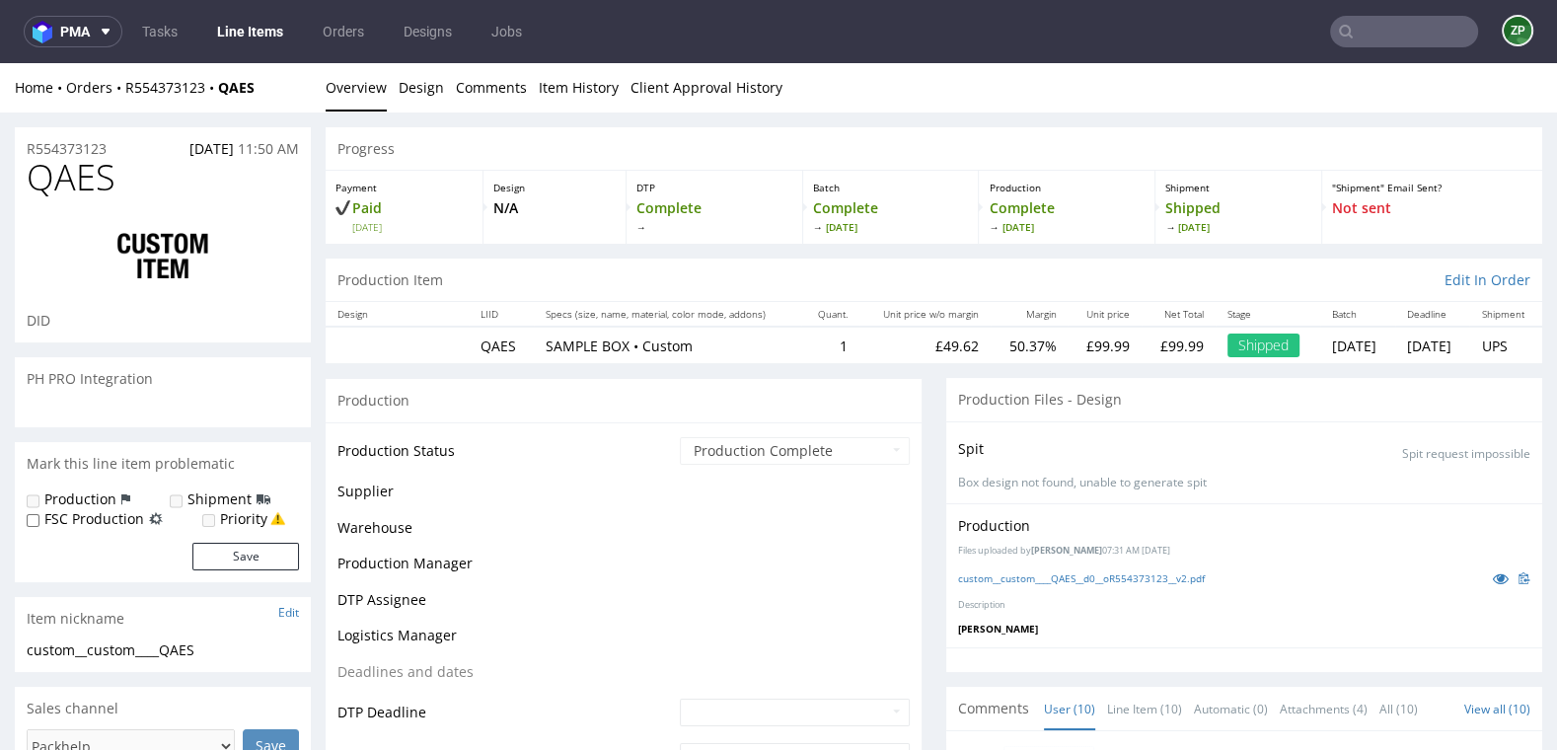
scroll to position [439, 0]
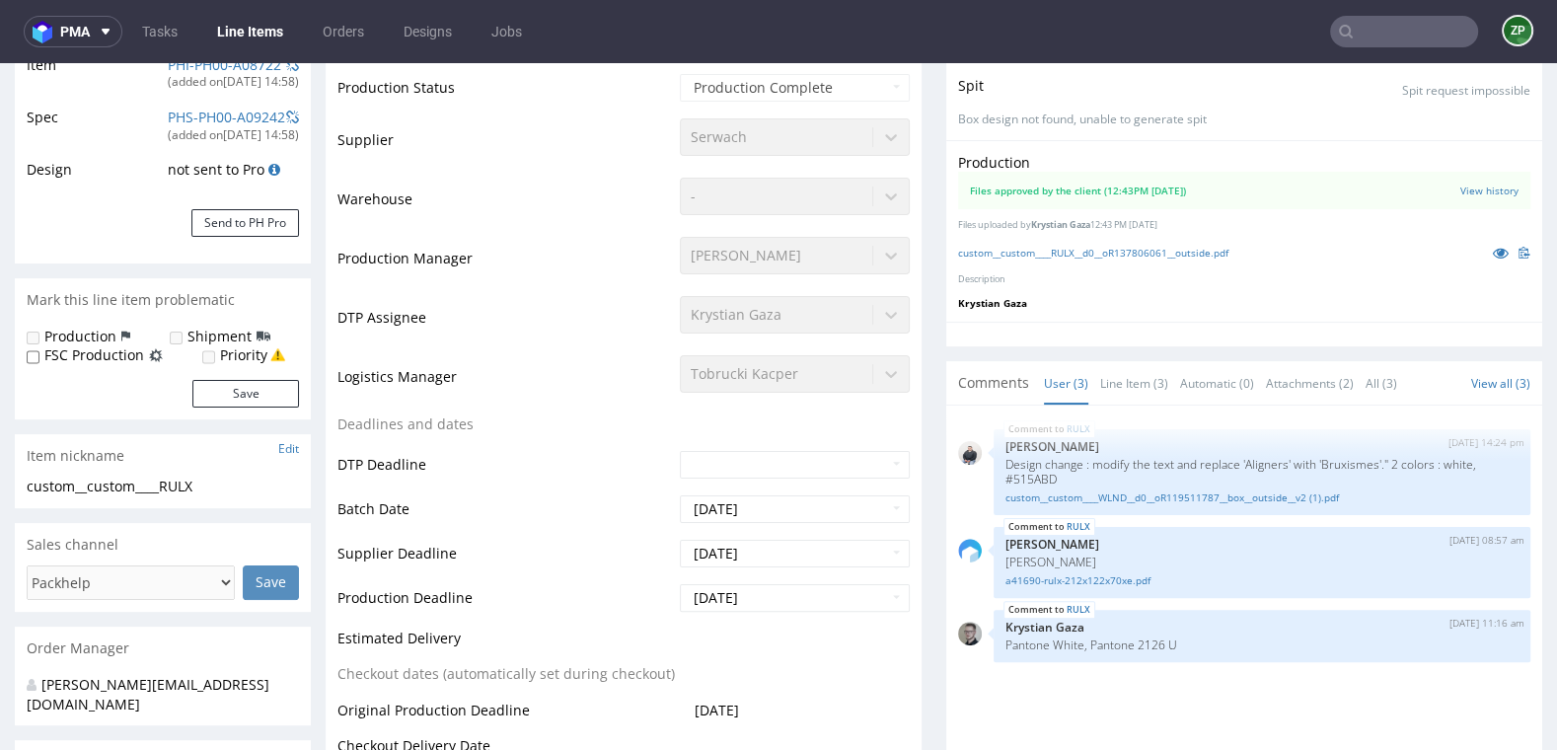
scroll to position [349, 0]
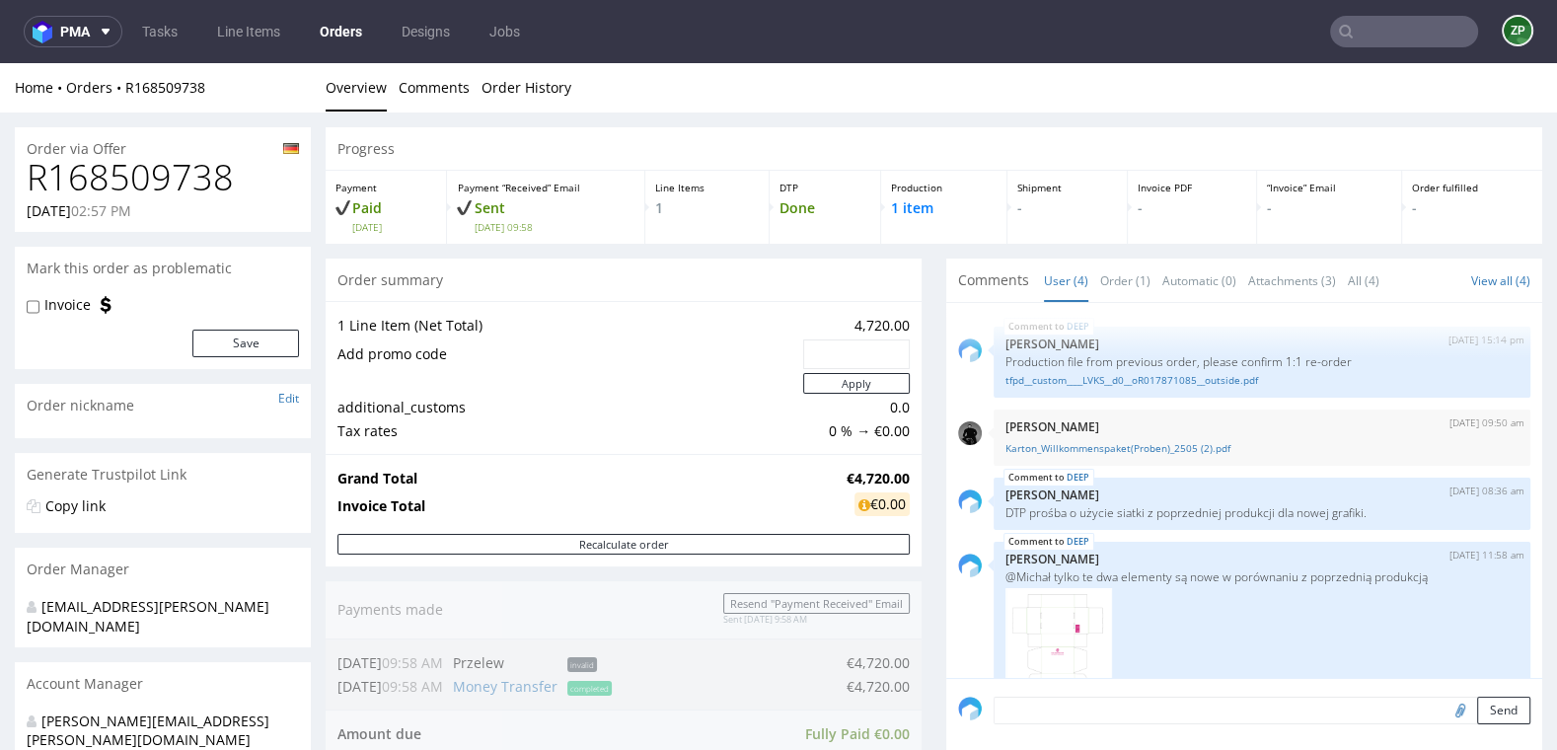
scroll to position [50, 0]
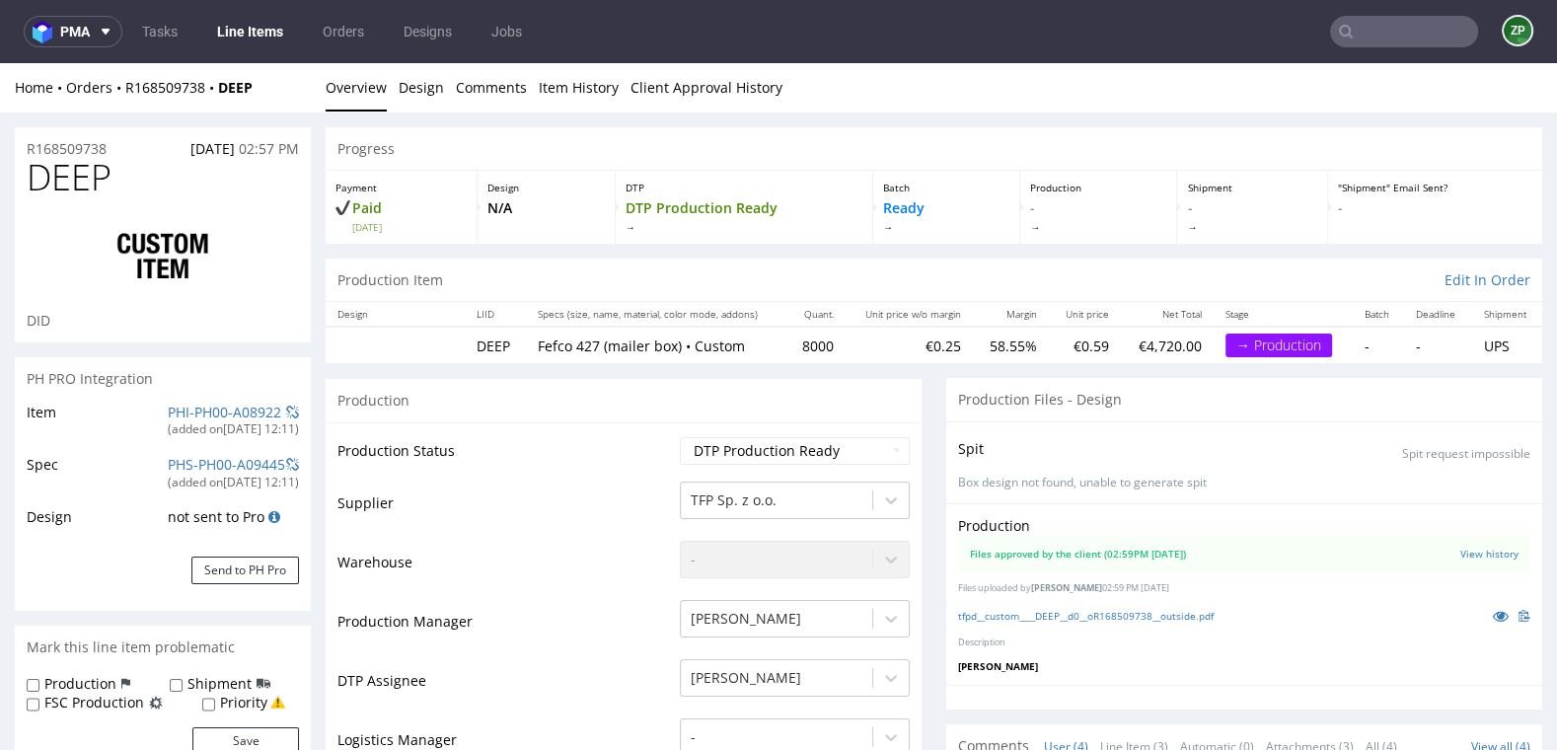
scroll to position [50, 0]
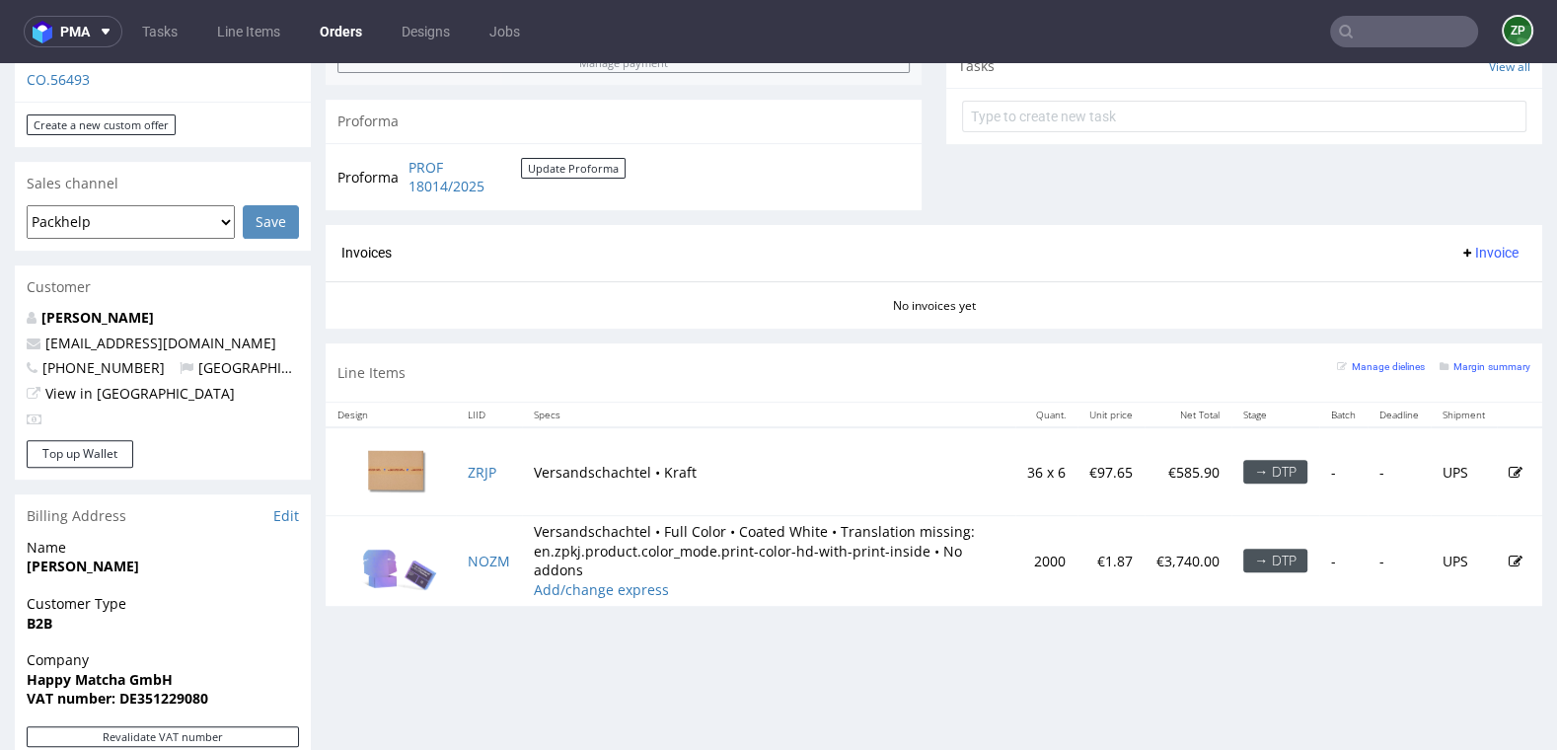
scroll to position [712, 0]
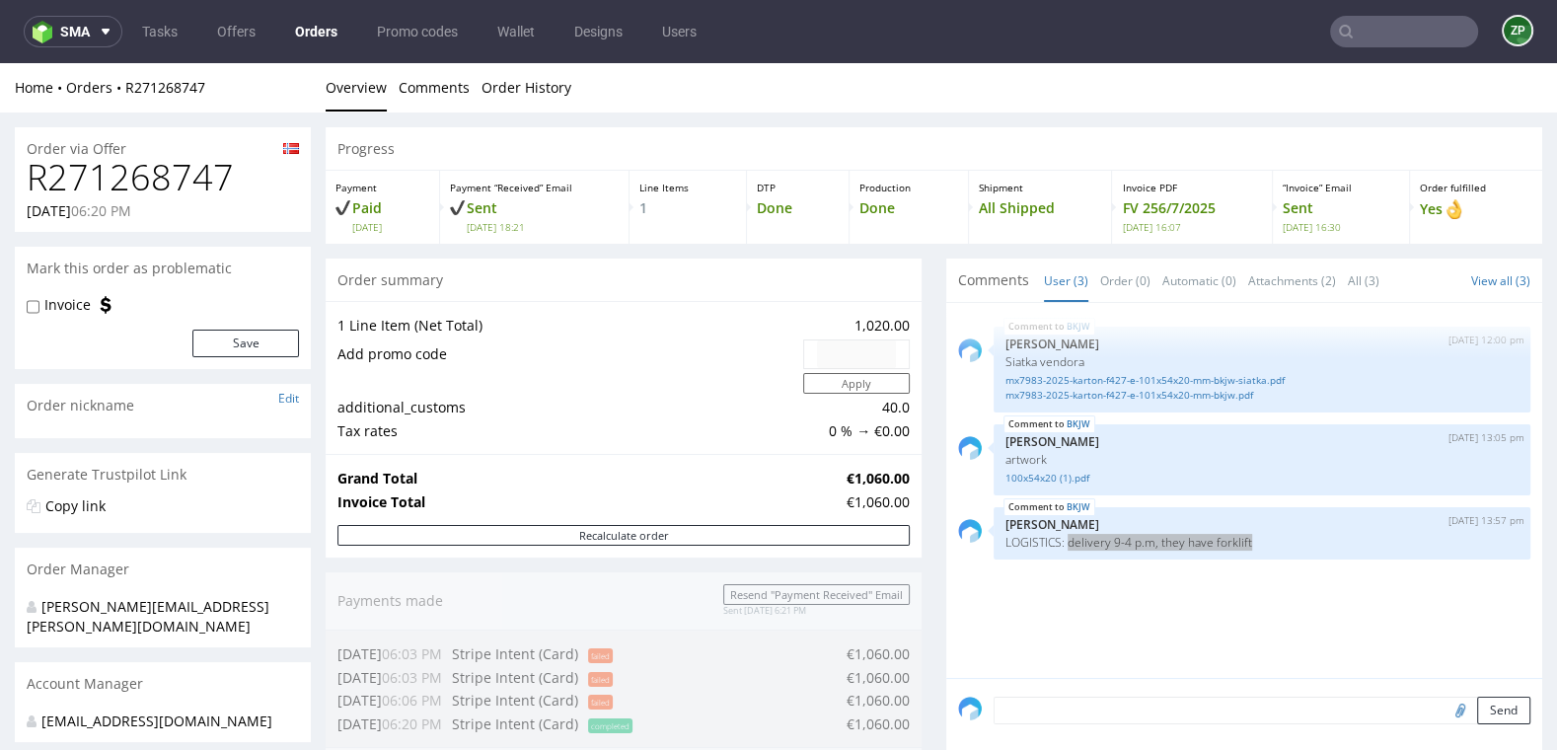
click at [1361, 36] on input "text" at bounding box center [1404, 32] width 148 height 32
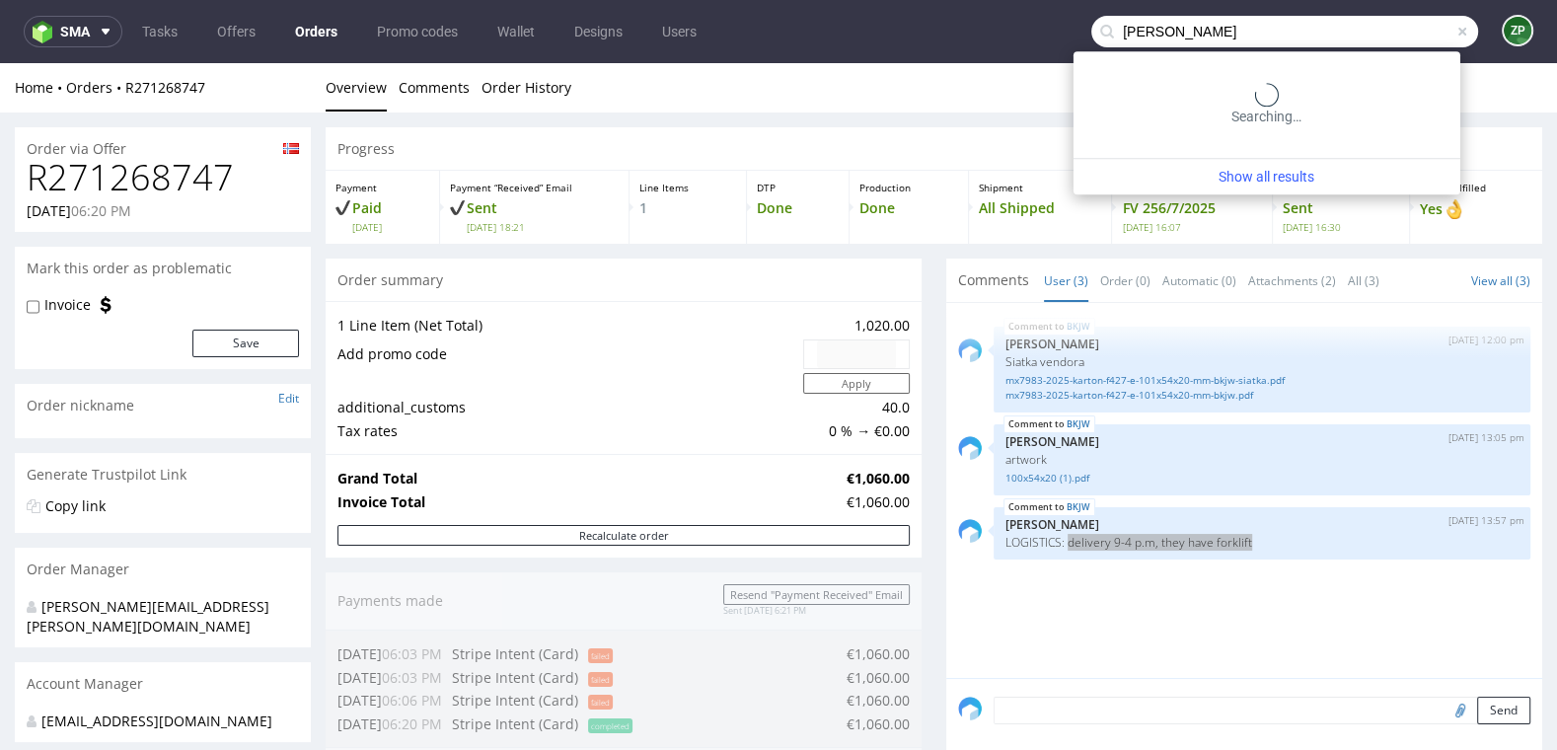
type input "[PERSON_NAME]"
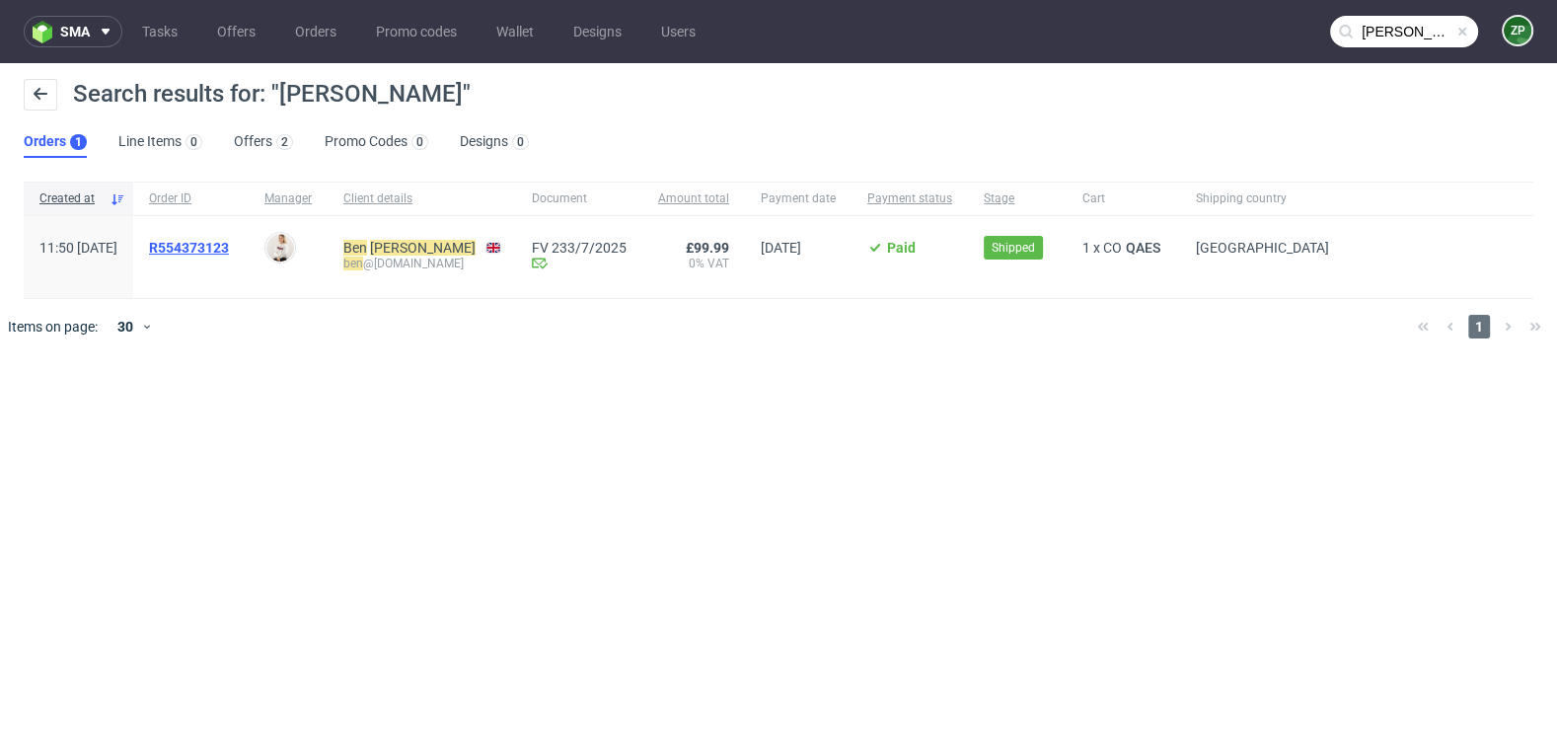
click at [229, 251] on span "R554373123" at bounding box center [189, 248] width 80 height 16
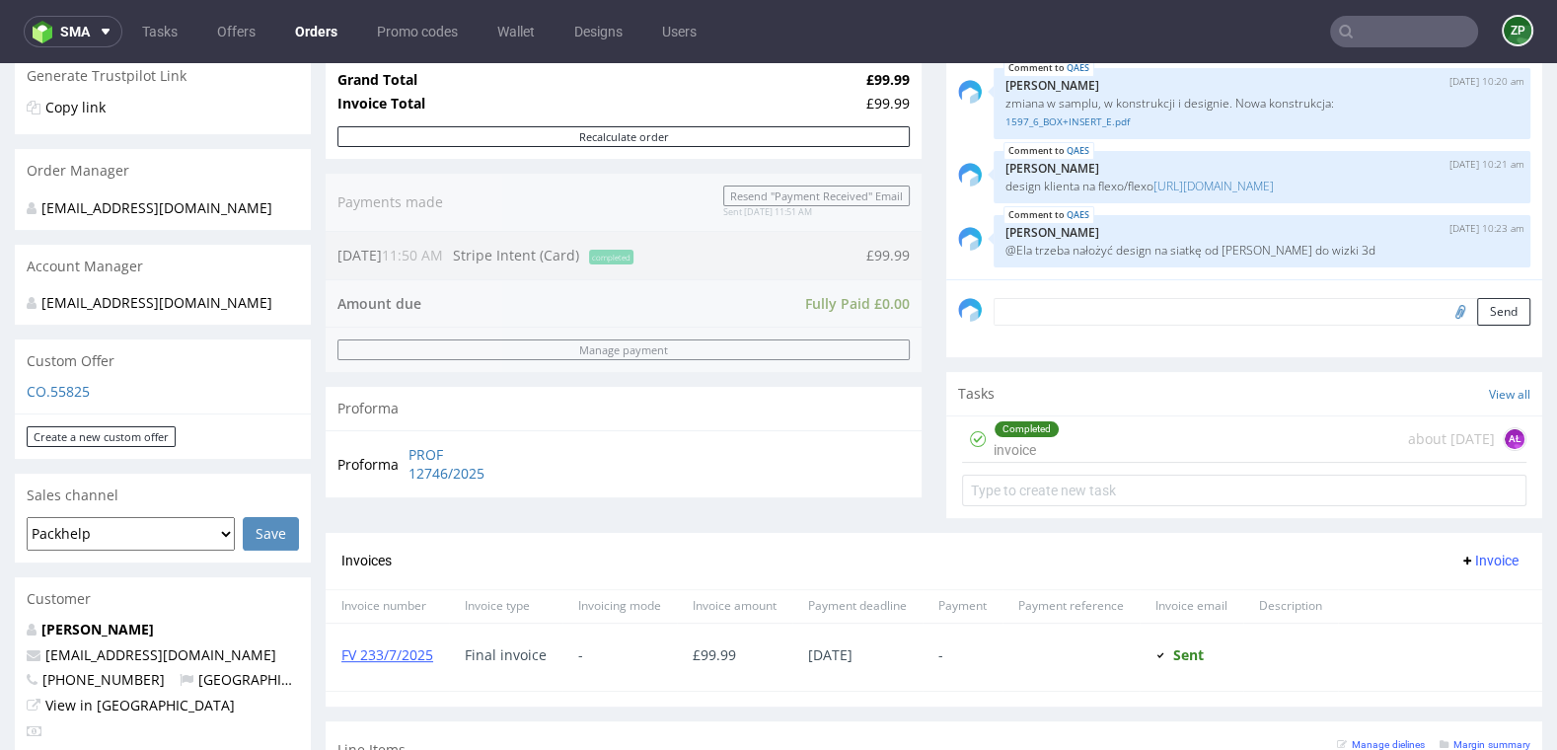
scroll to position [793, 0]
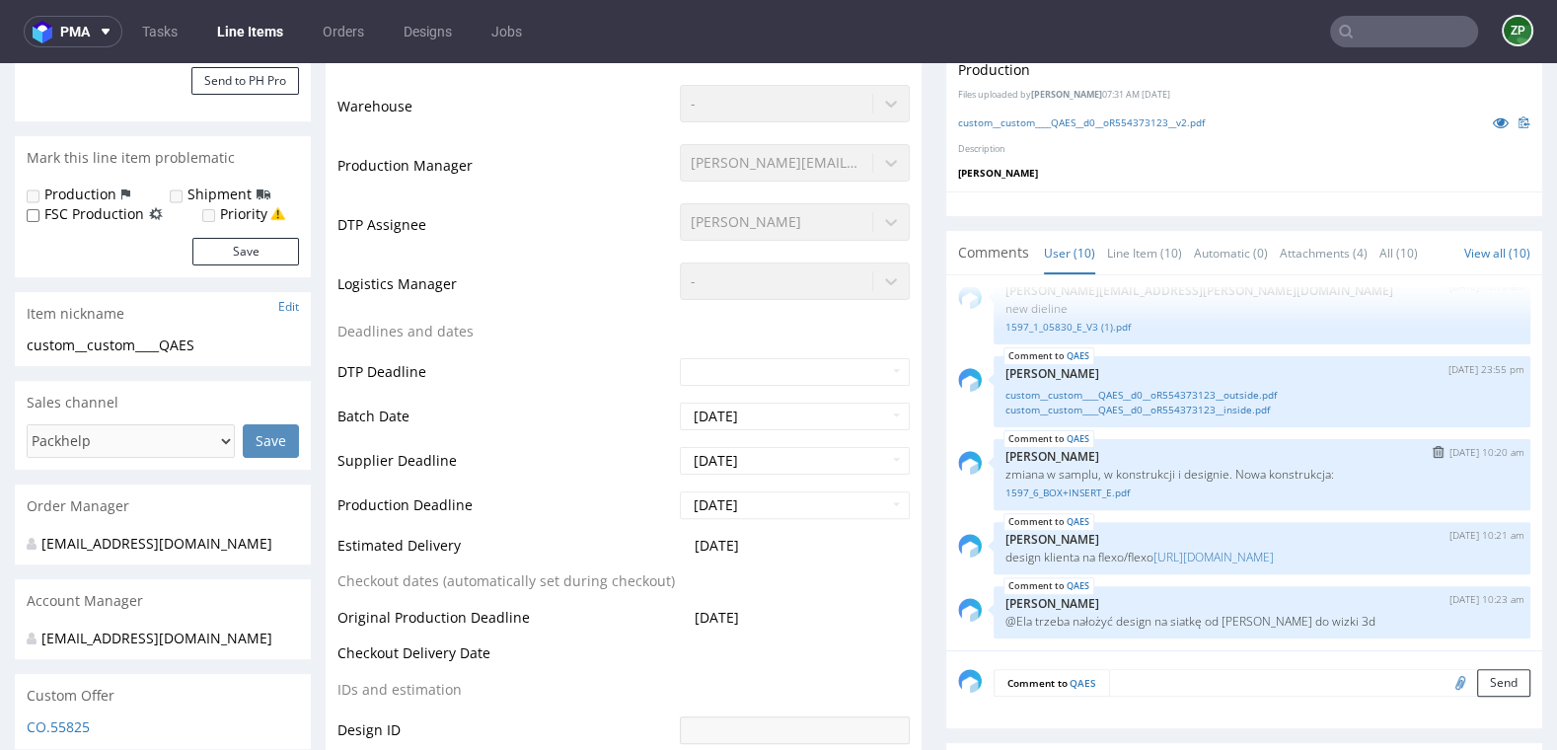
scroll to position [457, 0]
click at [1398, 57] on nav "pma Tasks Line Items Orders Designs Jobs ZP" at bounding box center [778, 31] width 1557 height 63
click at [1390, 29] on input "text" at bounding box center [1404, 32] width 148 height 32
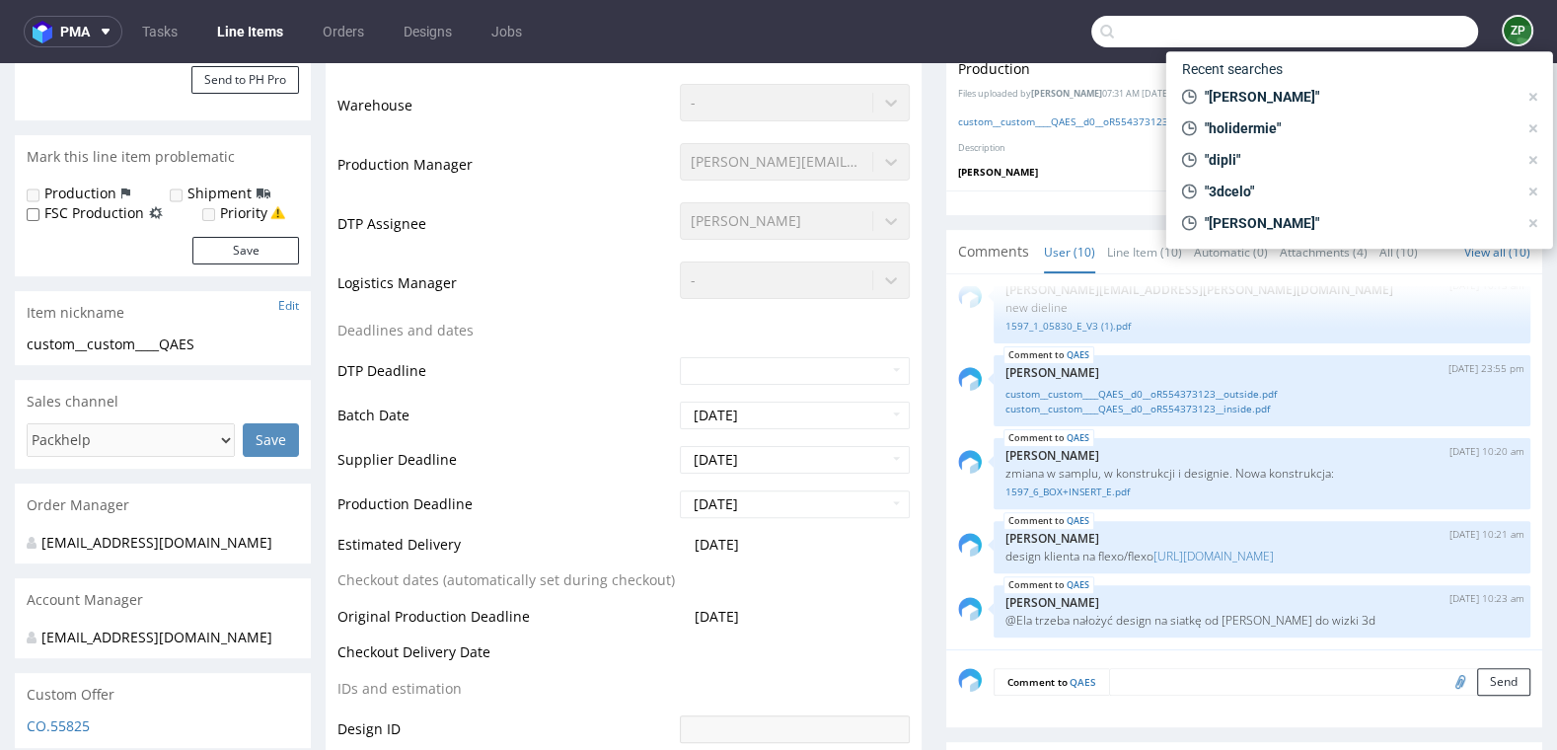
paste input "R612780033"
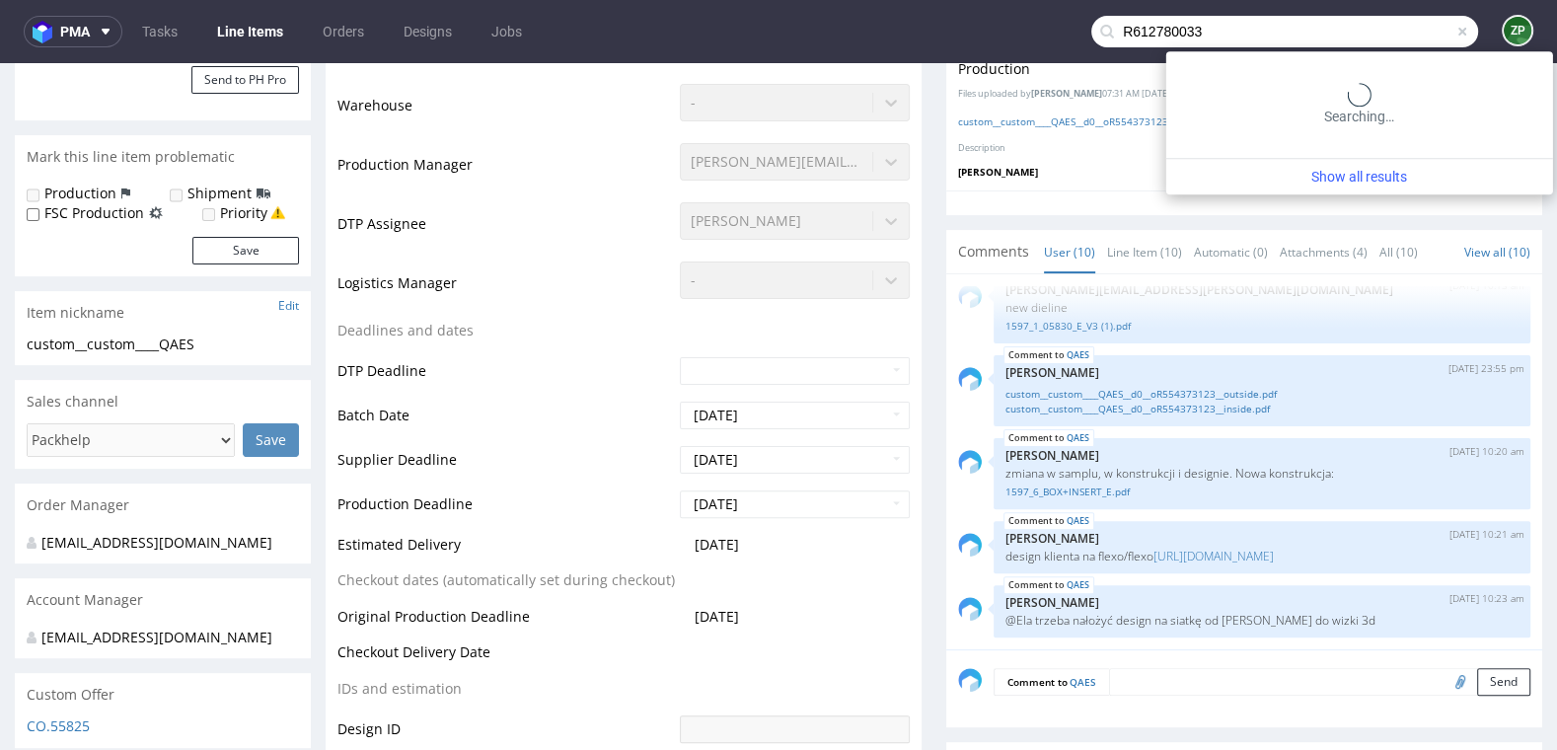
type input "R612780033"
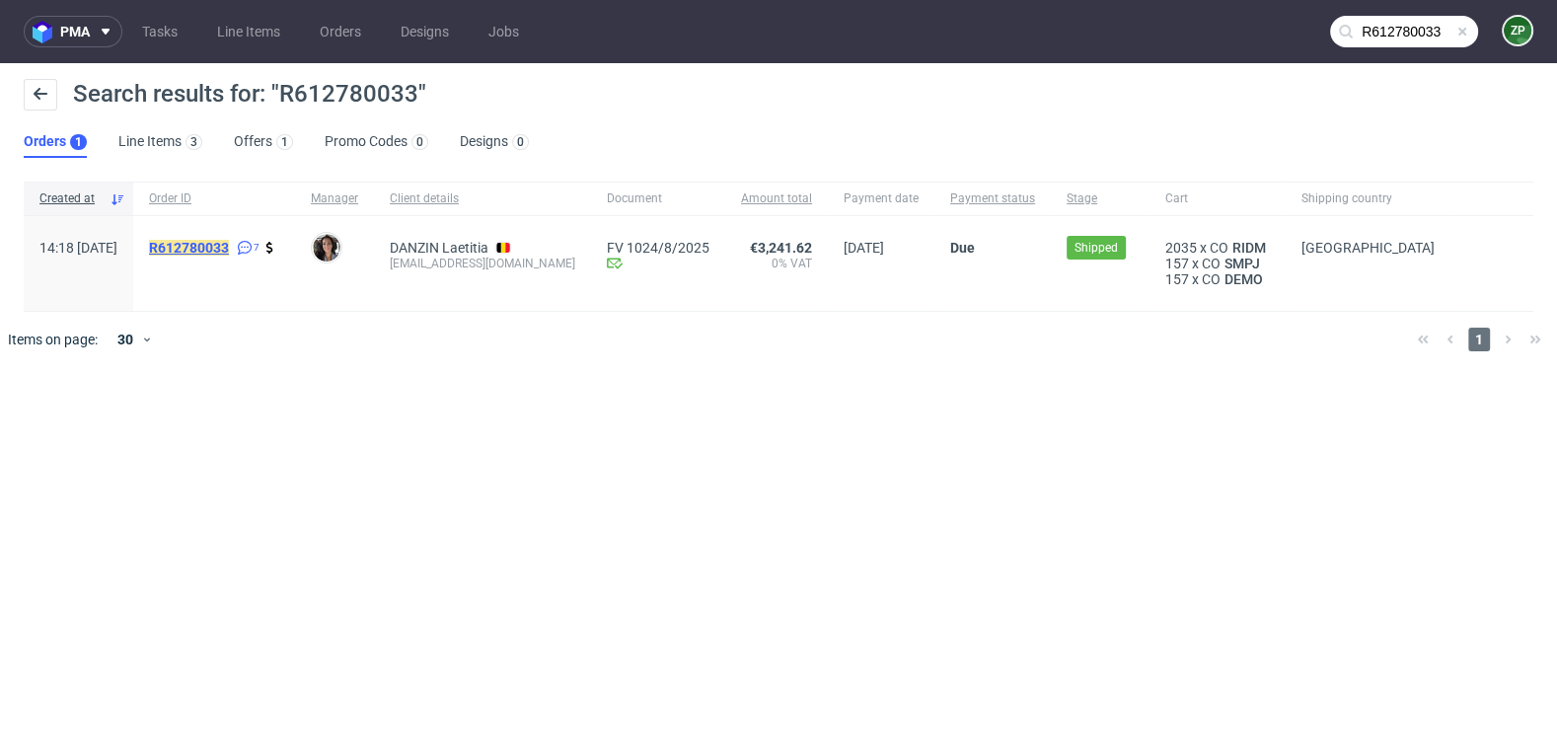
click at [229, 246] on mark "R612780033" at bounding box center [189, 248] width 80 height 16
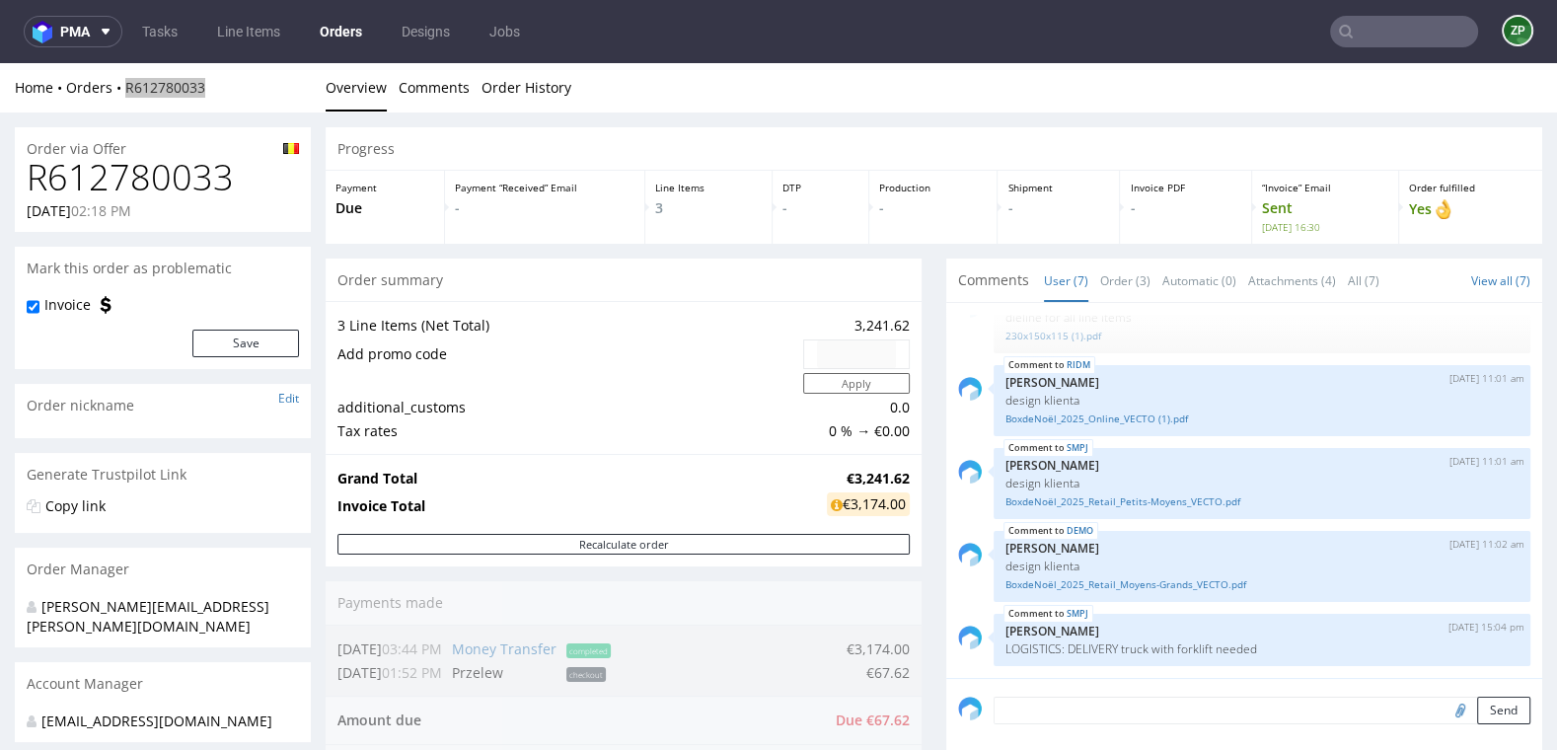
click at [1366, 38] on input "text" at bounding box center [1404, 32] width 148 height 32
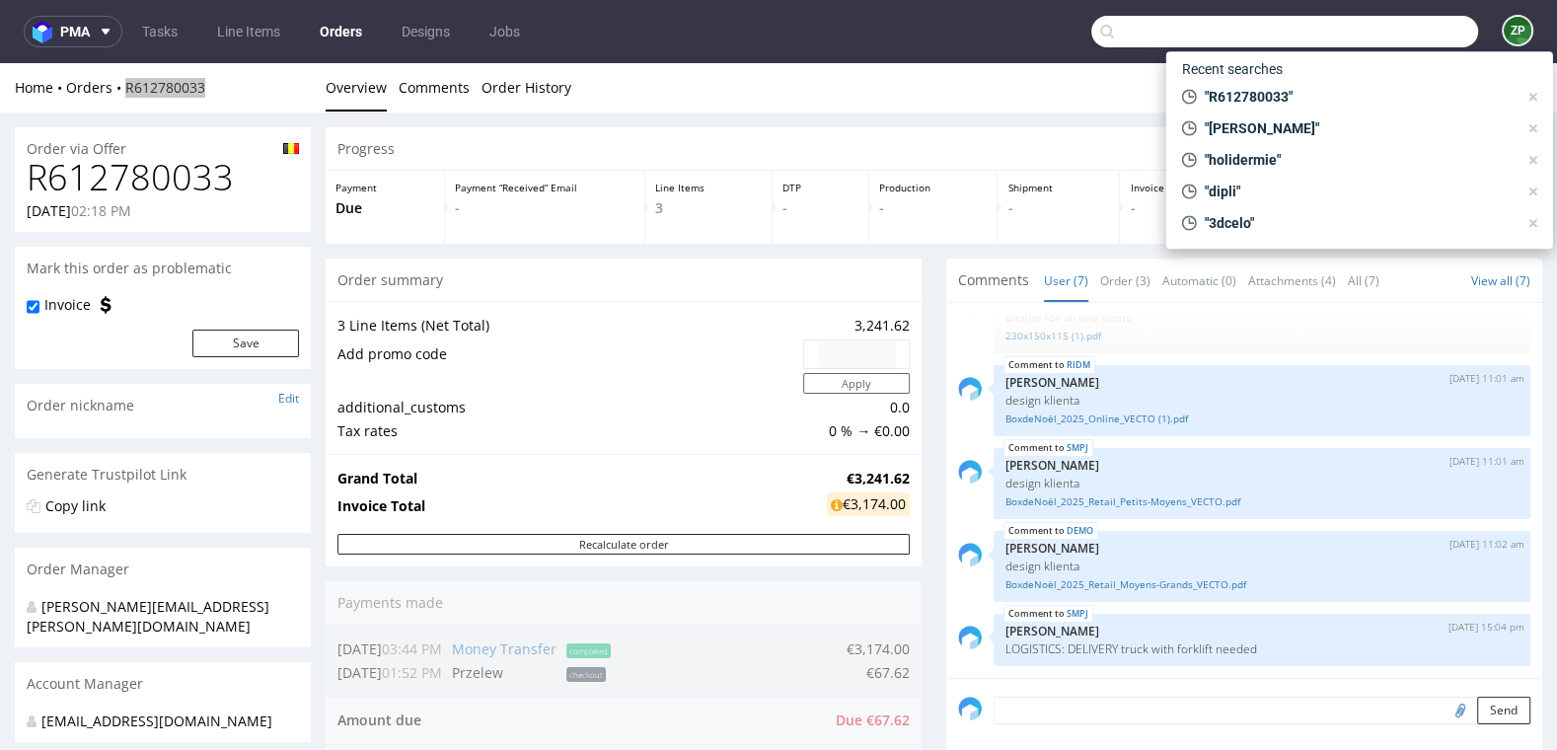
paste input "R114017570"
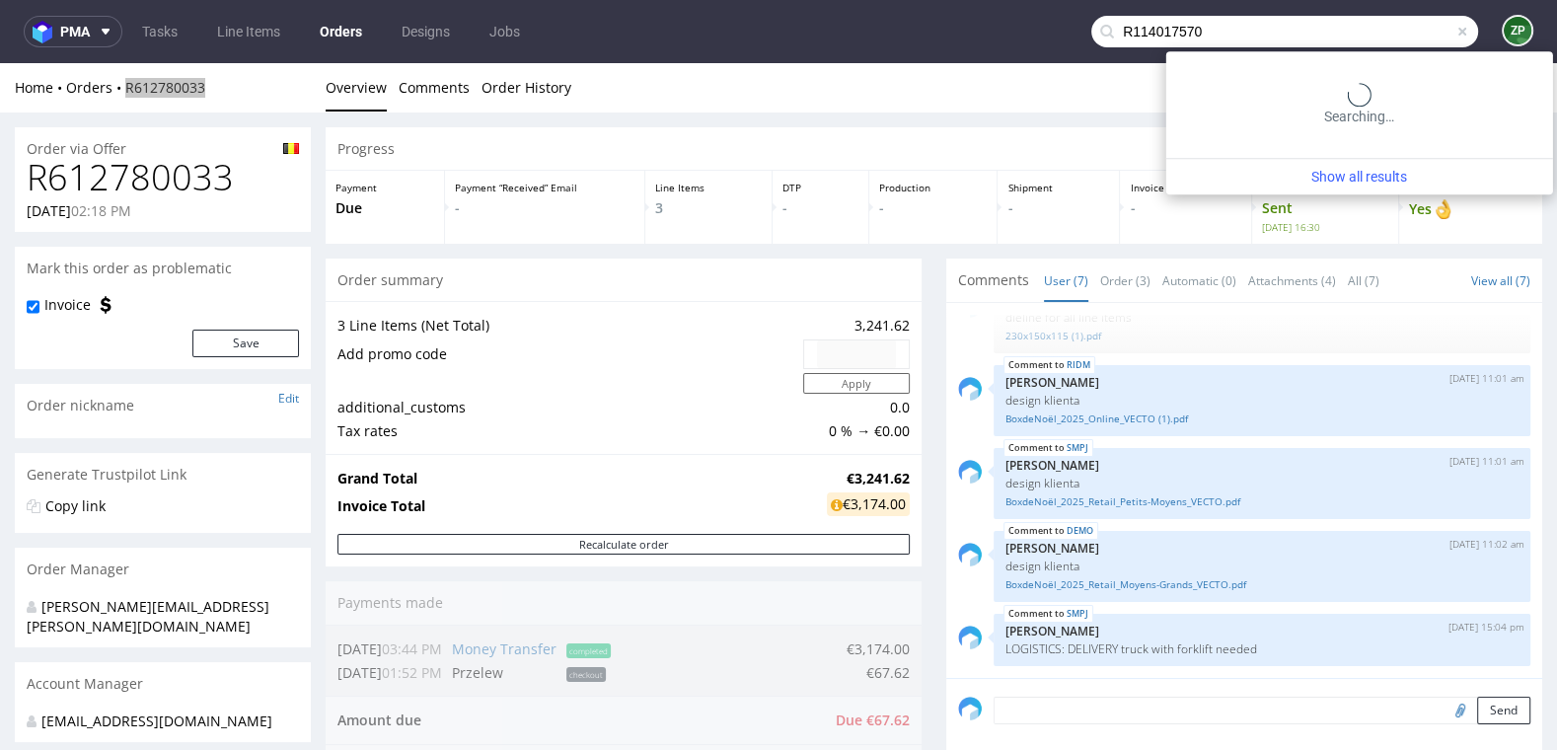
type input "R114017570"
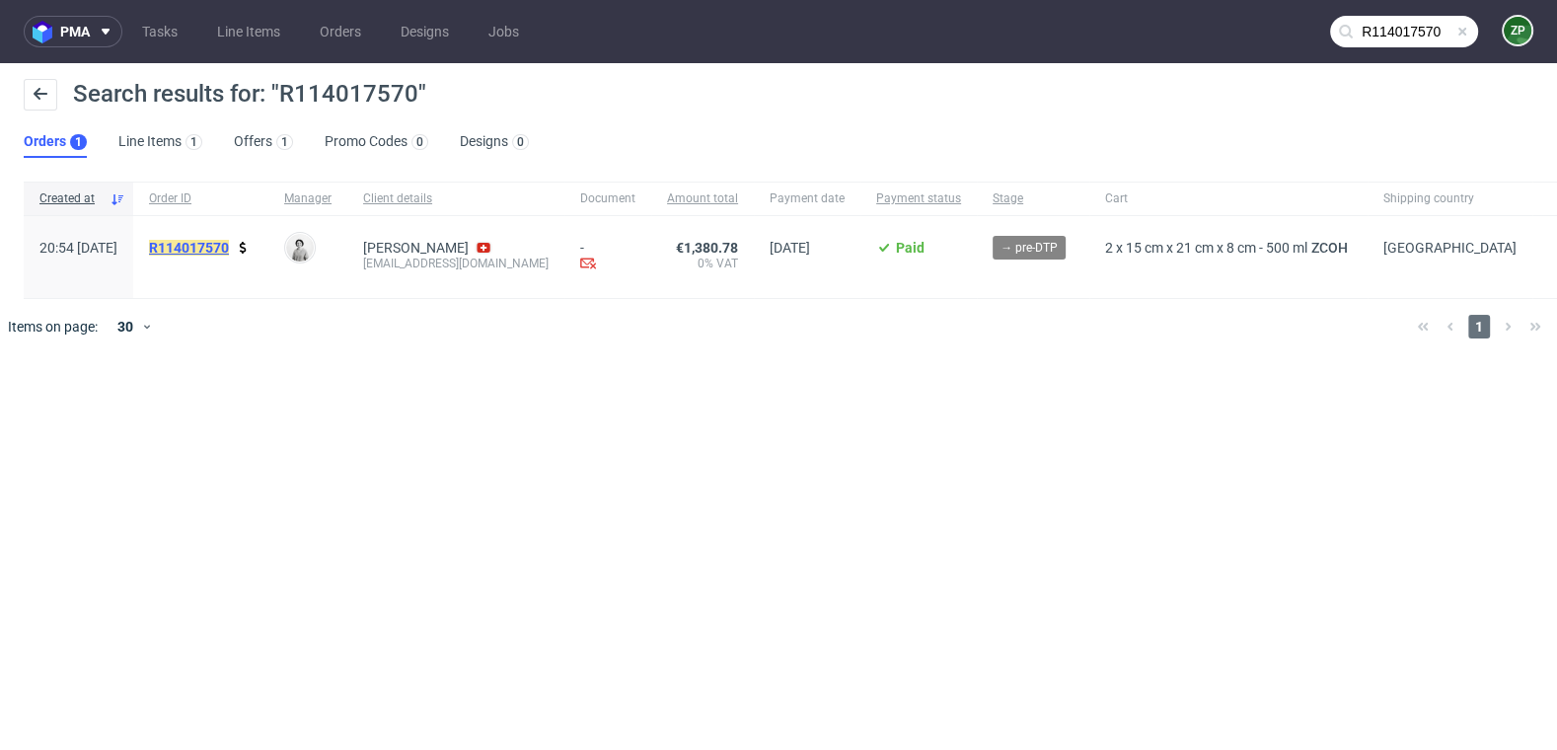
click at [222, 246] on mark "R114017570" at bounding box center [189, 248] width 80 height 16
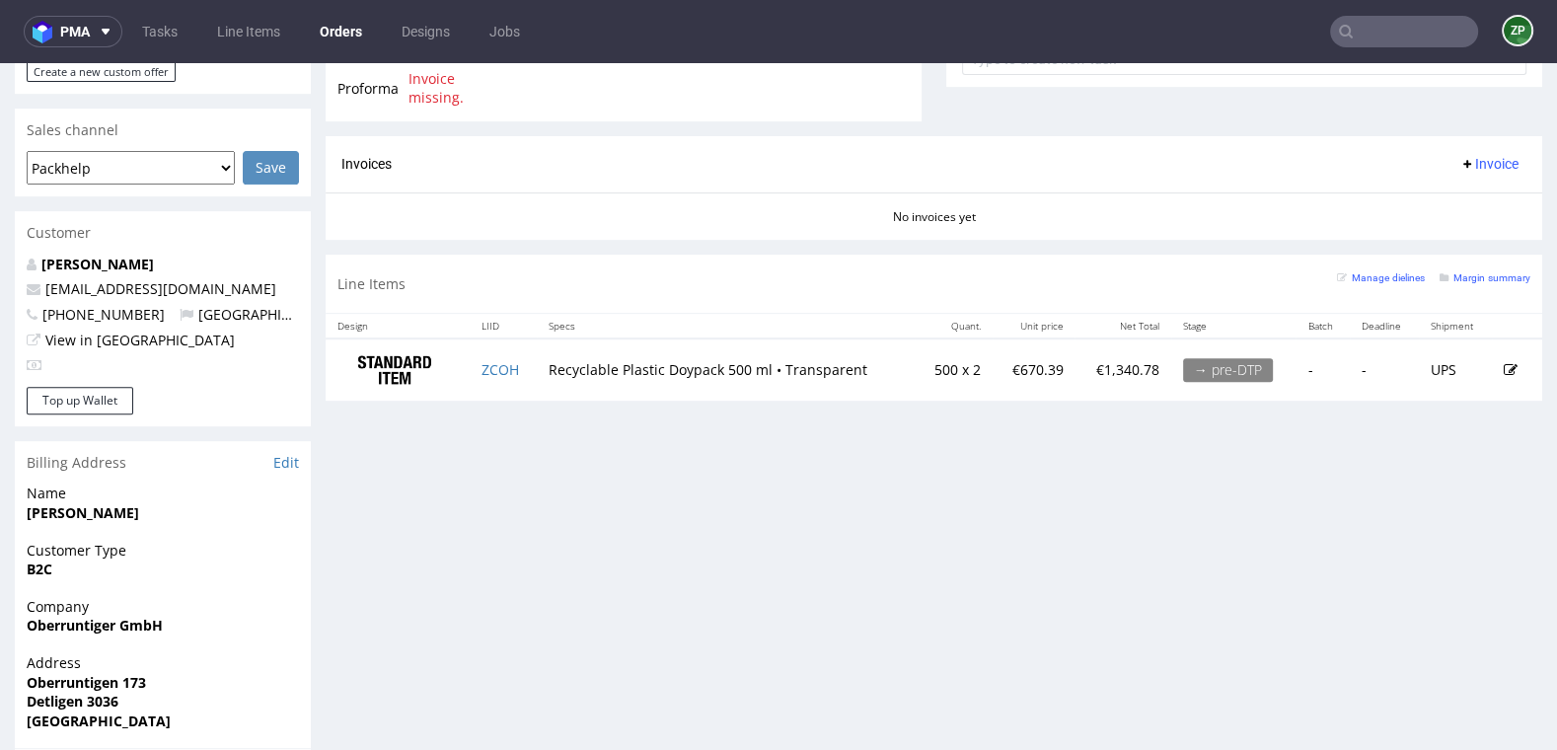
scroll to position [785, 0]
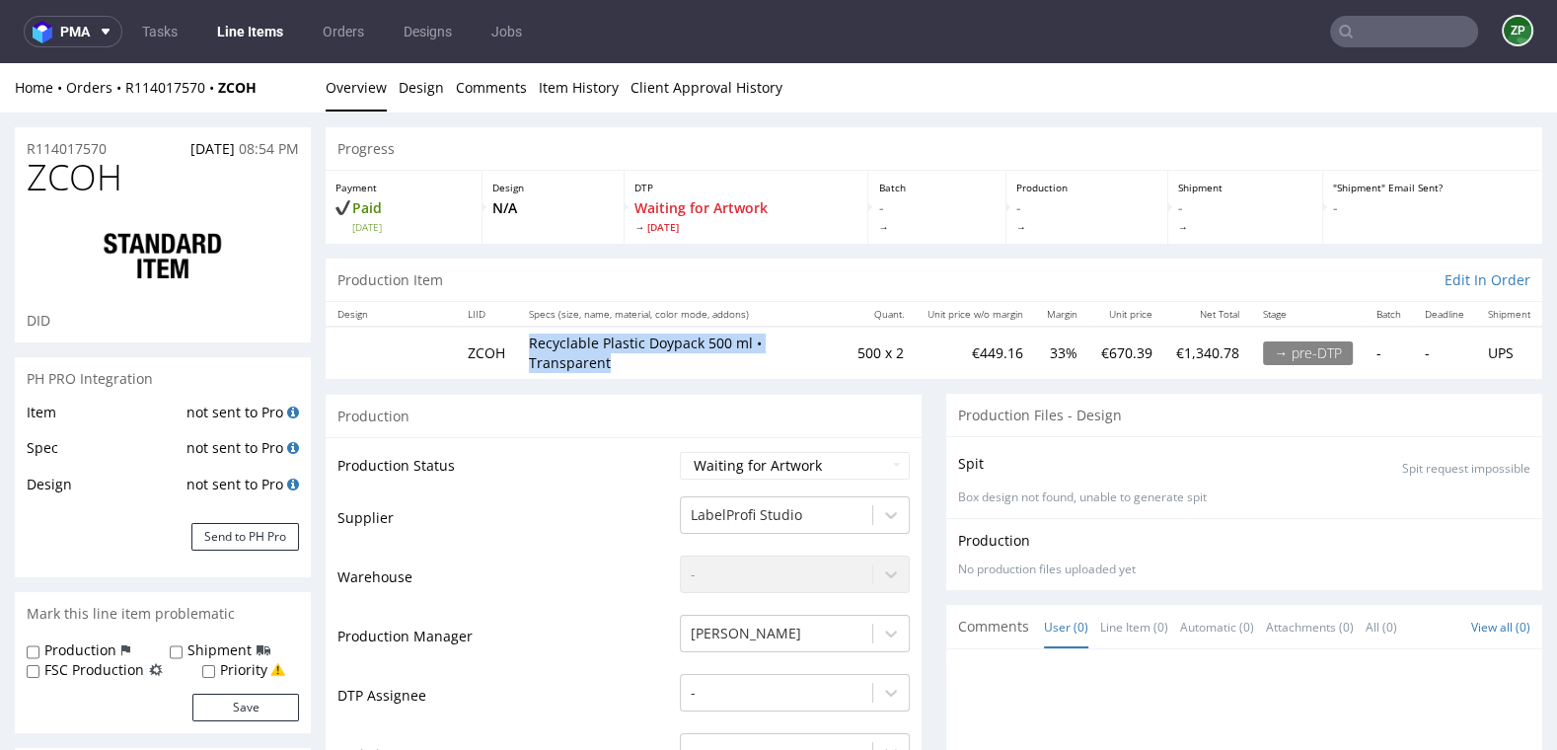
drag, startPoint x: 530, startPoint y: 339, endPoint x: 628, endPoint y: 359, distance: 99.9
click at [628, 359] on p "Recyclable Plastic Doypack 500 ml • Transparent" at bounding box center [681, 353] width 305 height 38
copy p "Recyclable Plastic Doypack 500 ml • Transparent"
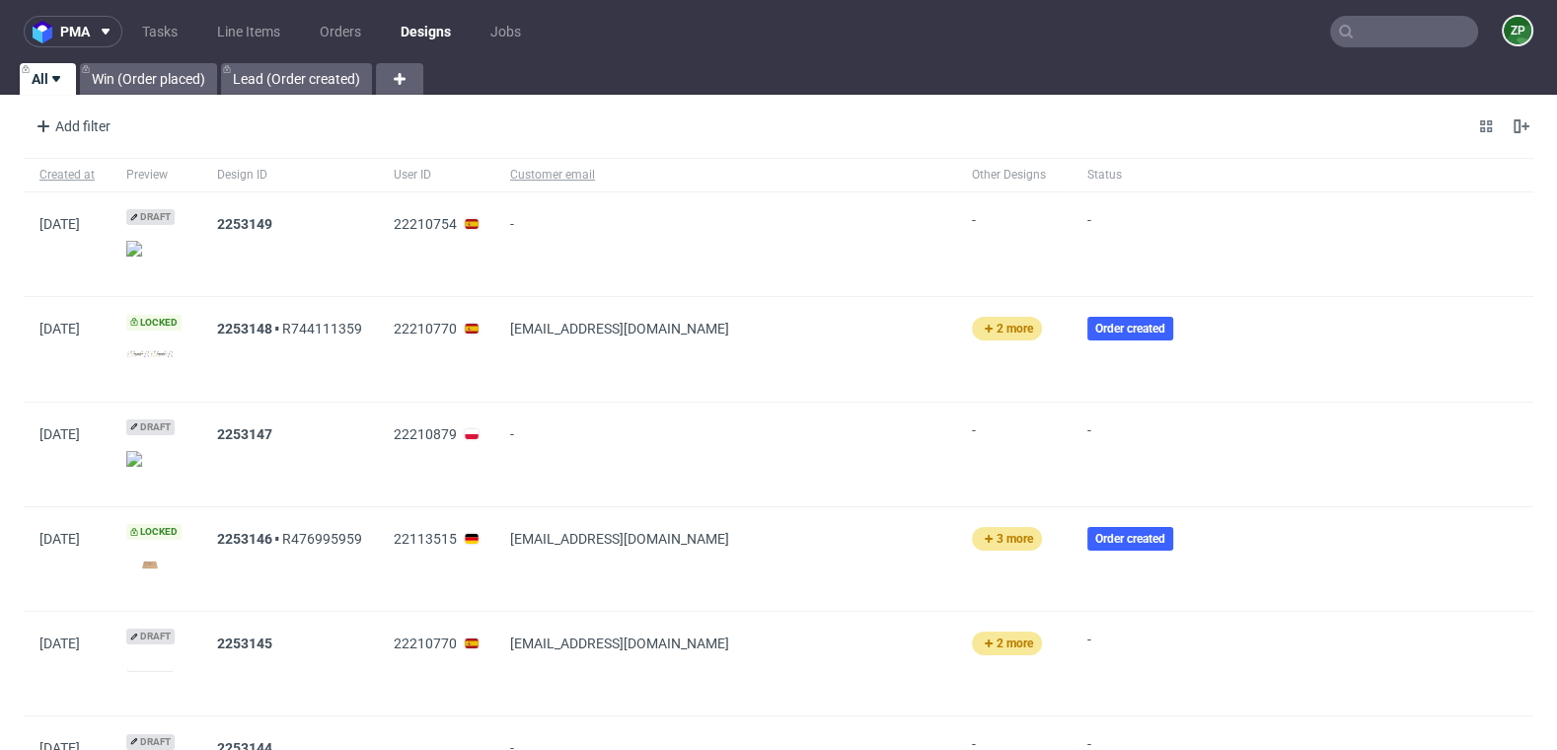
click at [374, 31] on ul "Tasks Line Items Orders Designs Jobs" at bounding box center [331, 32] width 418 height 32
click at [348, 31] on link "Orders" at bounding box center [340, 32] width 65 height 32
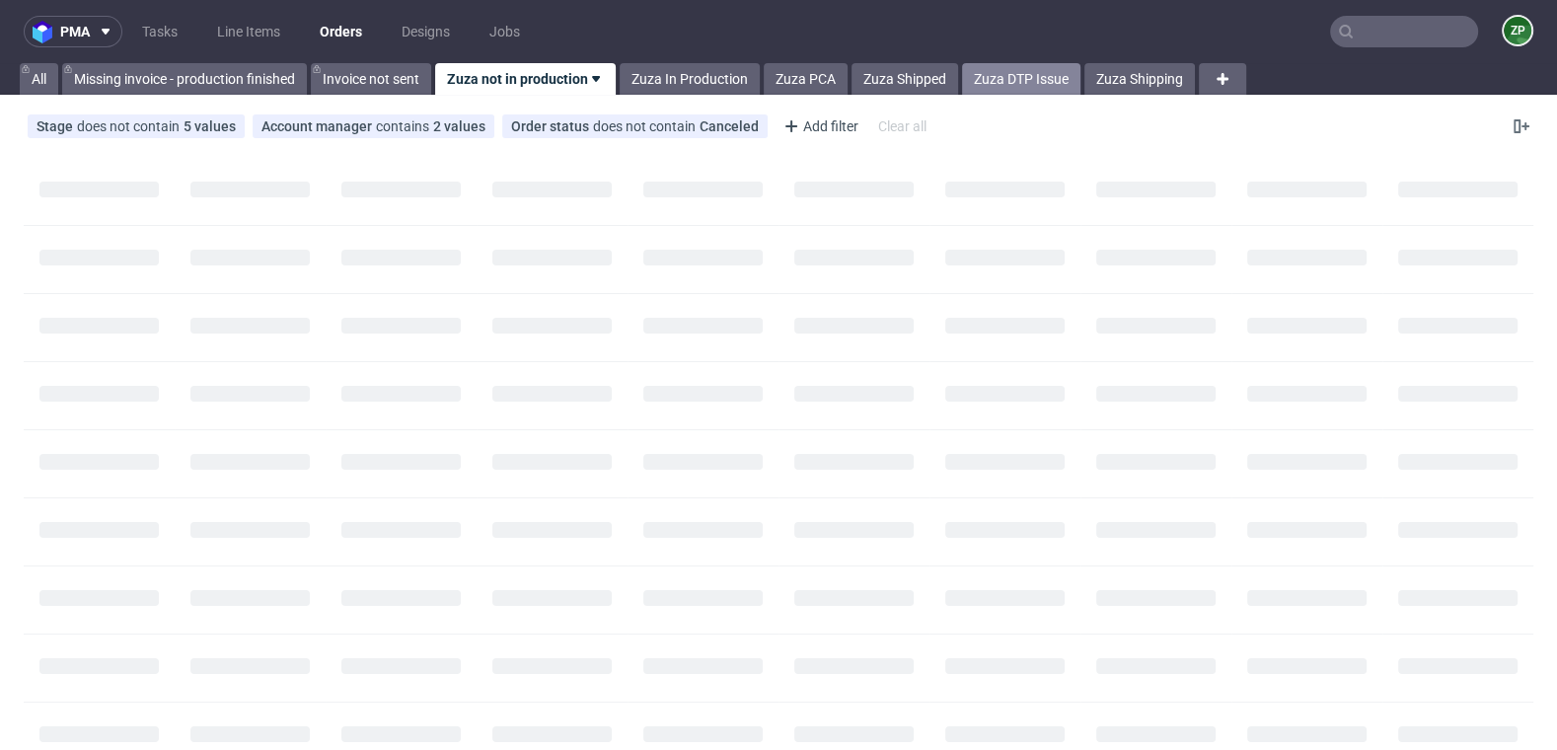
click at [999, 70] on link "Zuza DTP Issue" at bounding box center [1021, 79] width 118 height 32
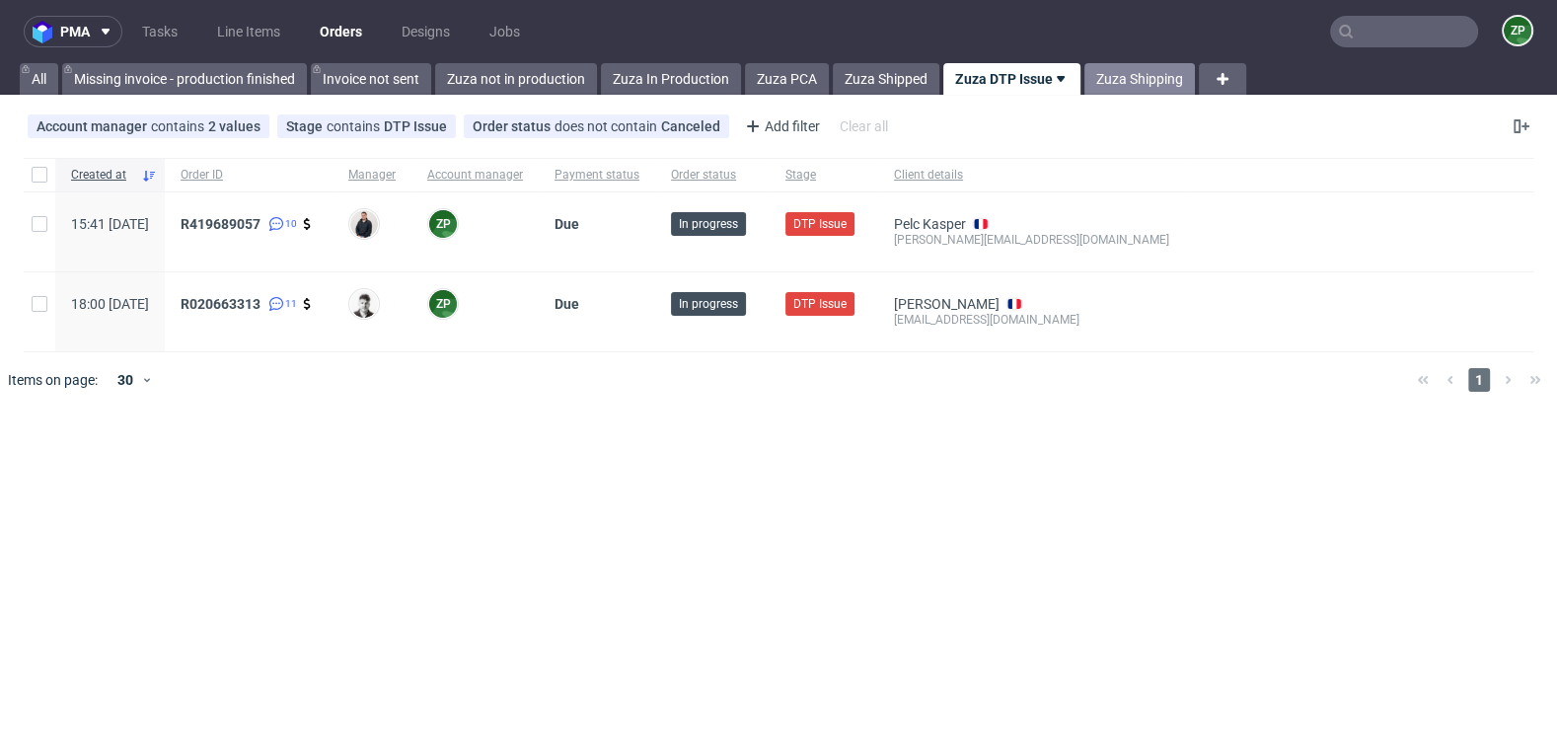
click at [1154, 82] on link "Zuza Shipping" at bounding box center [1140, 79] width 111 height 32
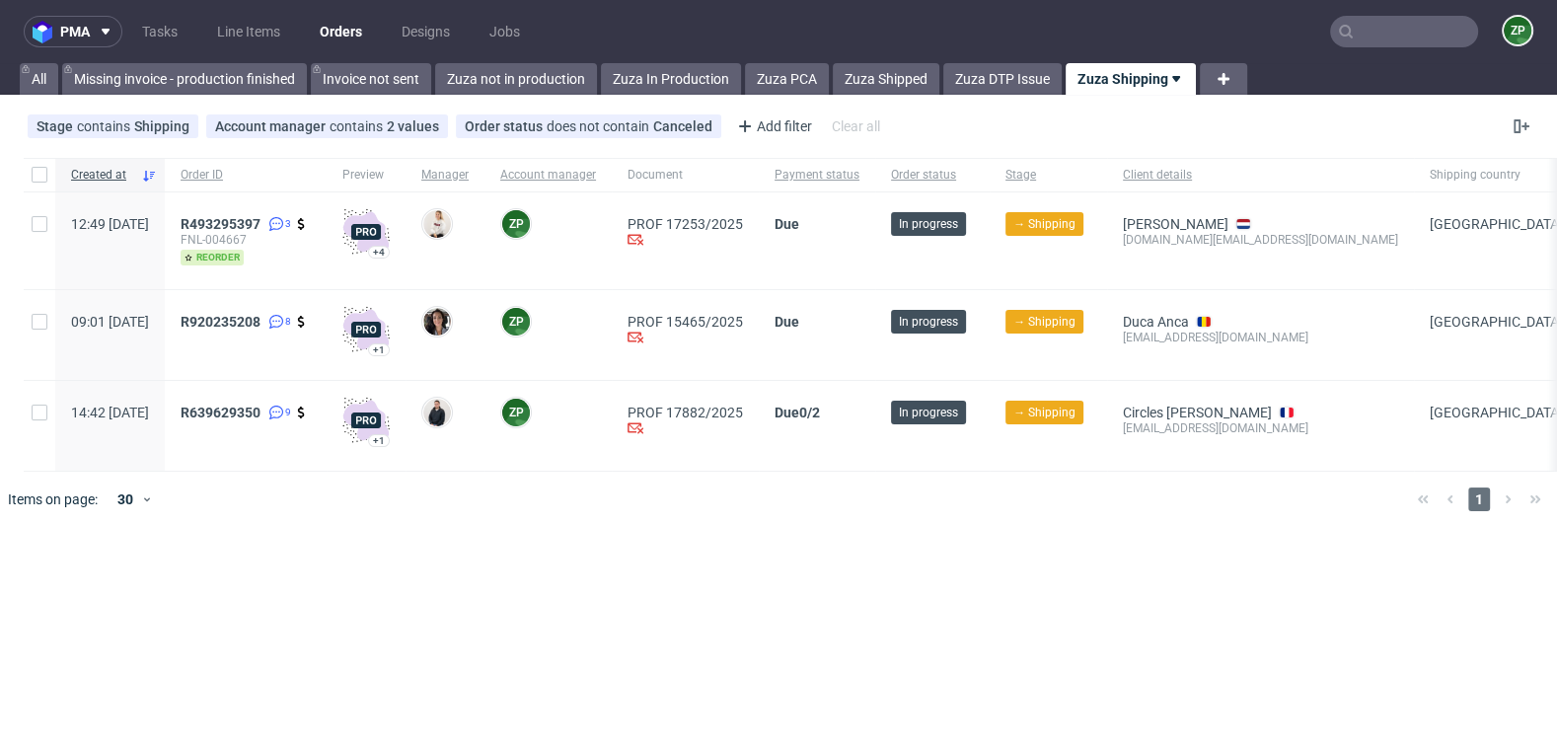
click at [1394, 25] on input "text" at bounding box center [1404, 32] width 148 height 32
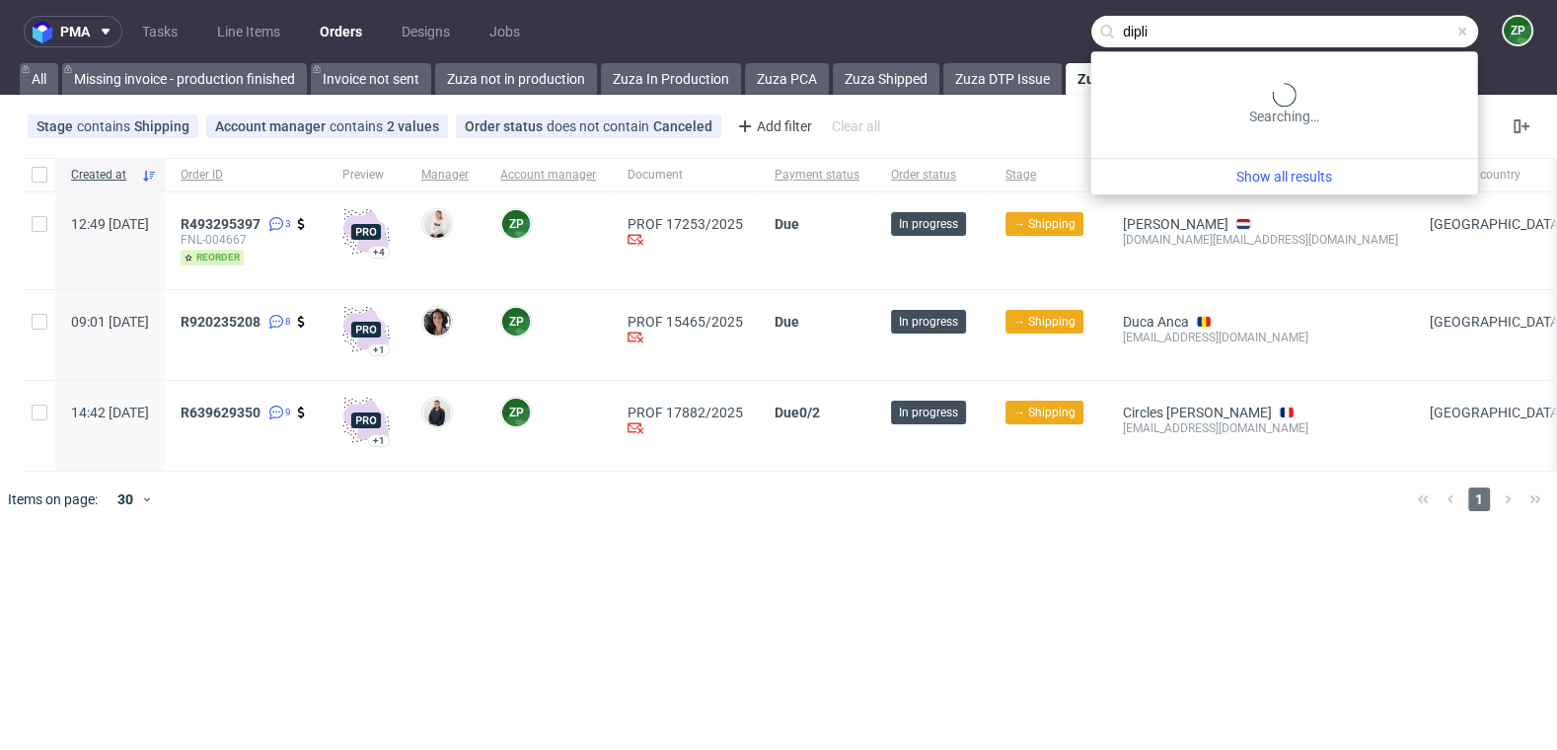
type input "dipli"
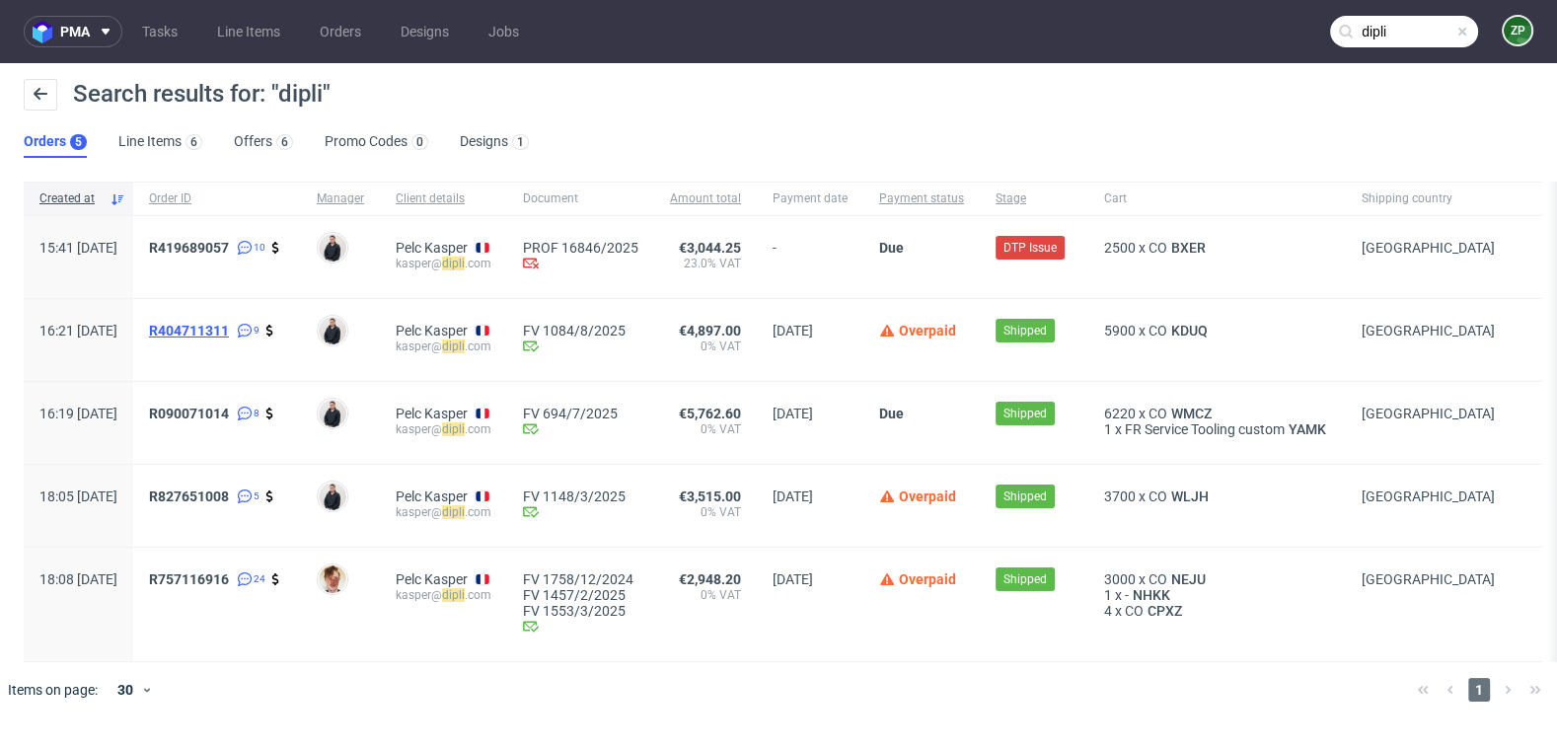
click at [229, 329] on span "R404711311" at bounding box center [189, 331] width 80 height 16
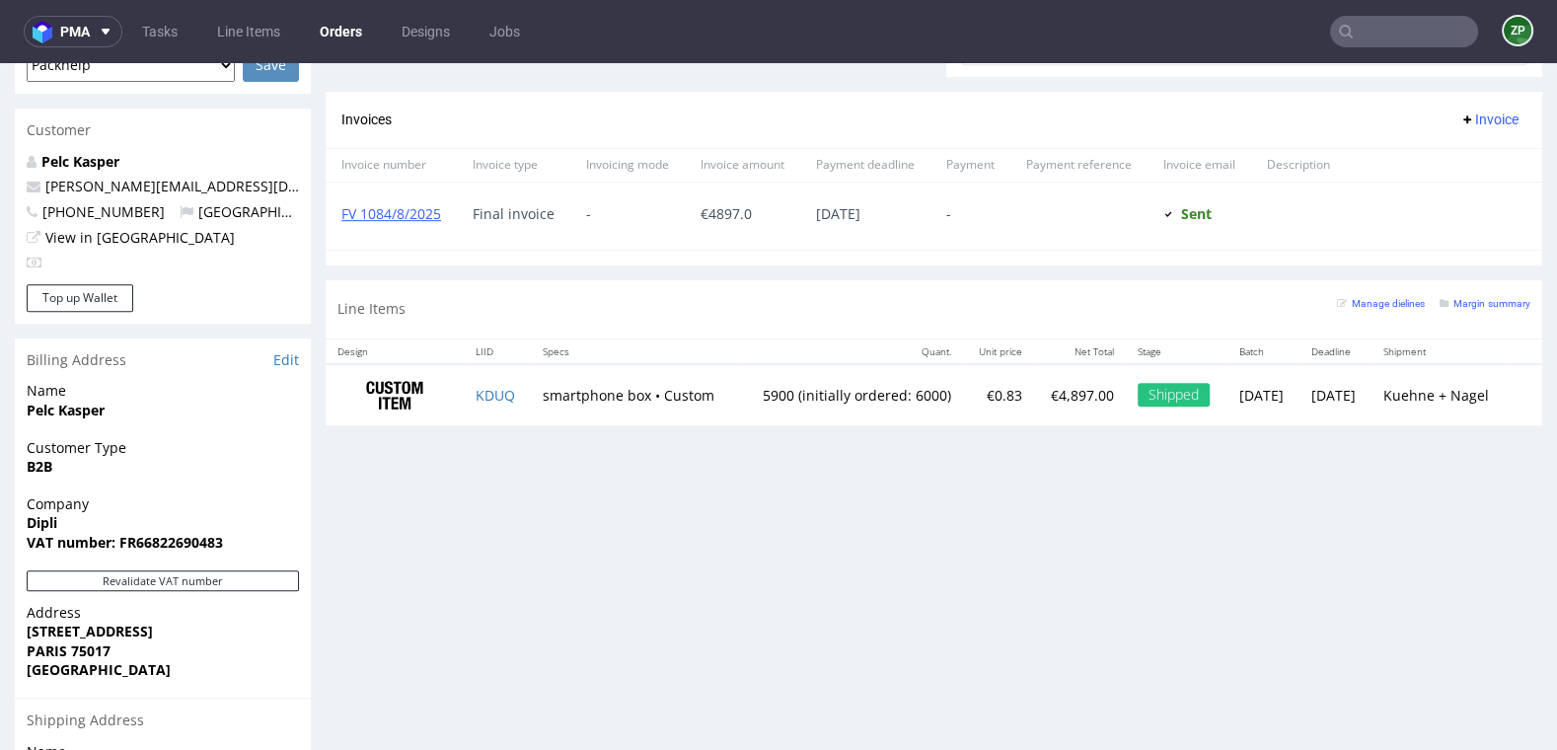
scroll to position [919, 0]
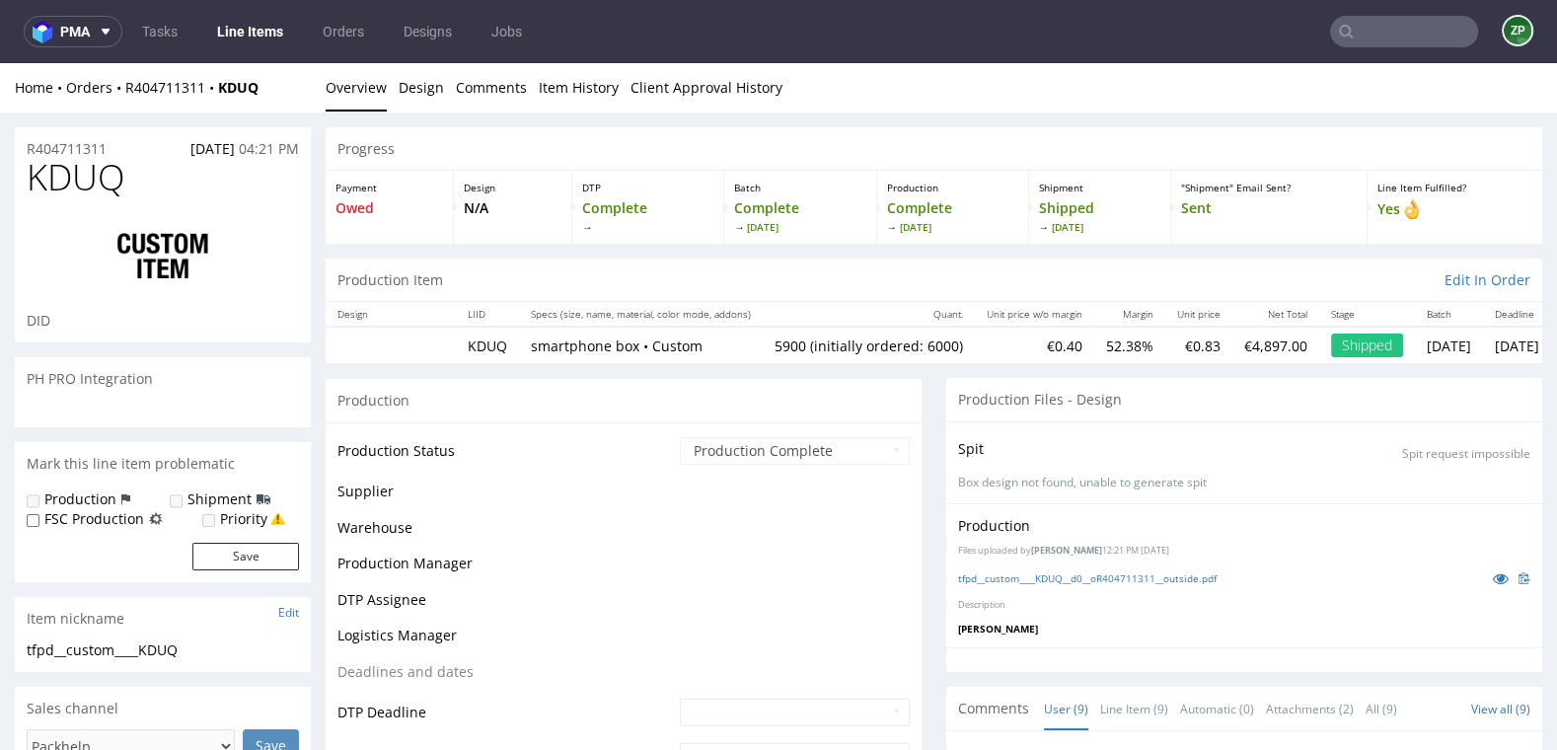
scroll to position [293, 0]
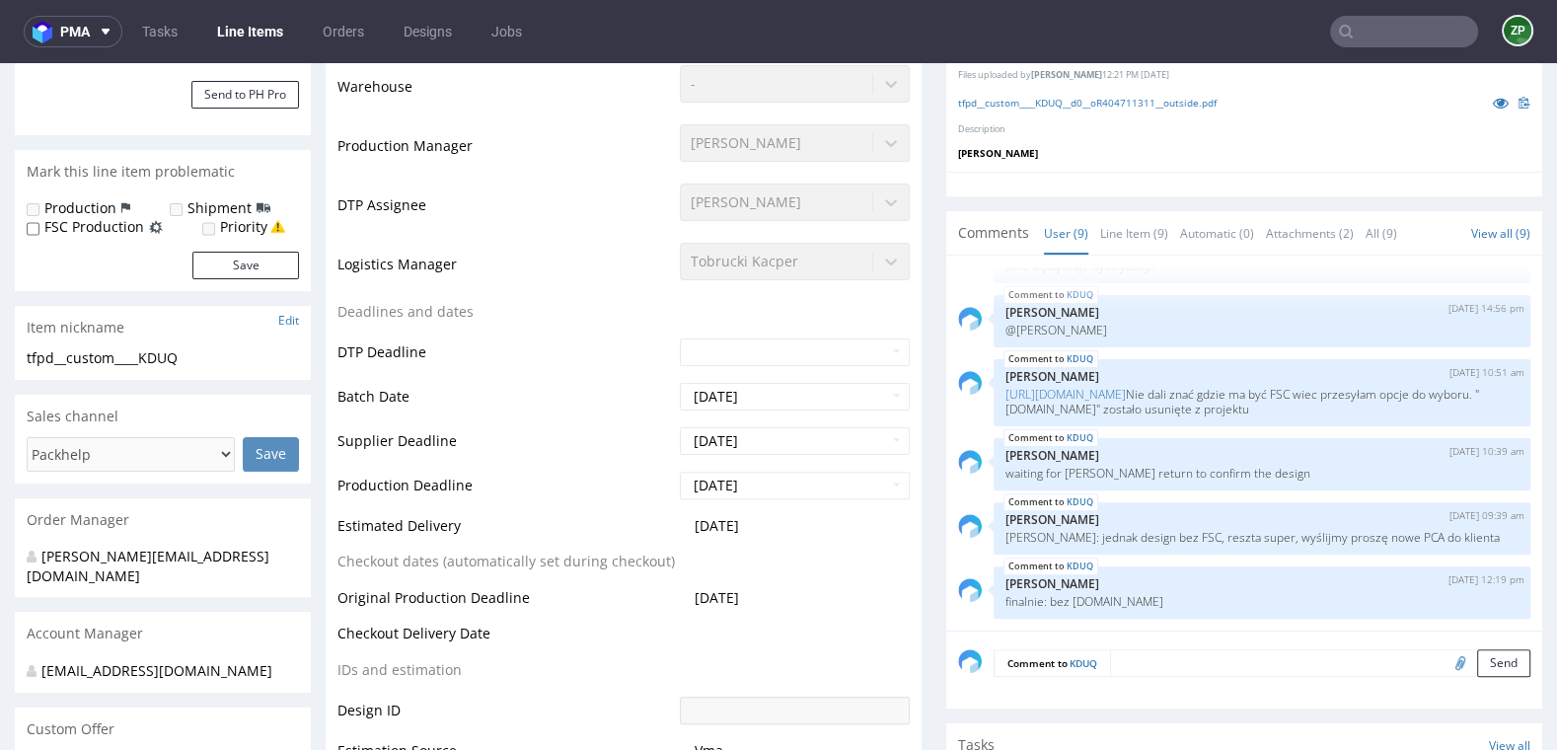
type input "5900"
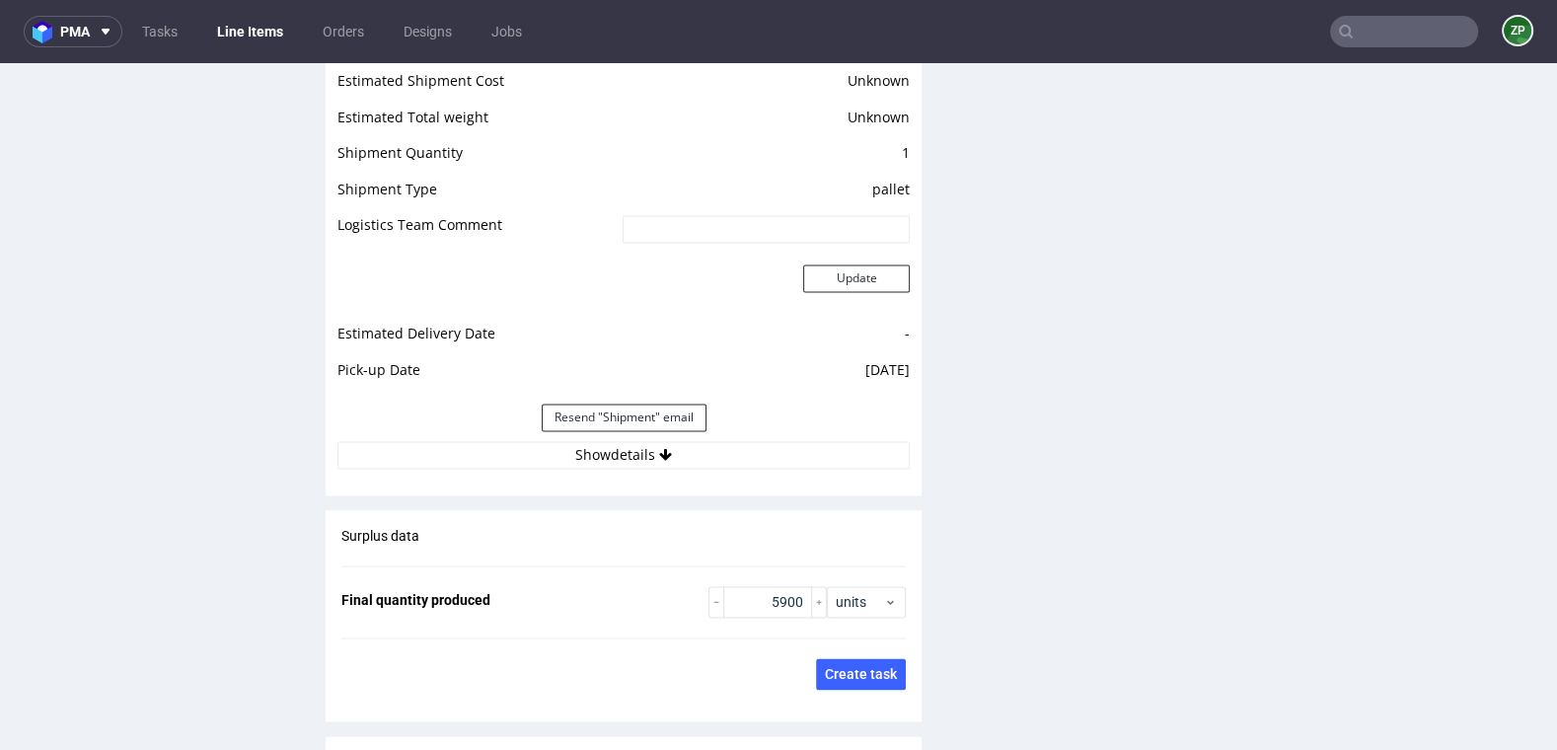
scroll to position [2618, 0]
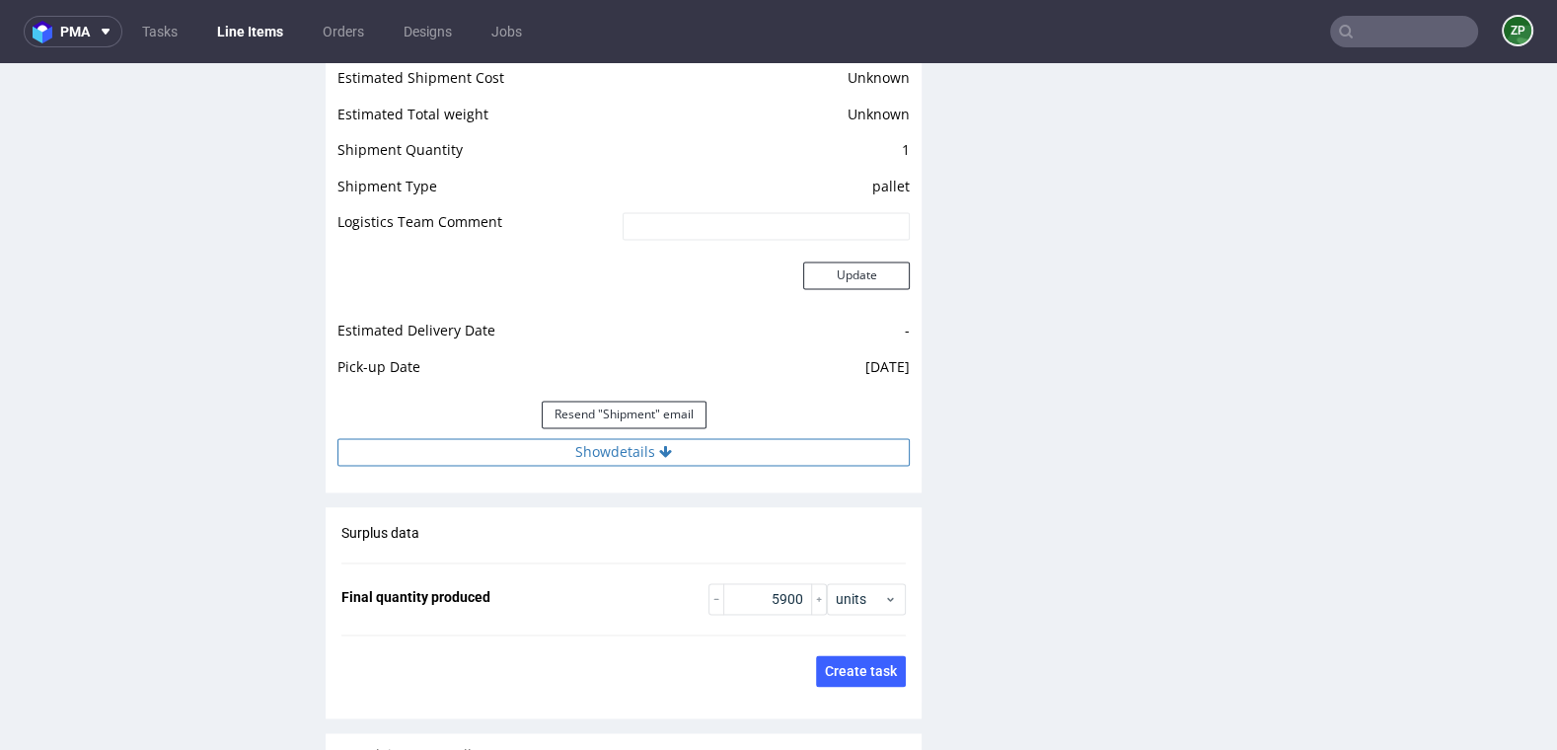
click at [677, 440] on button "Show details" at bounding box center [624, 452] width 572 height 28
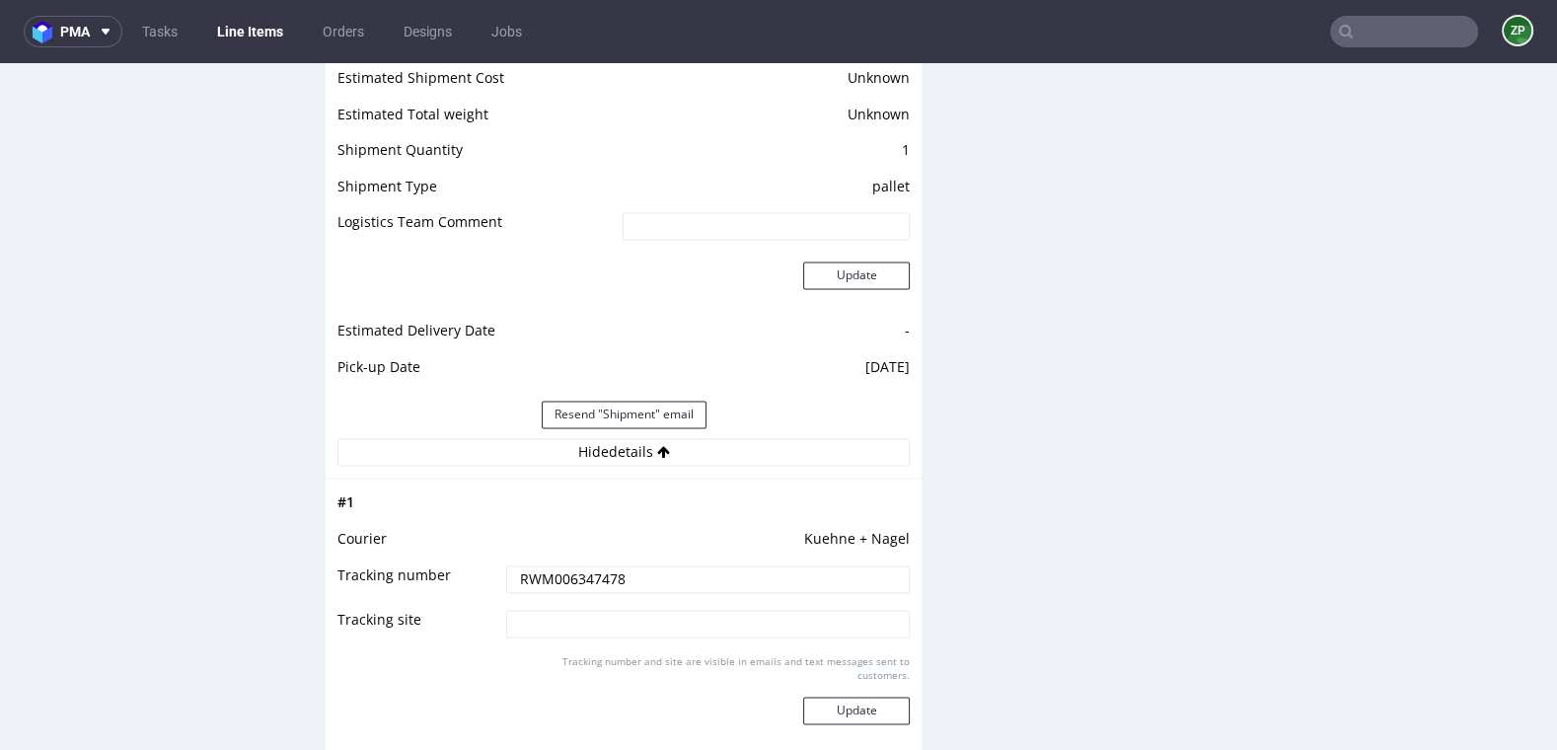
click at [574, 582] on input "RWM006347478" at bounding box center [708, 579] width 404 height 28
click at [574, 581] on input "RWM006347478" at bounding box center [708, 579] width 404 height 28
click at [326, 27] on link "Orders" at bounding box center [343, 32] width 65 height 32
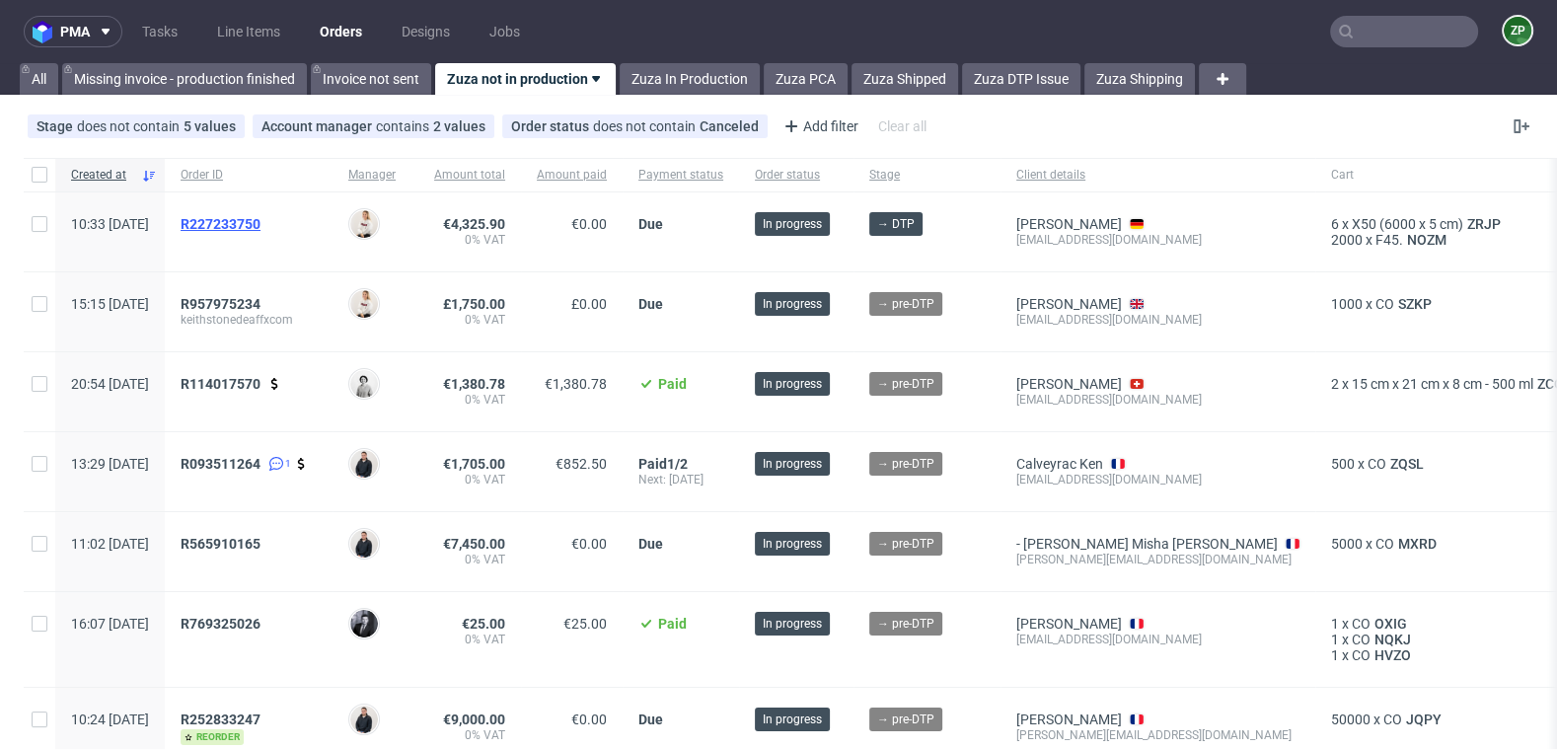
click at [261, 229] on span "R227233750" at bounding box center [221, 224] width 80 height 16
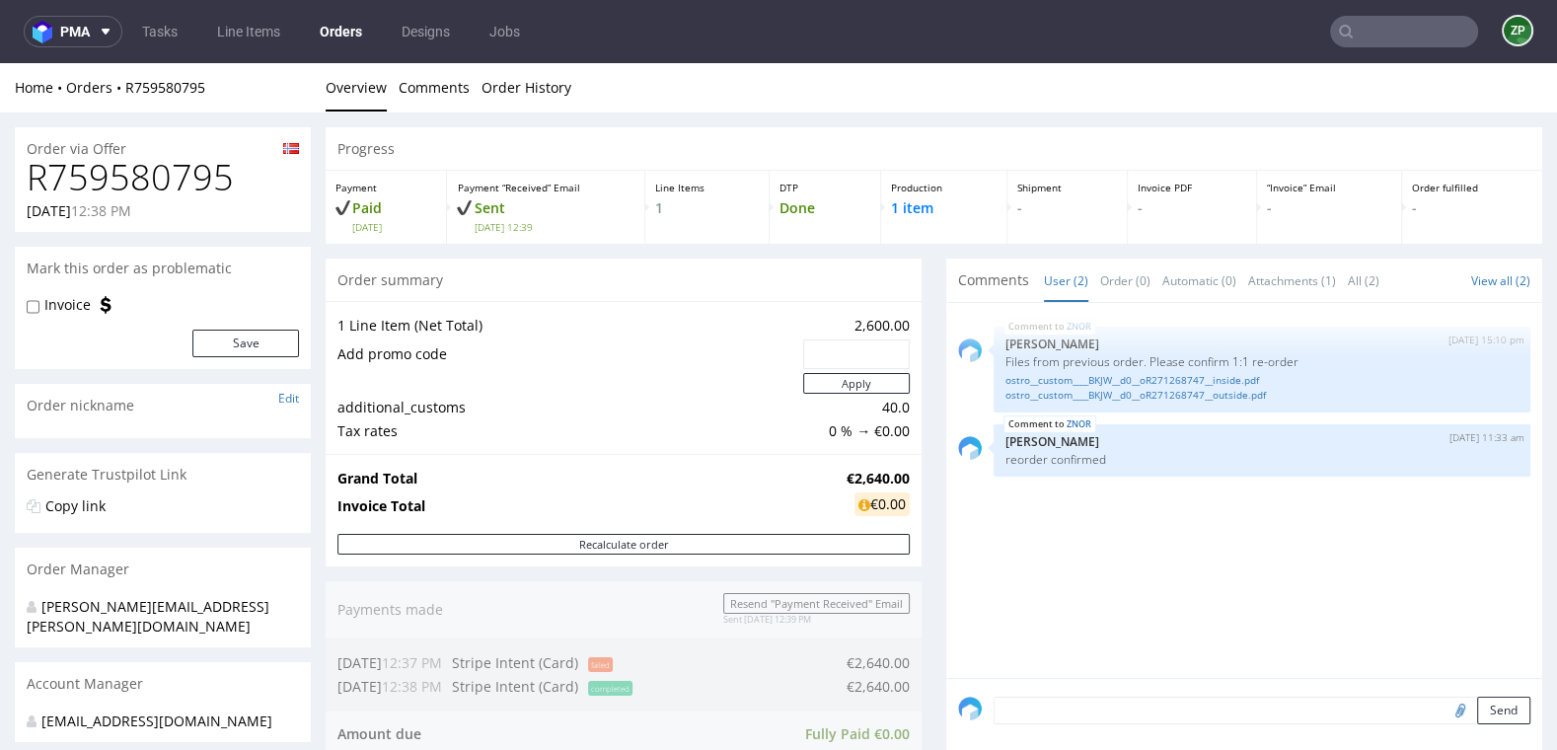
click at [440, 12] on nav "pma Tasks Line Items Orders Designs Jobs ZP" at bounding box center [778, 31] width 1557 height 63
click at [425, 42] on link "Designs" at bounding box center [426, 32] width 72 height 32
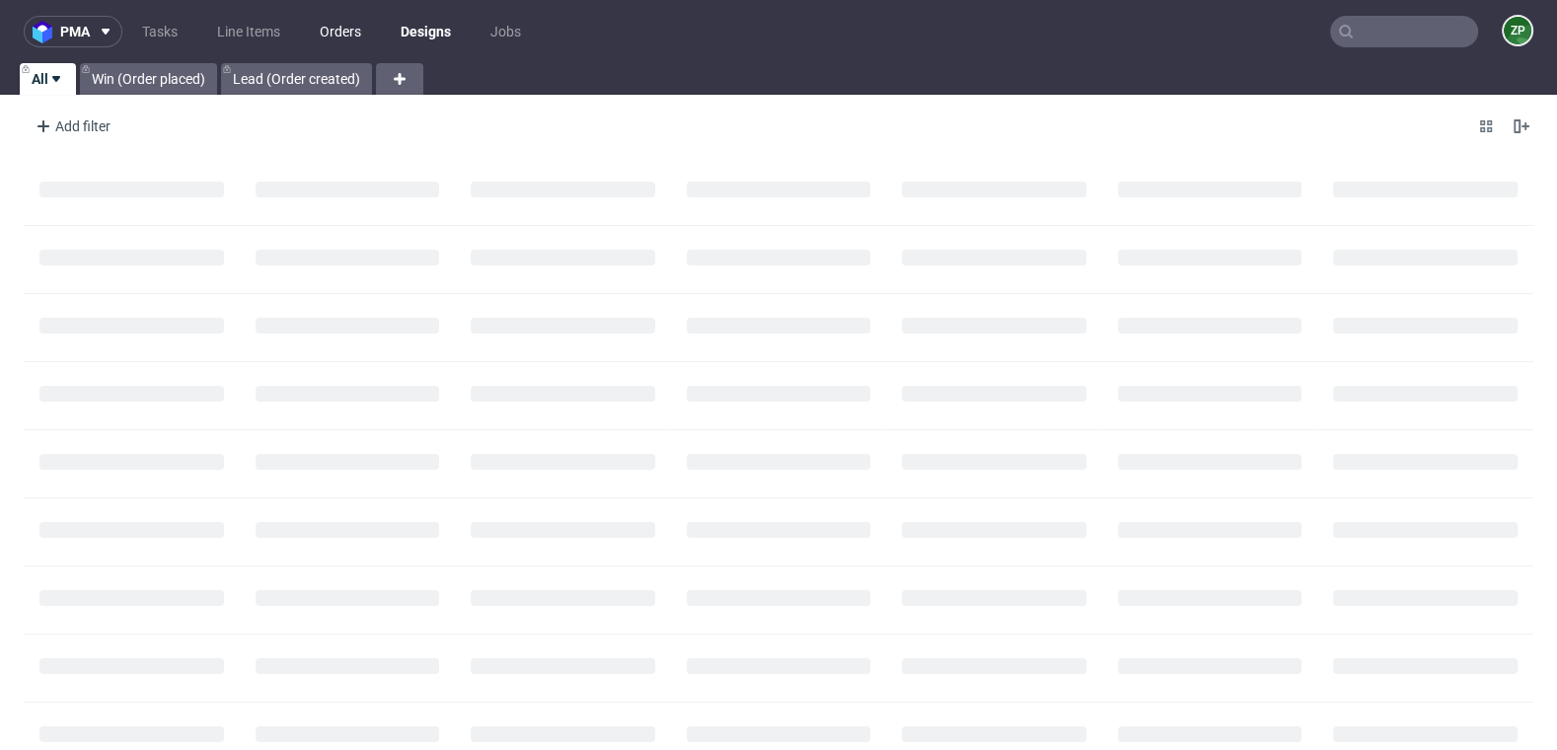
click at [323, 26] on link "Orders" at bounding box center [340, 32] width 65 height 32
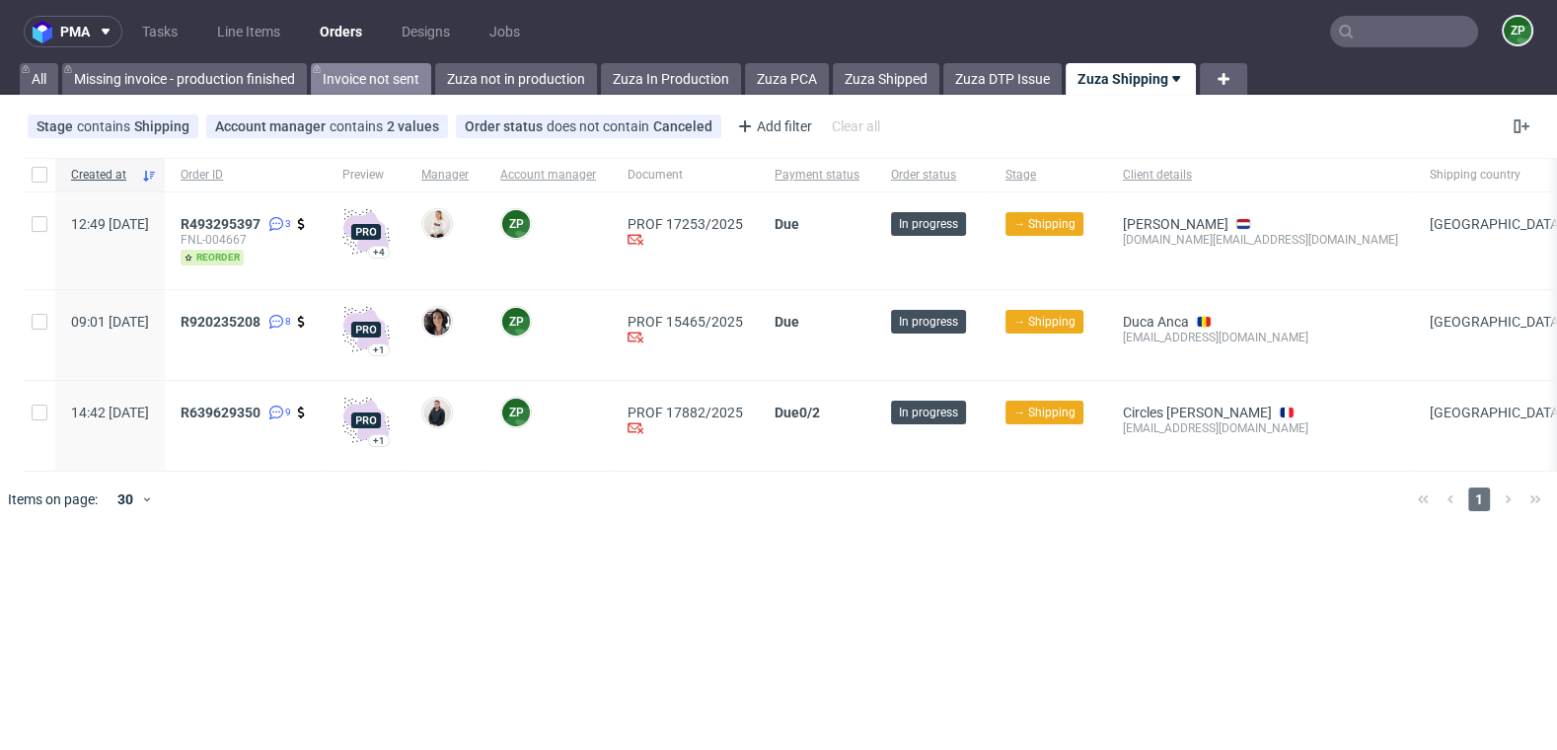
click at [381, 75] on link "Invoice not sent" at bounding box center [371, 79] width 120 height 32
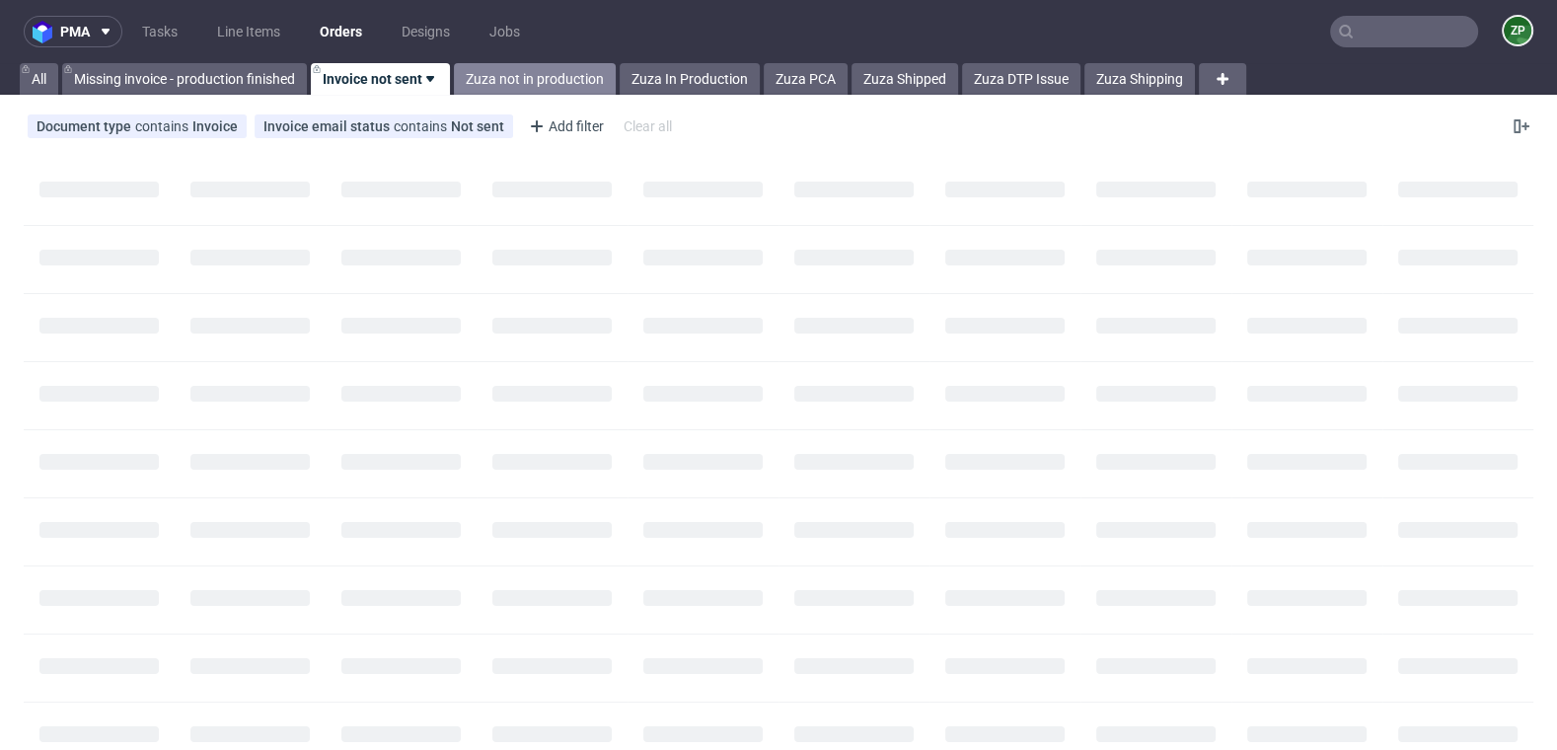
click at [513, 90] on link "Zuza not in production" at bounding box center [535, 79] width 162 height 32
